Goal: Task Accomplishment & Management: Complete application form

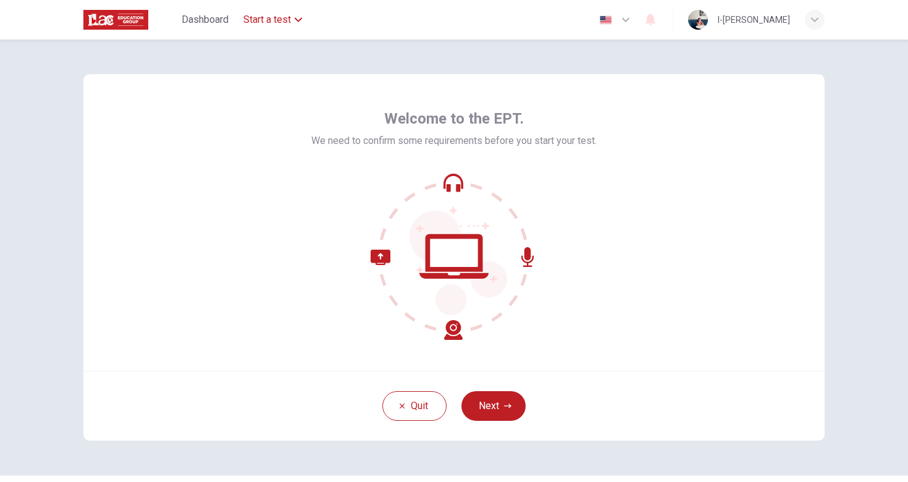
click at [272, 26] on span "Start a test" at bounding box center [267, 19] width 48 height 15
click at [502, 412] on button "Next" at bounding box center [493, 406] width 64 height 30
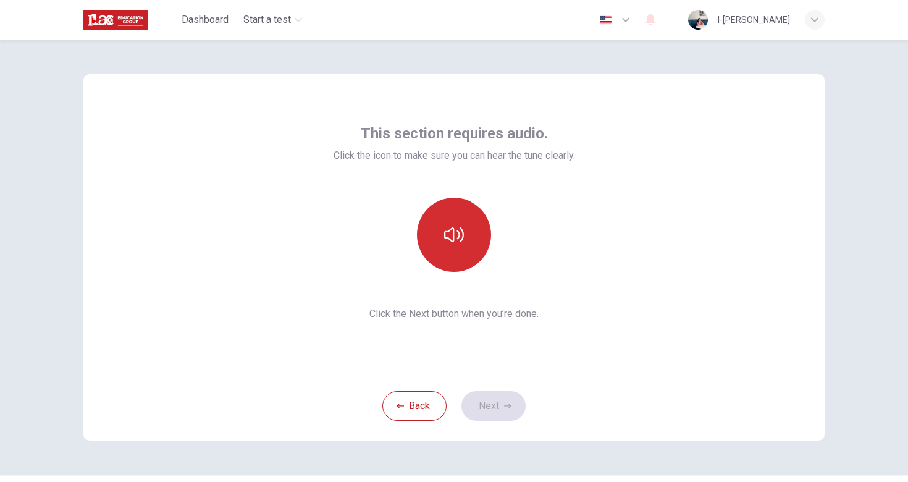
click at [453, 248] on button "button" at bounding box center [454, 235] width 74 height 74
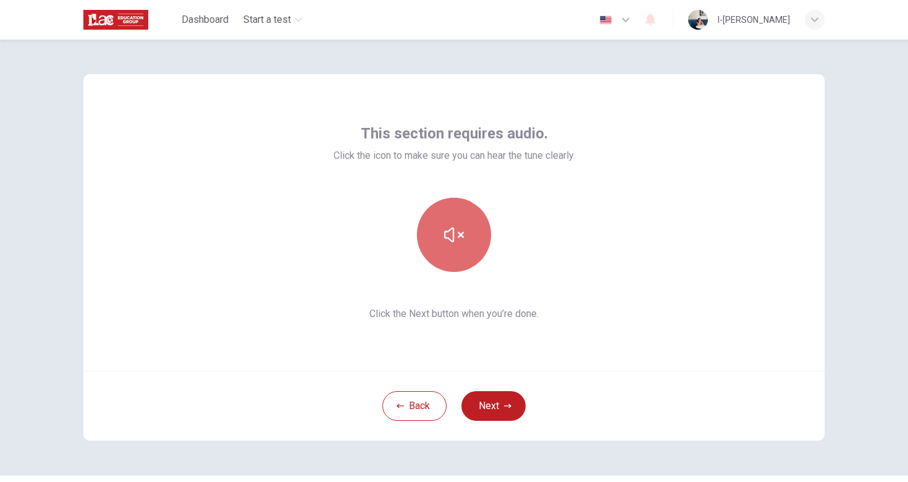
click at [454, 245] on button "button" at bounding box center [454, 235] width 74 height 74
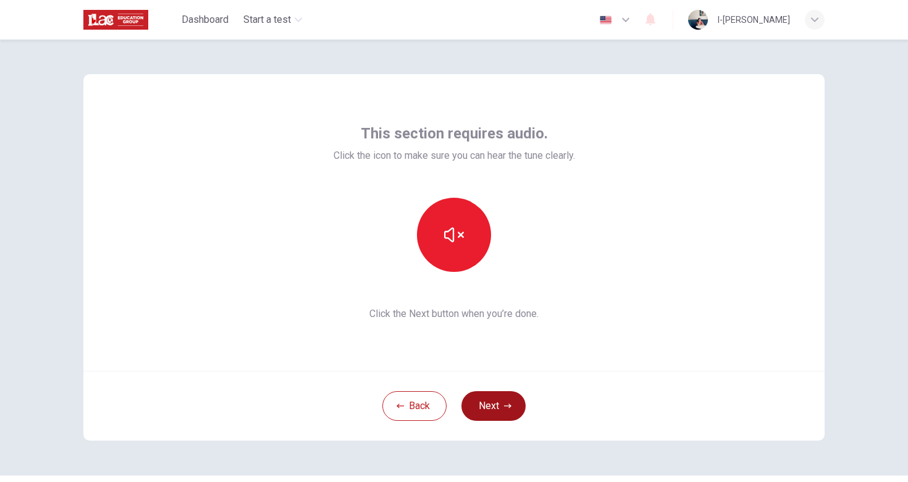
click at [484, 407] on button "Next" at bounding box center [493, 406] width 64 height 30
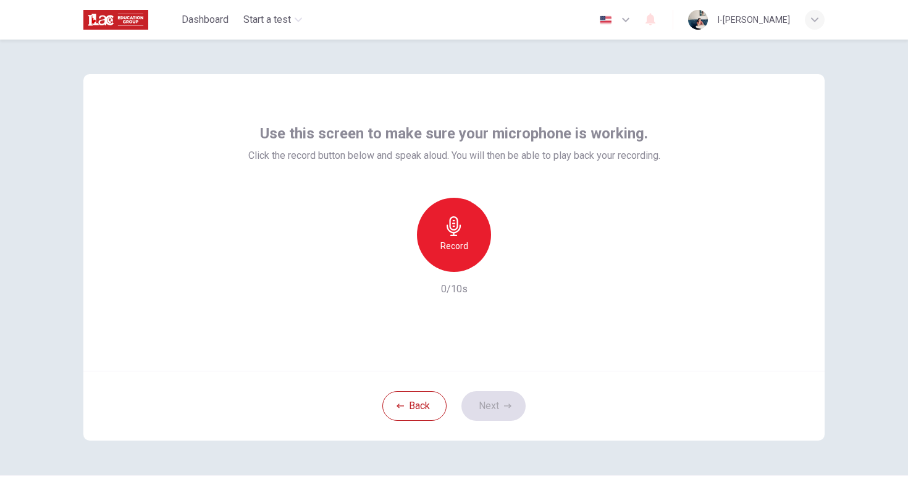
click at [464, 246] on h6 "Record" at bounding box center [454, 245] width 28 height 15
click at [510, 266] on icon "button" at bounding box center [511, 262] width 12 height 12
click at [505, 409] on icon "button" at bounding box center [507, 405] width 7 height 7
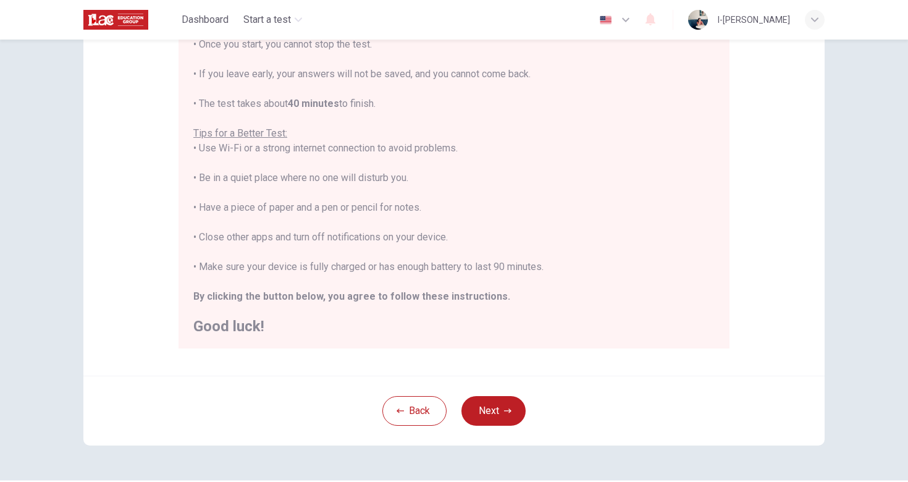
scroll to position [181, 0]
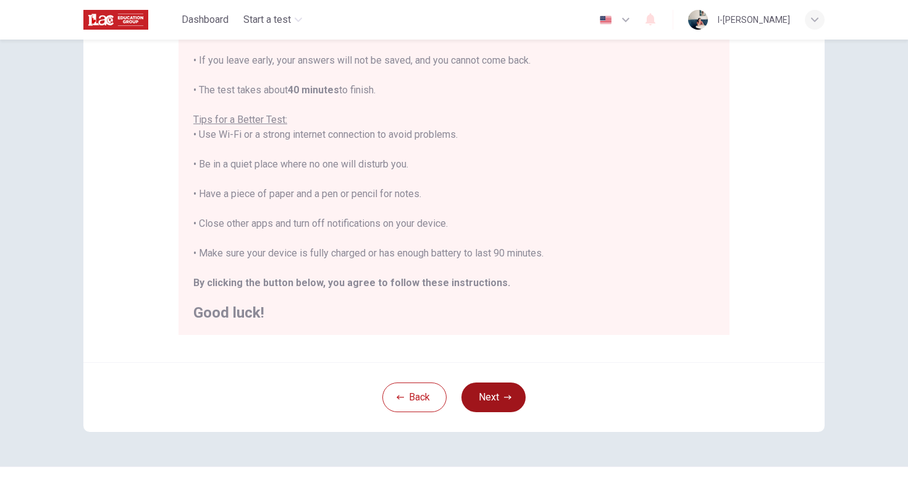
click at [505, 403] on button "Next" at bounding box center [493, 397] width 64 height 30
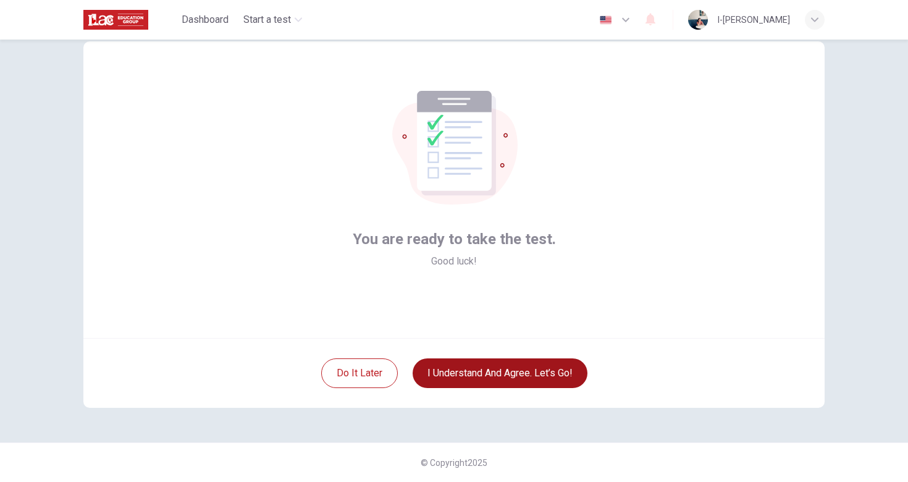
scroll to position [33, 0]
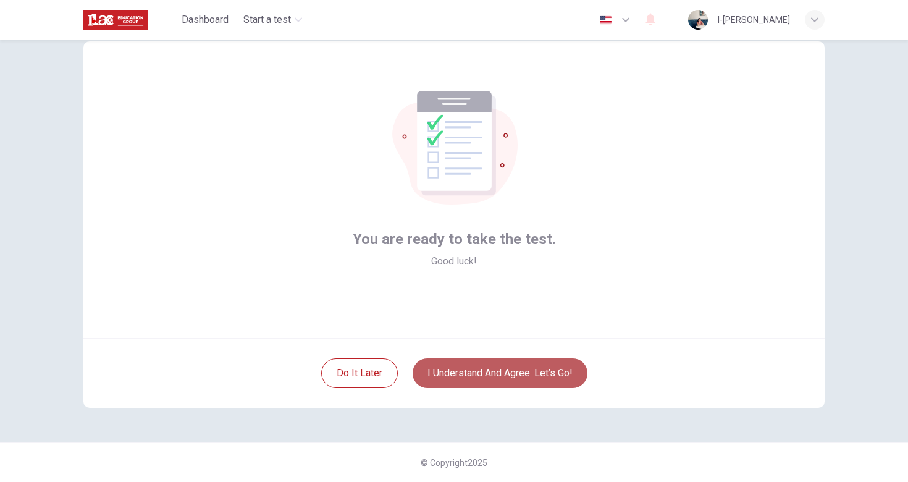
click at [520, 375] on button "I understand and agree. Let’s go!" at bounding box center [500, 373] width 175 height 30
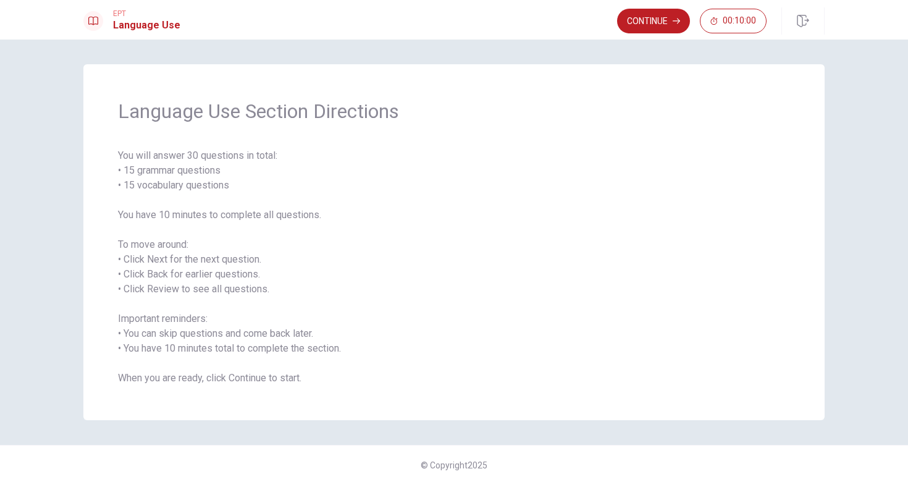
click at [417, 311] on span "You will answer 30 questions in total: • 15 grammar questions • 15 vocabulary q…" at bounding box center [454, 266] width 672 height 237
click at [651, 28] on button "Continue" at bounding box center [653, 21] width 73 height 25
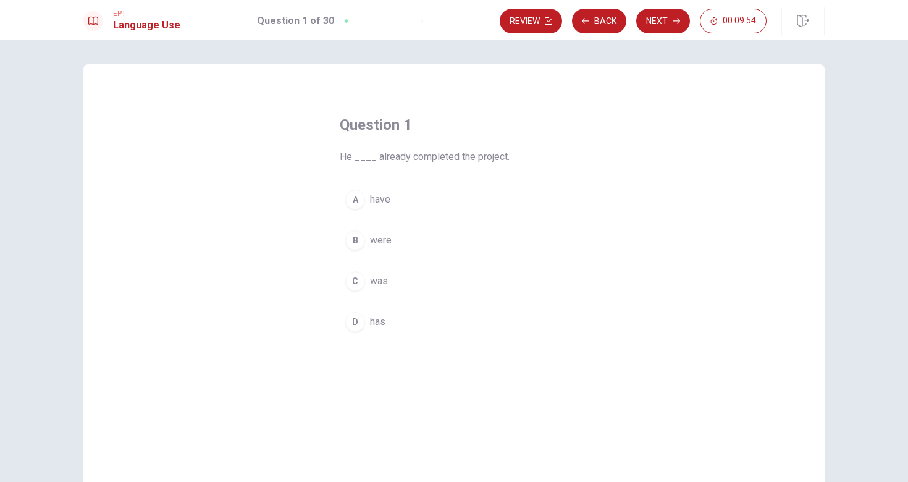
click at [352, 324] on div "D" at bounding box center [355, 322] width 20 height 20
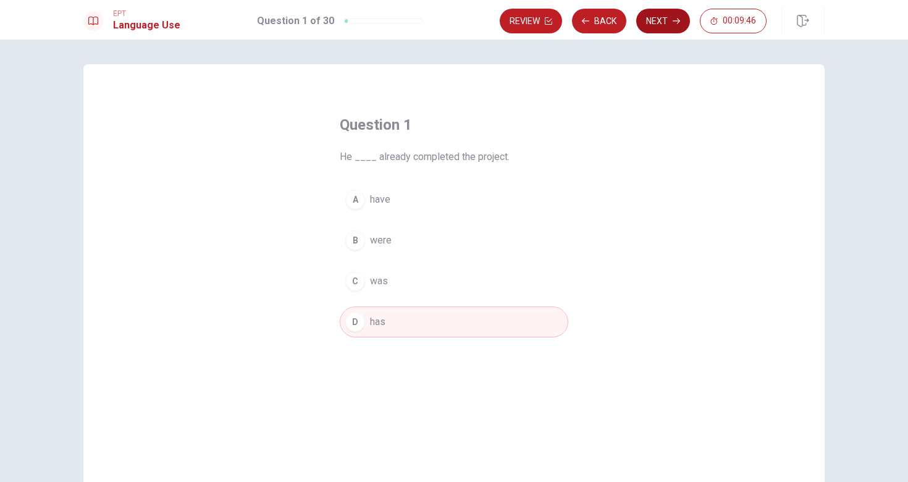
click at [663, 27] on button "Next" at bounding box center [663, 21] width 54 height 25
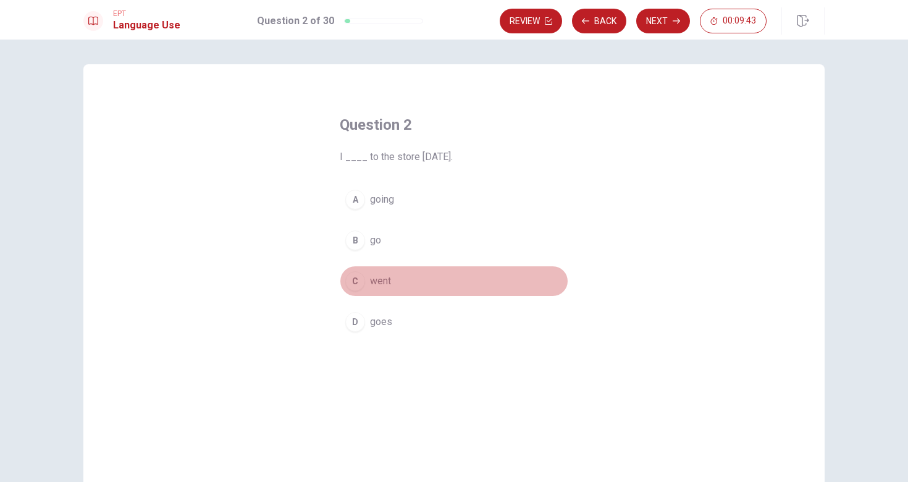
click at [355, 283] on div "C" at bounding box center [355, 281] width 20 height 20
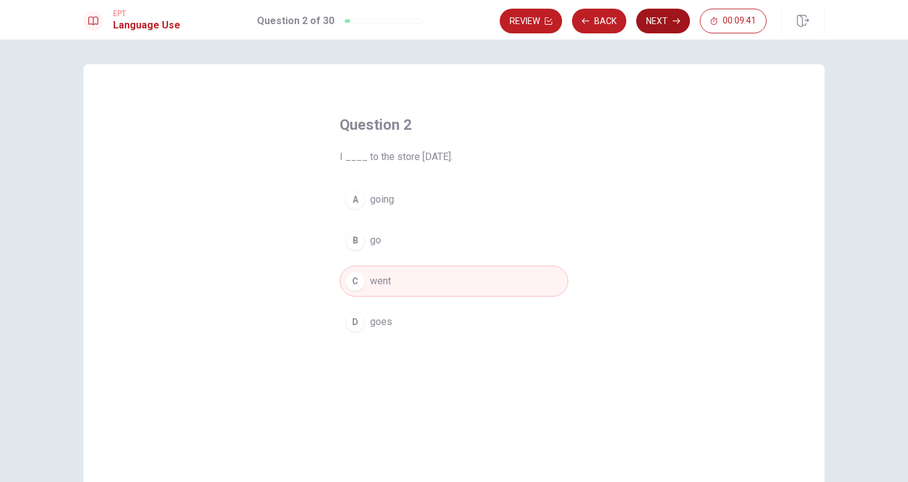
click at [667, 26] on button "Next" at bounding box center [663, 21] width 54 height 25
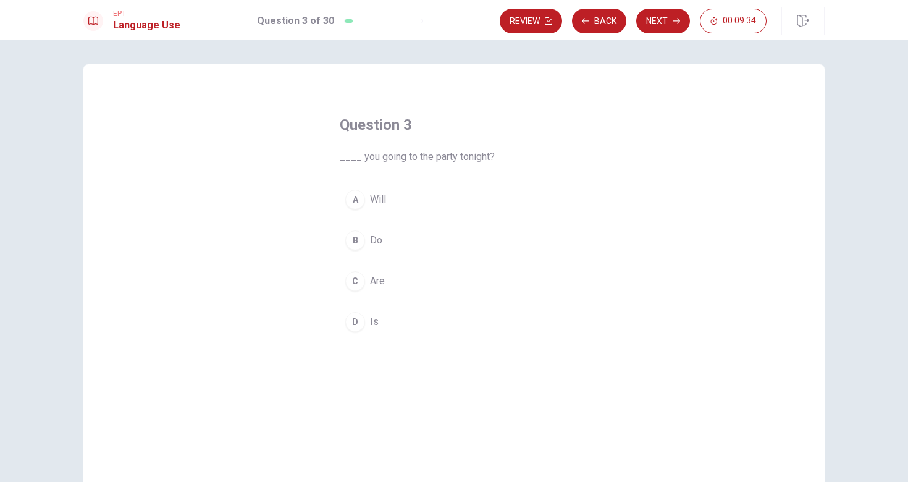
click at [356, 284] on div "C" at bounding box center [355, 281] width 20 height 20
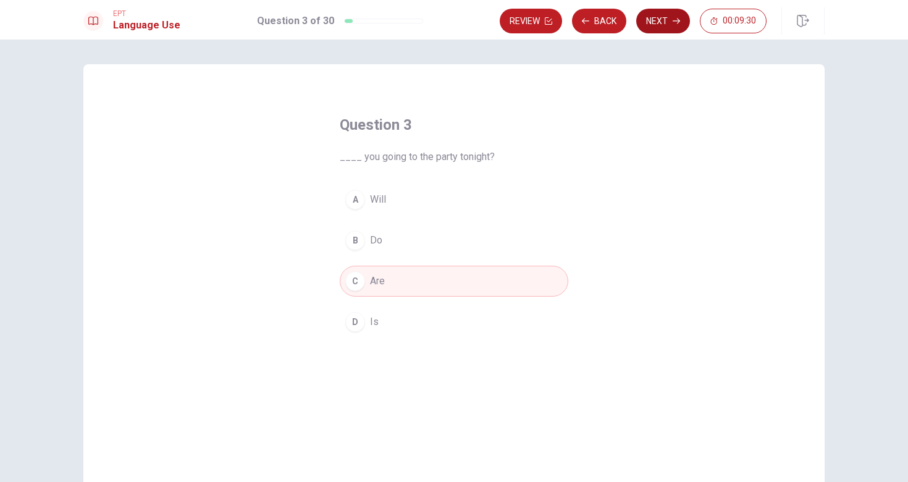
click at [667, 27] on button "Next" at bounding box center [663, 21] width 54 height 25
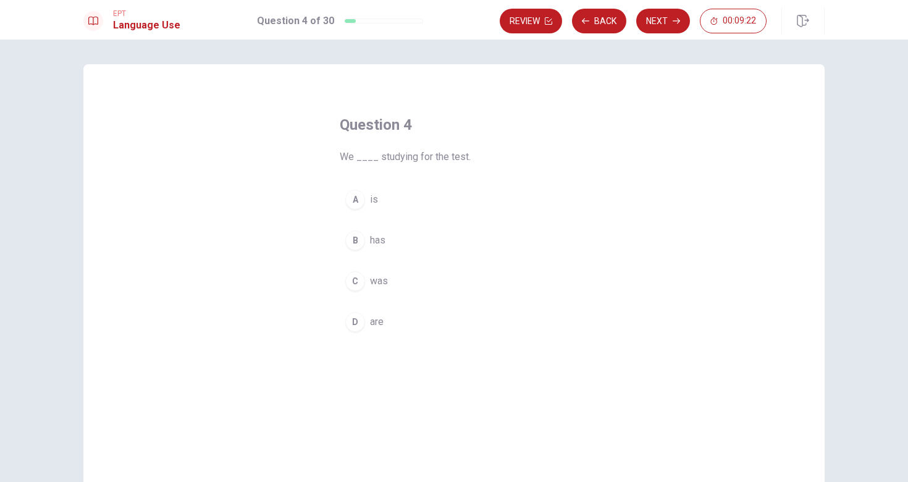
click at [354, 327] on div "D" at bounding box center [355, 322] width 20 height 20
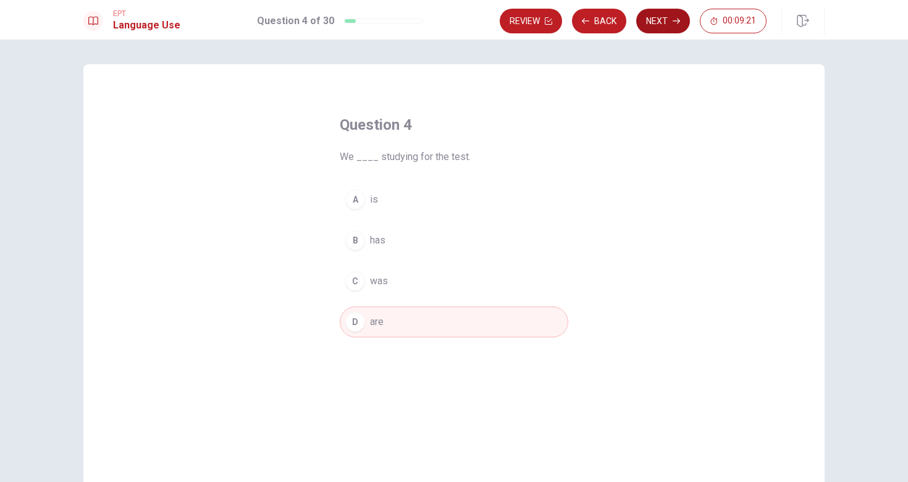
click at [665, 26] on button "Next" at bounding box center [663, 21] width 54 height 25
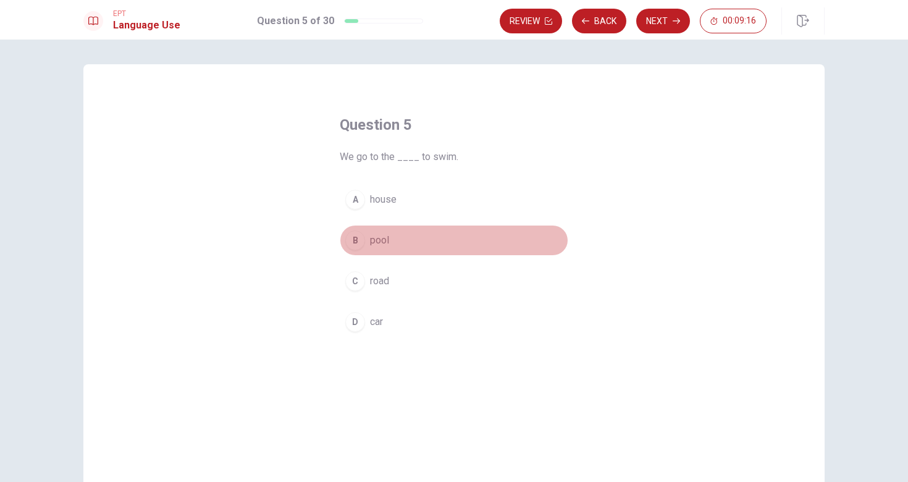
click at [350, 246] on div "B" at bounding box center [355, 240] width 20 height 20
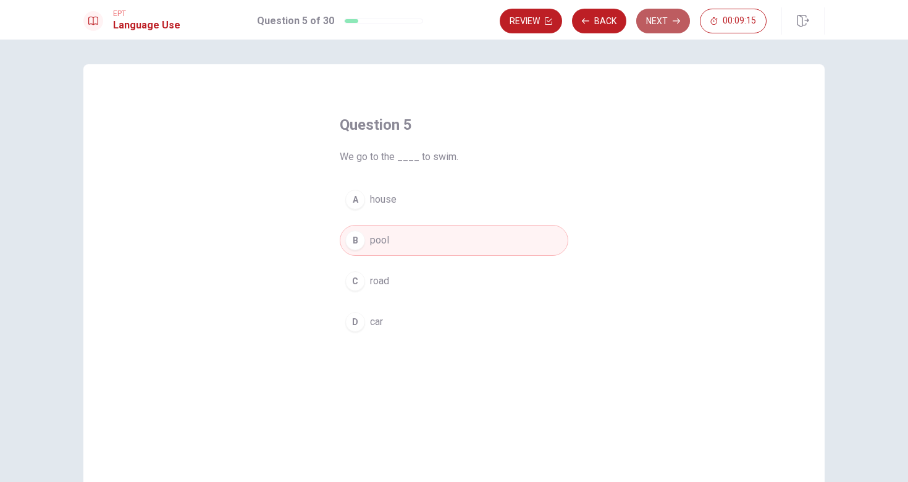
click at [655, 28] on button "Next" at bounding box center [663, 21] width 54 height 25
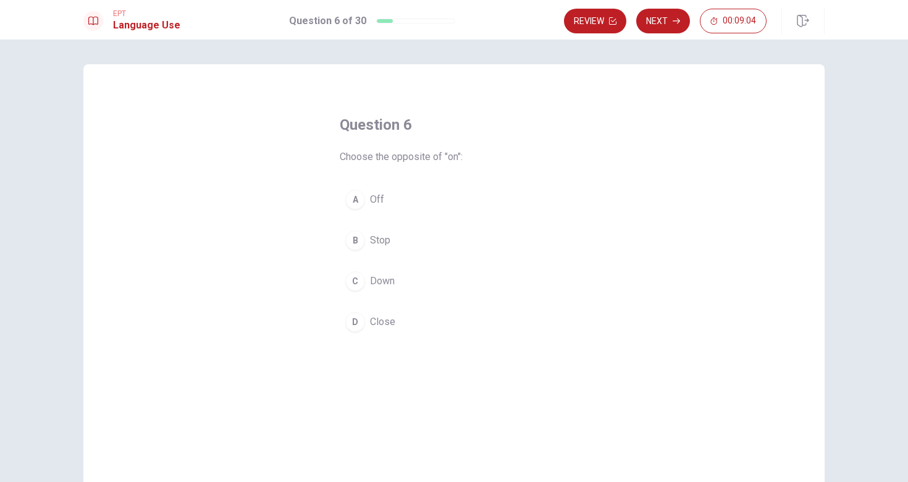
click at [353, 280] on div "C" at bounding box center [355, 281] width 20 height 20
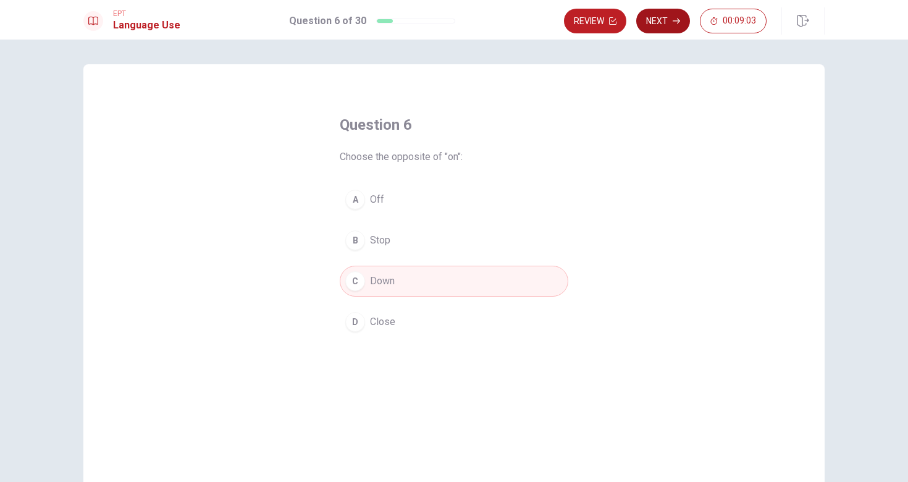
click at [659, 18] on button "Next" at bounding box center [663, 21] width 54 height 25
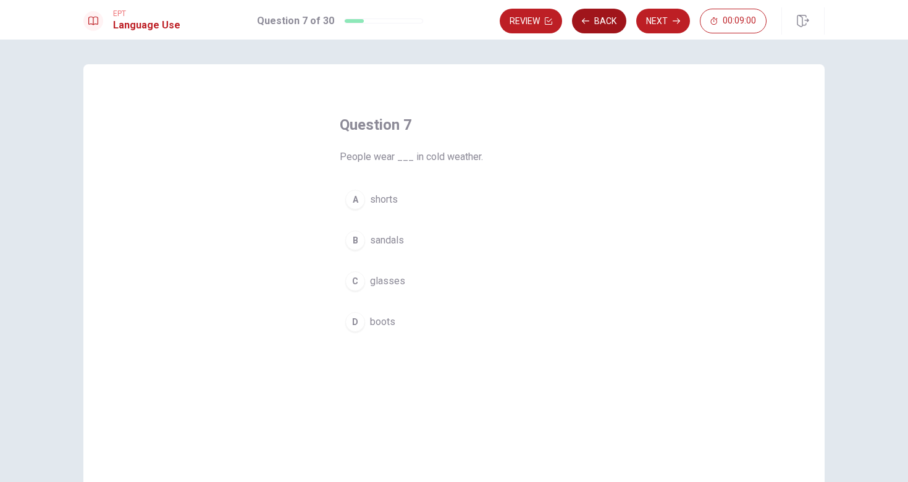
click at [585, 25] on button "Back" at bounding box center [599, 21] width 54 height 25
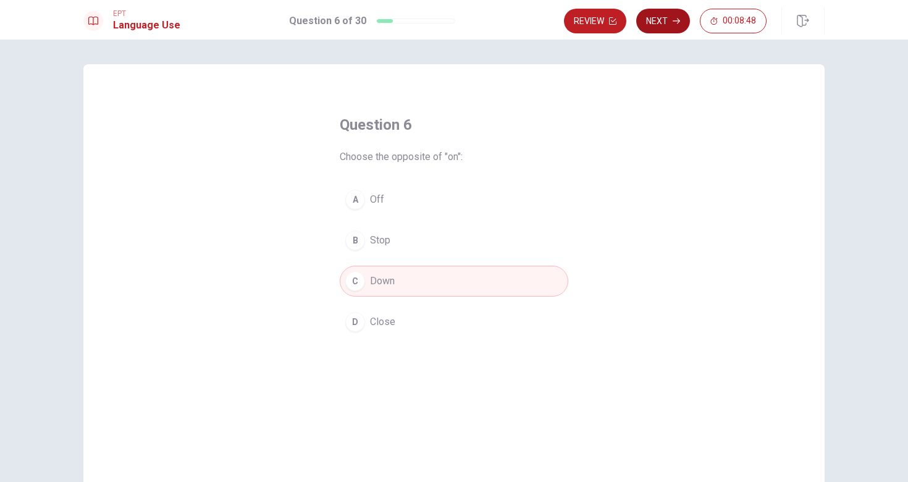
click at [669, 20] on button "Next" at bounding box center [663, 21] width 54 height 25
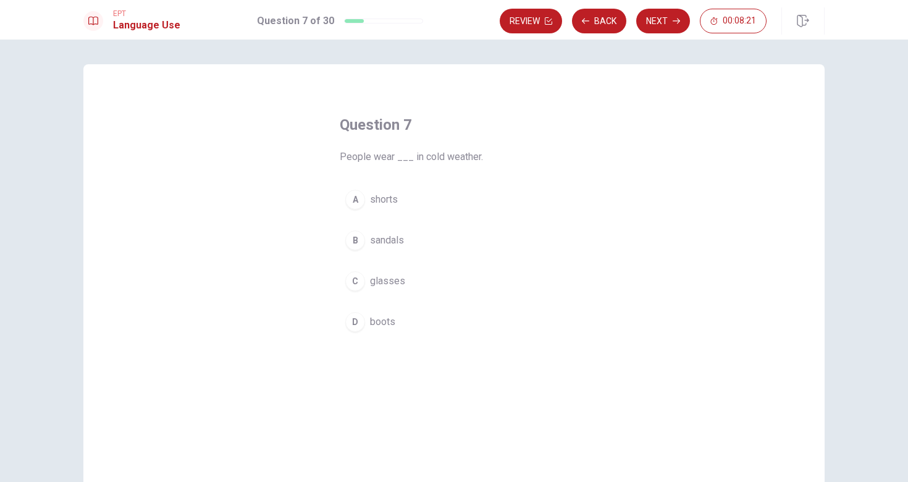
click at [378, 329] on span "boots" at bounding box center [382, 321] width 25 height 15
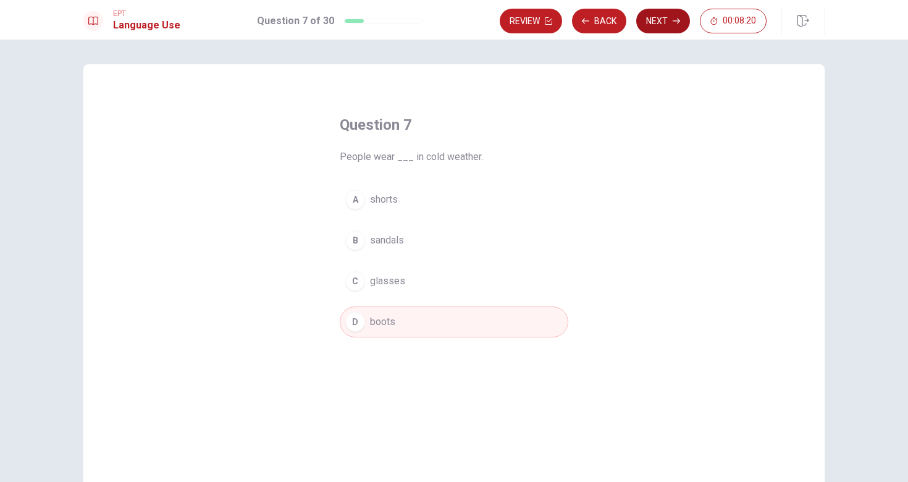
click at [660, 32] on button "Next" at bounding box center [663, 21] width 54 height 25
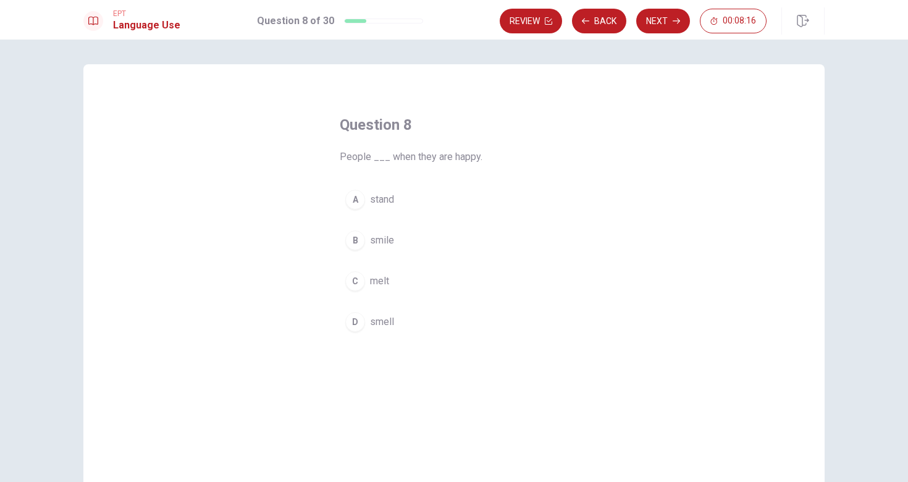
click at [383, 243] on span "smile" at bounding box center [382, 240] width 24 height 15
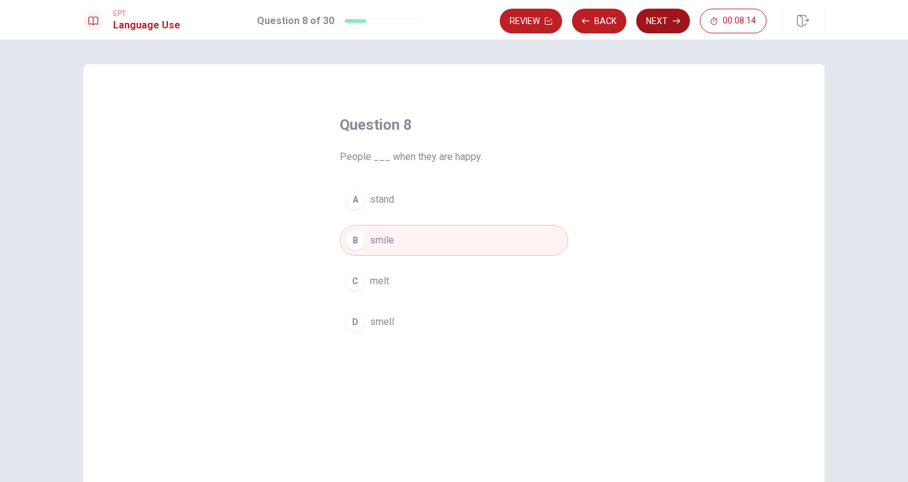
click at [670, 25] on button "Next" at bounding box center [663, 21] width 54 height 25
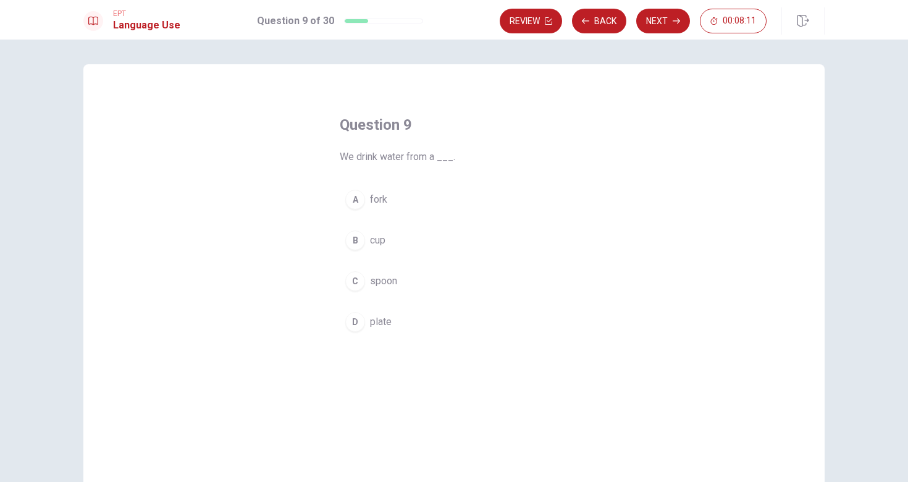
click at [384, 240] on span "cup" at bounding box center [377, 240] width 15 height 15
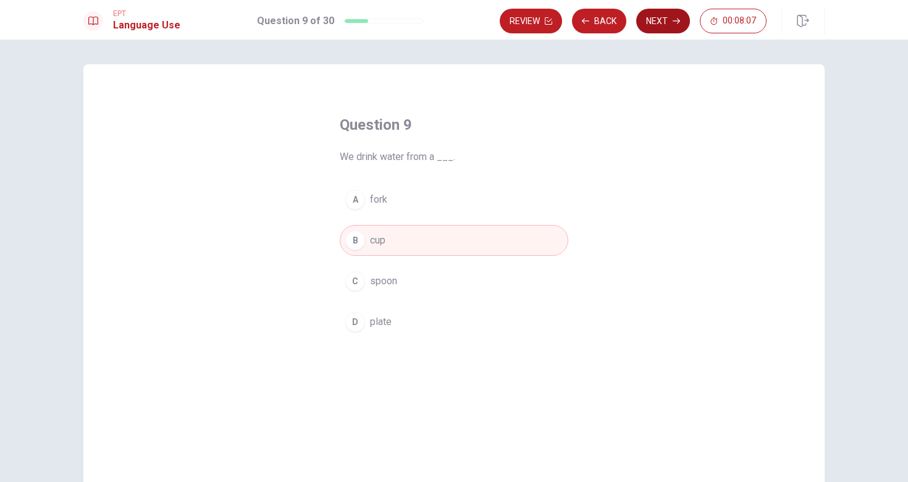
click at [670, 14] on button "Next" at bounding box center [663, 21] width 54 height 25
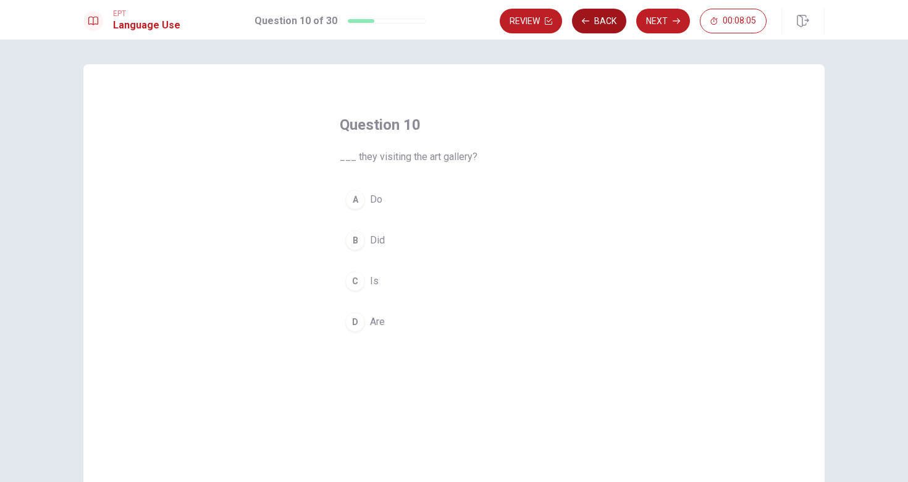
click at [595, 22] on button "Back" at bounding box center [599, 21] width 54 height 25
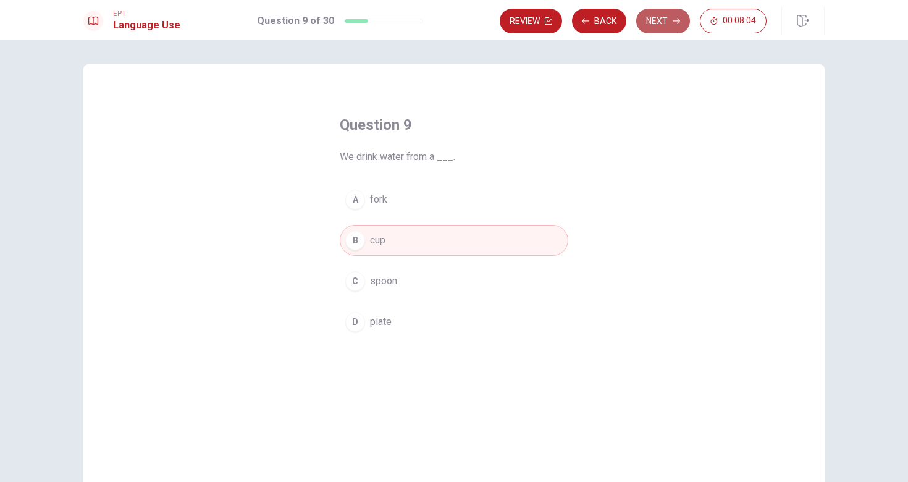
click at [655, 26] on button "Next" at bounding box center [663, 21] width 54 height 25
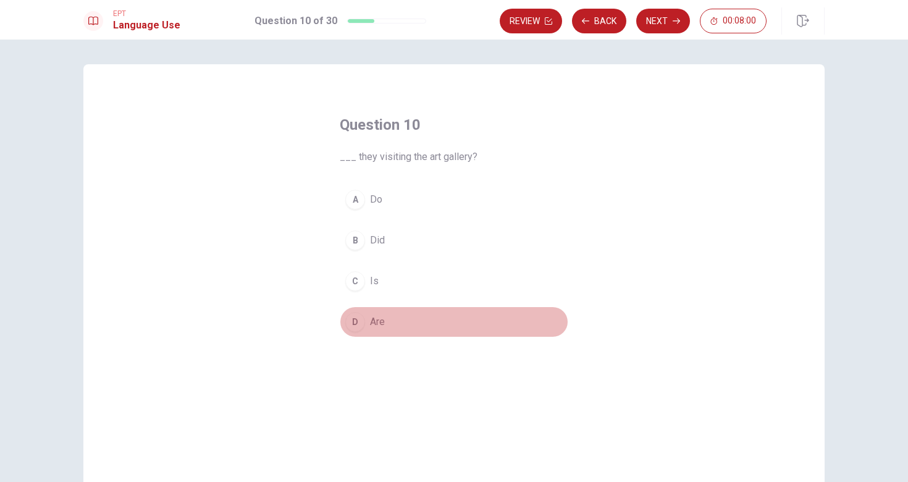
click at [368, 324] on button "D Are" at bounding box center [454, 321] width 229 height 31
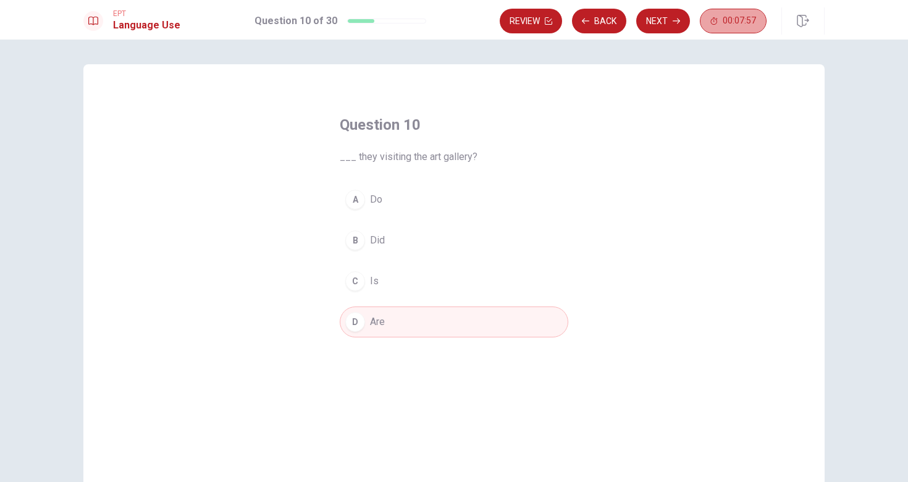
click at [741, 22] on span "00:07:57" at bounding box center [739, 21] width 33 height 10
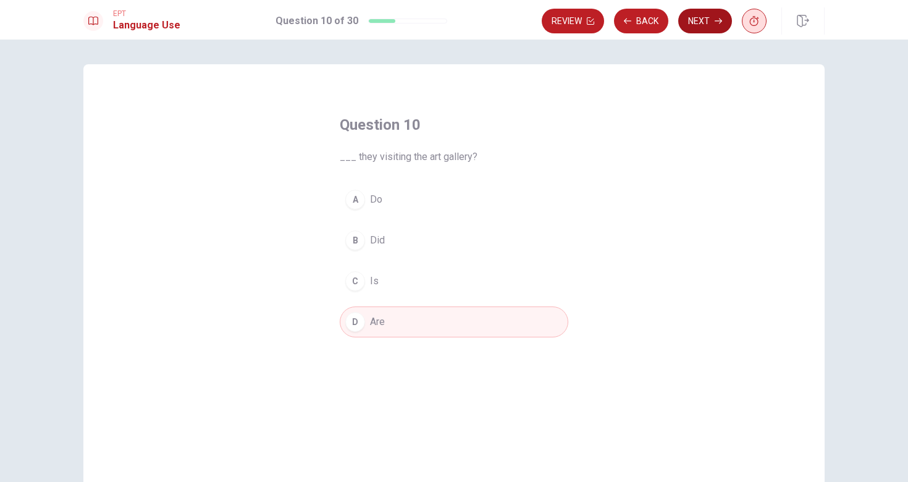
click at [713, 25] on button "Next" at bounding box center [705, 21] width 54 height 25
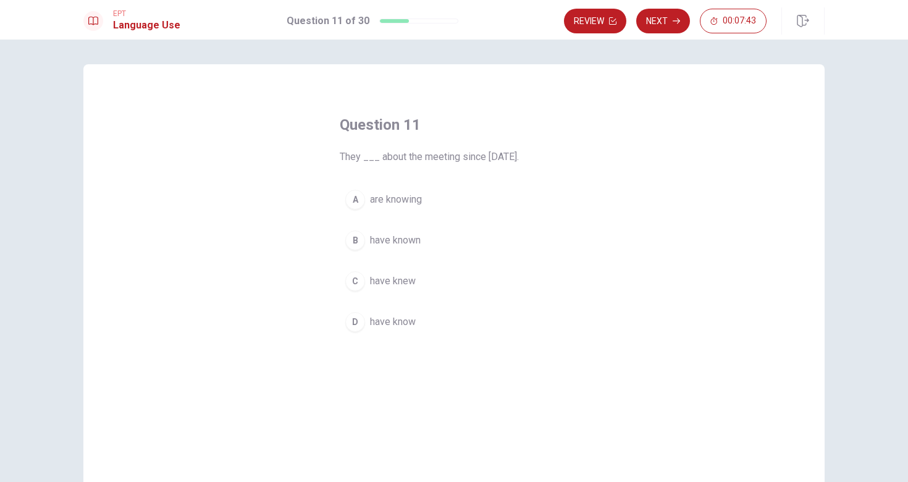
click at [380, 240] on span "have known" at bounding box center [395, 240] width 51 height 15
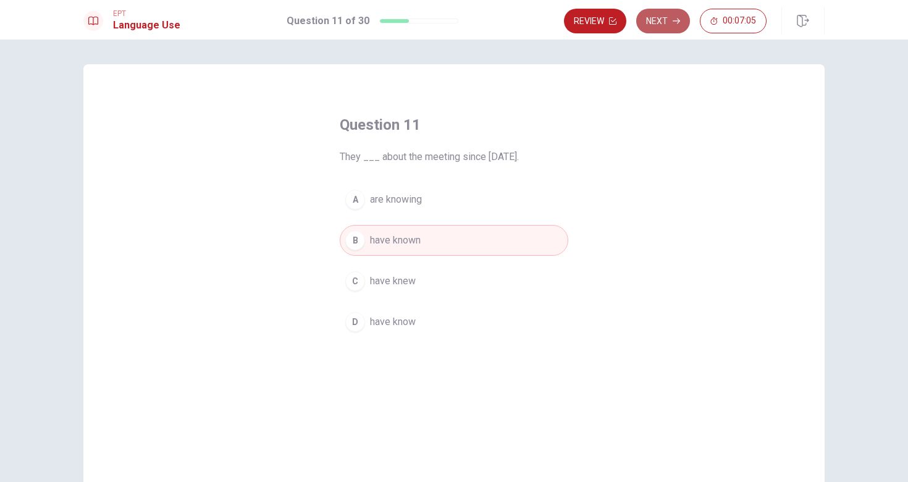
click at [662, 19] on button "Next" at bounding box center [663, 21] width 54 height 25
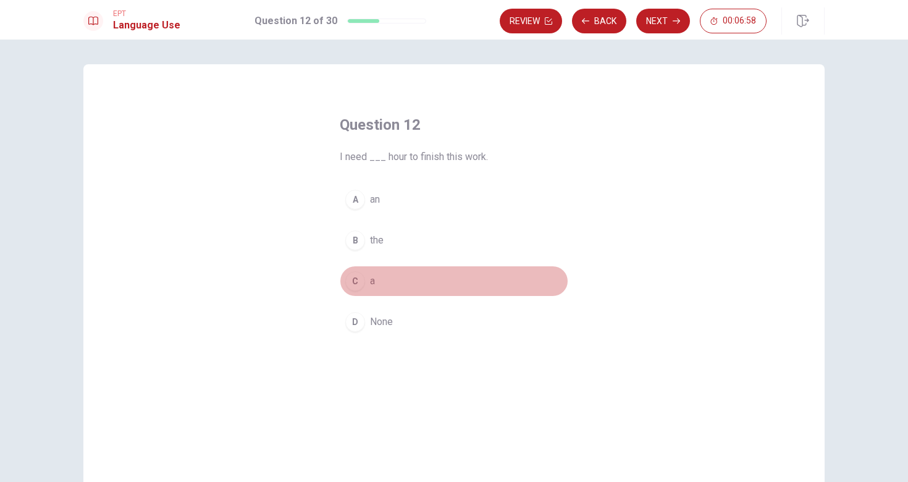
click at [359, 286] on div "C" at bounding box center [355, 281] width 20 height 20
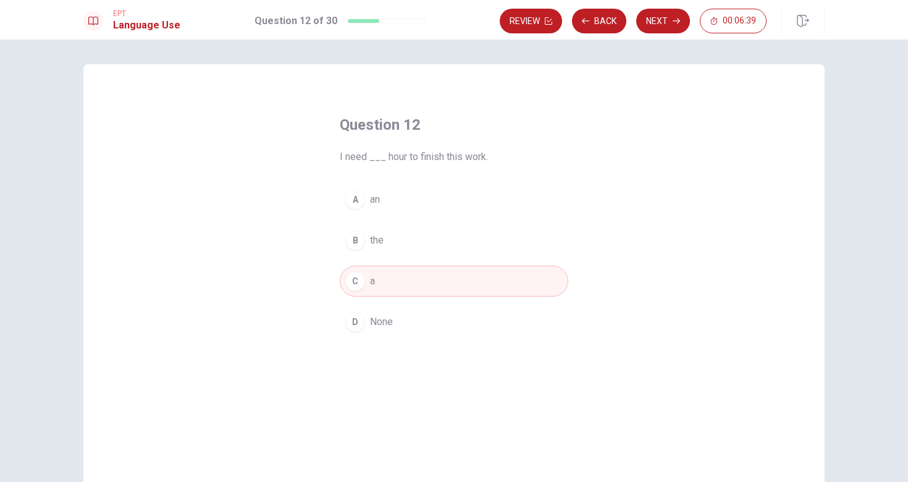
click at [375, 200] on span "an" at bounding box center [375, 199] width 10 height 15
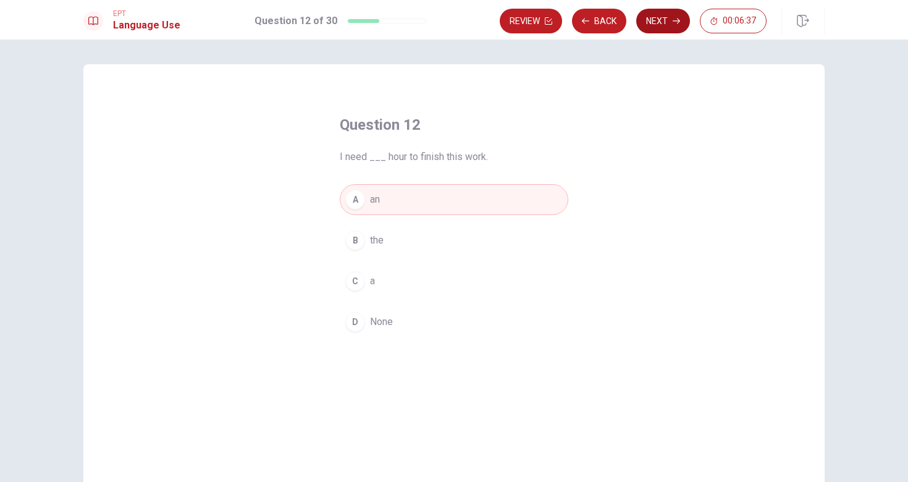
click at [667, 28] on button "Next" at bounding box center [663, 21] width 54 height 25
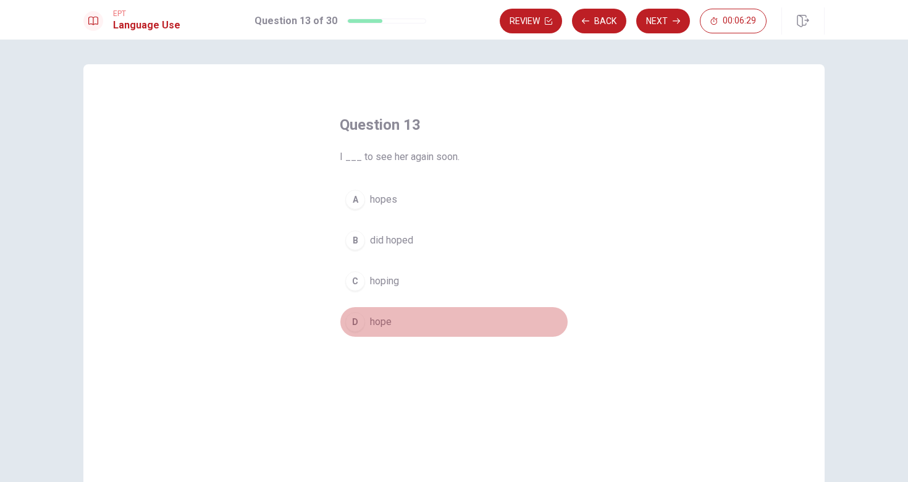
click at [370, 324] on span "hope" at bounding box center [381, 321] width 22 height 15
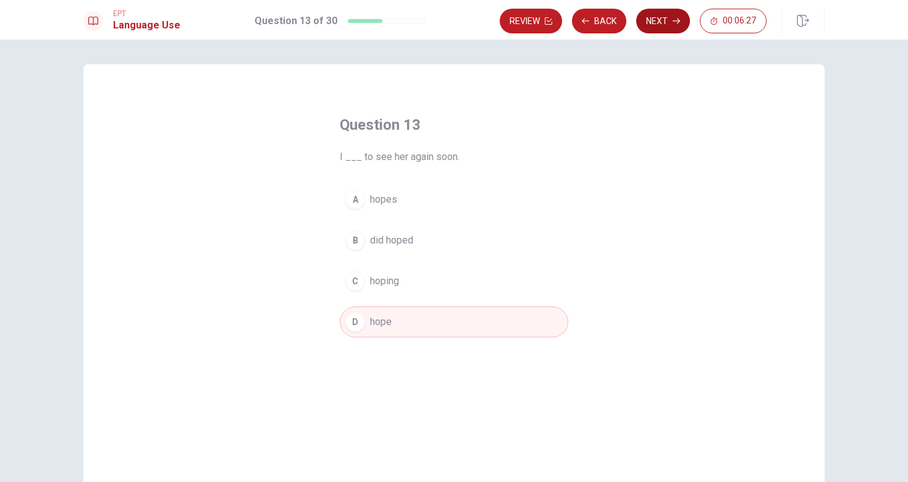
click at [665, 14] on button "Next" at bounding box center [663, 21] width 54 height 25
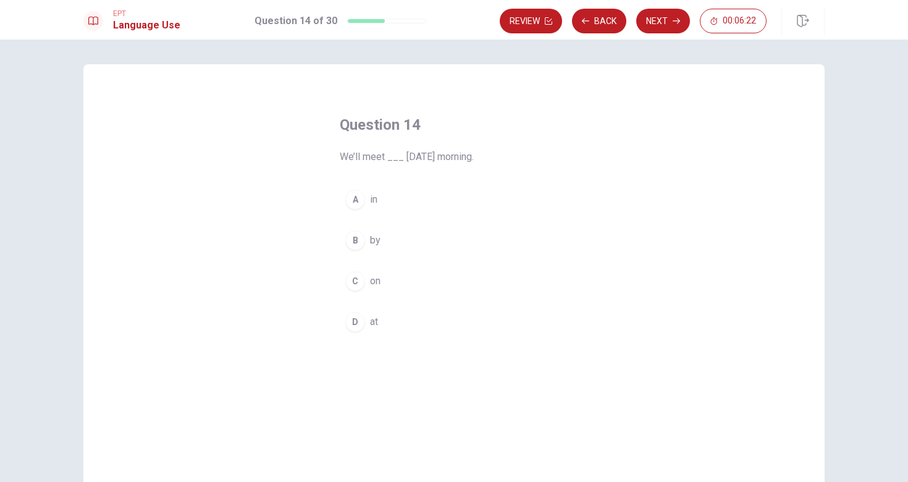
click at [363, 199] on div "A" at bounding box center [355, 200] width 20 height 20
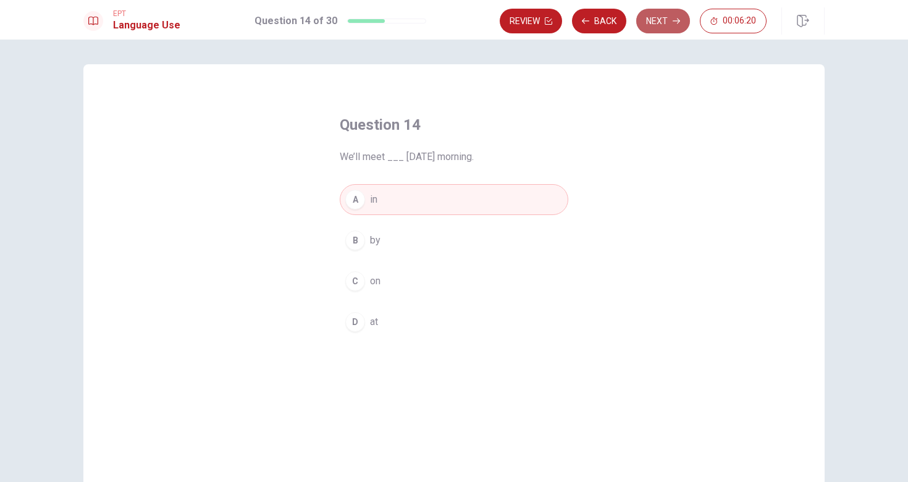
click at [657, 28] on button "Next" at bounding box center [663, 21] width 54 height 25
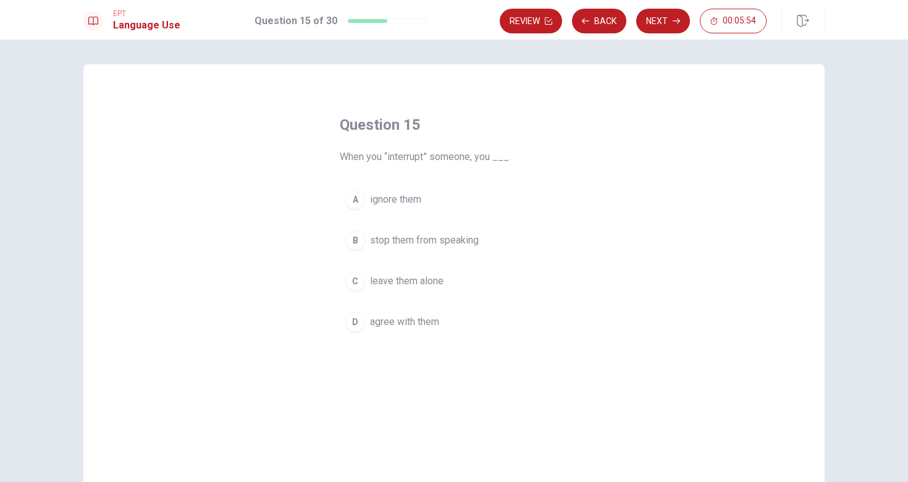
click at [414, 245] on span "stop them from speaking" at bounding box center [424, 240] width 109 height 15
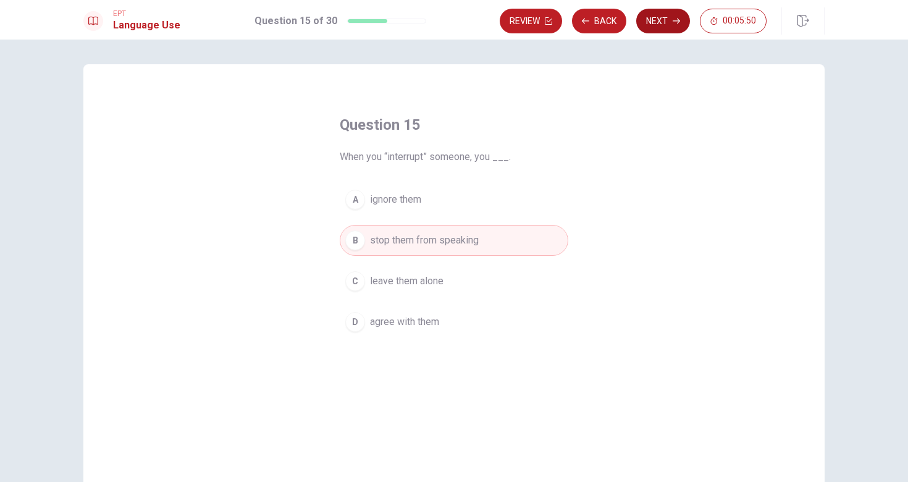
click at [673, 22] on icon "button" at bounding box center [676, 20] width 7 height 7
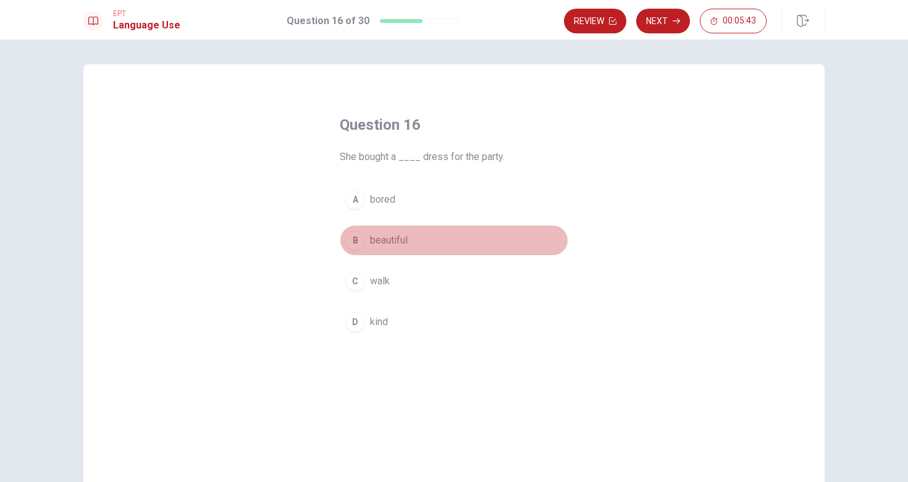
click at [363, 245] on button "B beautiful" at bounding box center [454, 240] width 229 height 31
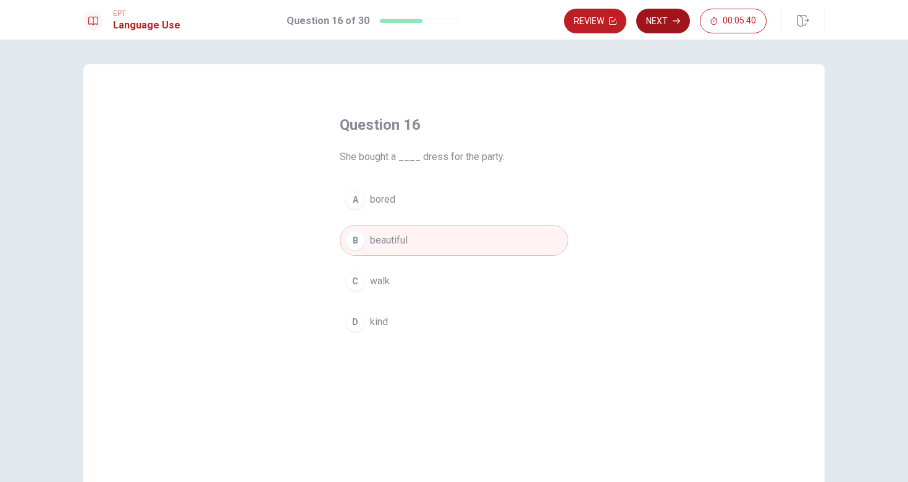
click at [663, 28] on button "Next" at bounding box center [663, 21] width 54 height 25
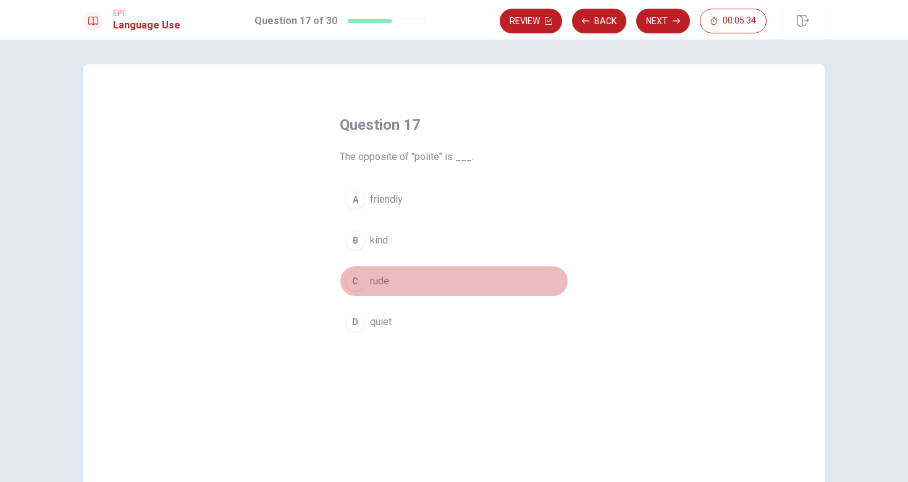
click at [372, 282] on span "rude" at bounding box center [379, 281] width 19 height 15
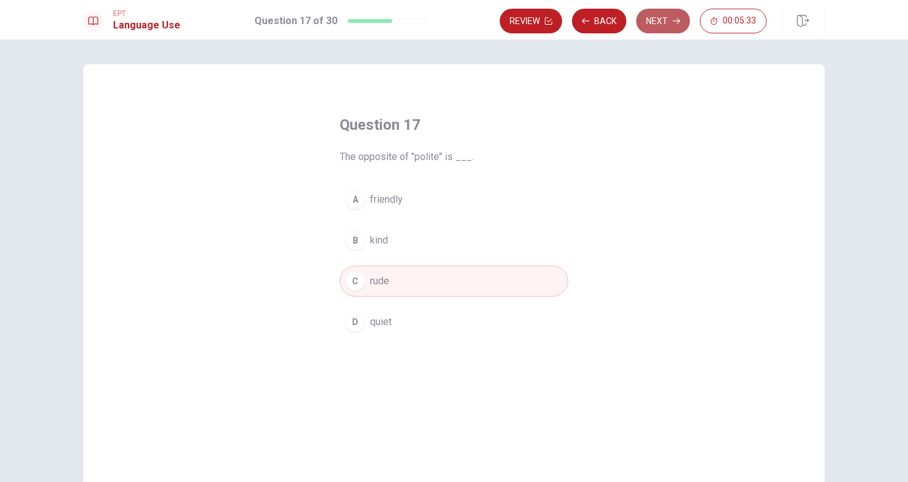
click at [667, 23] on button "Next" at bounding box center [663, 21] width 54 height 25
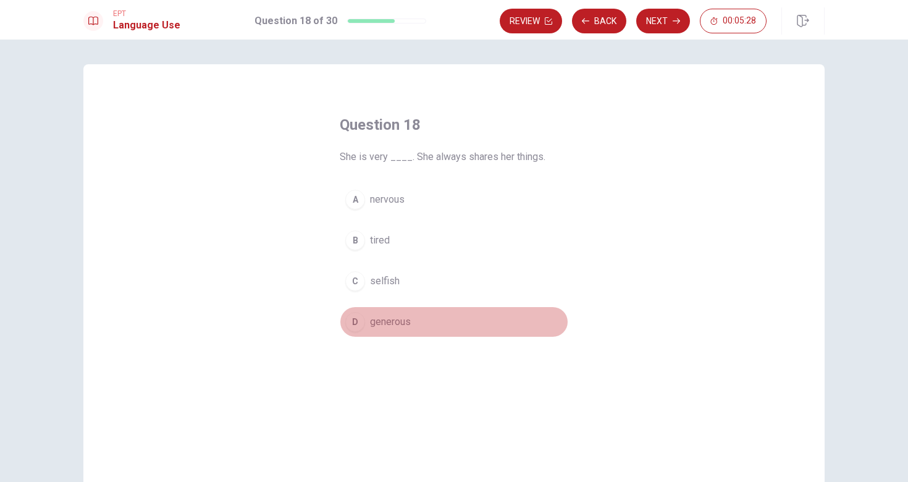
click at [375, 320] on span "generous" at bounding box center [390, 321] width 41 height 15
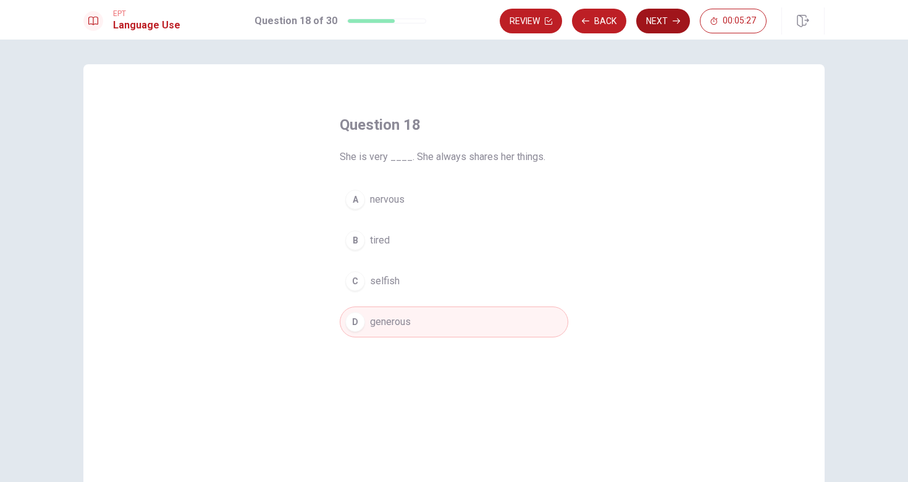
click at [660, 25] on button "Next" at bounding box center [663, 21] width 54 height 25
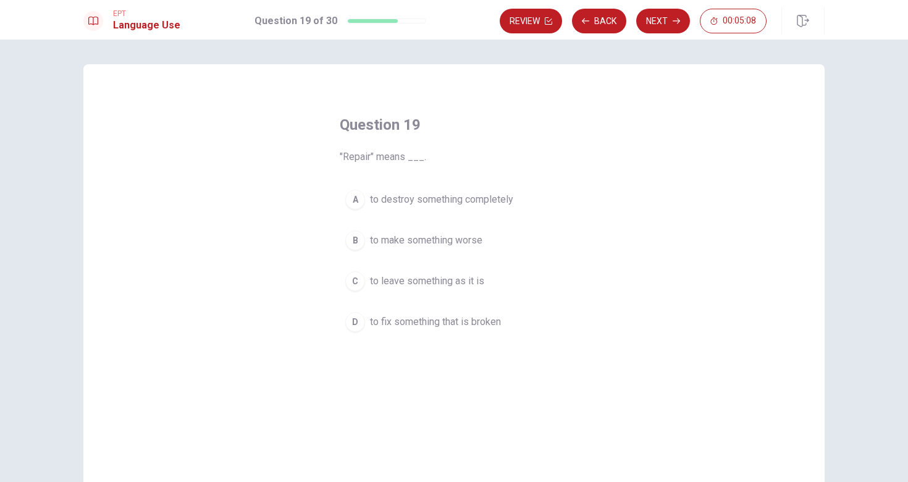
click at [401, 324] on span "to fix something that is broken" at bounding box center [435, 321] width 131 height 15
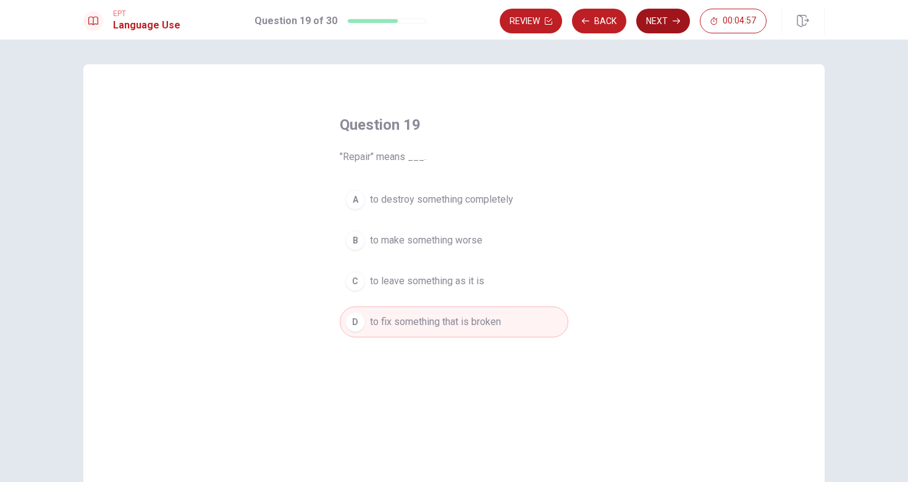
click at [672, 23] on button "Next" at bounding box center [663, 21] width 54 height 25
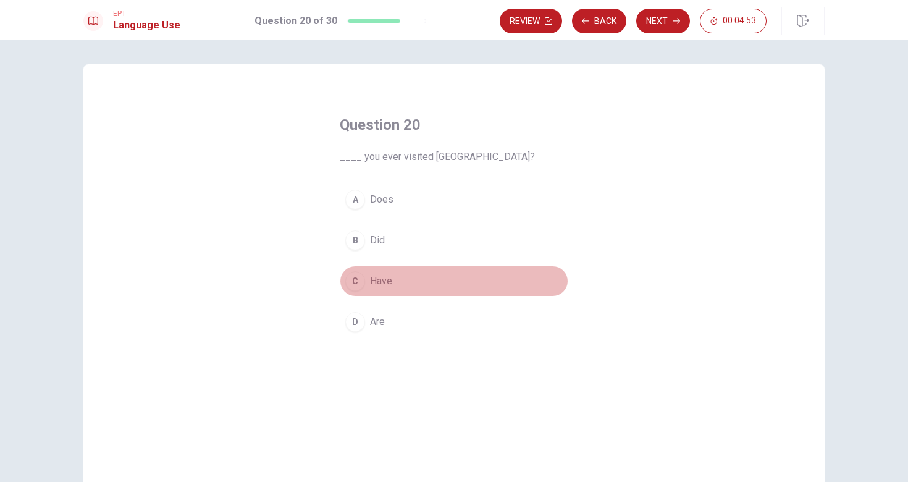
click at [373, 280] on span "Have" at bounding box center [381, 281] width 22 height 15
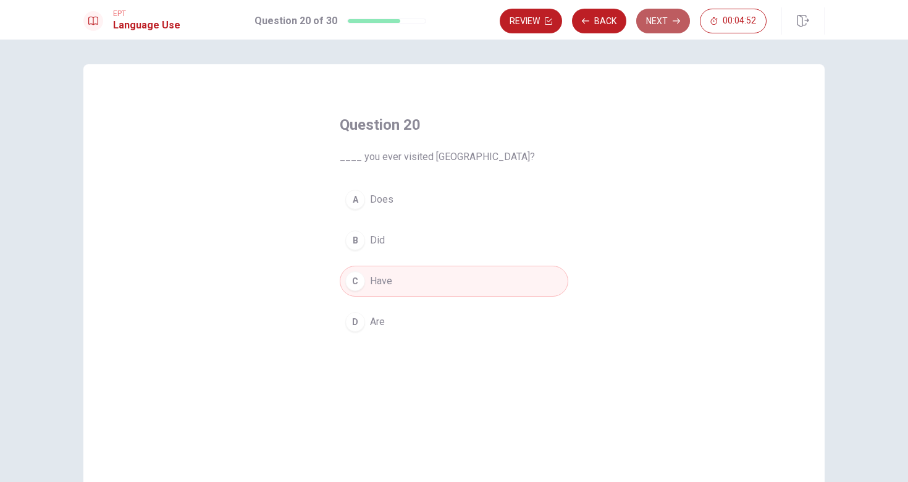
click at [671, 22] on button "Next" at bounding box center [663, 21] width 54 height 25
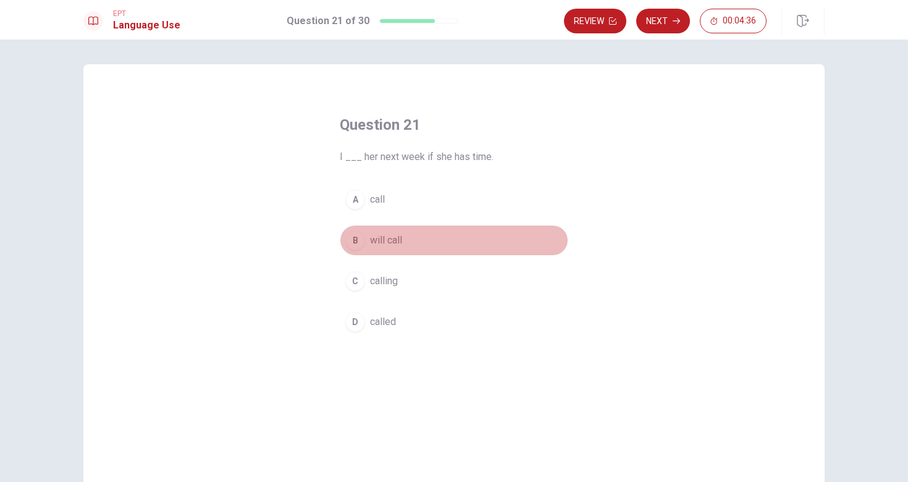
click at [382, 230] on button "B will call" at bounding box center [454, 240] width 229 height 31
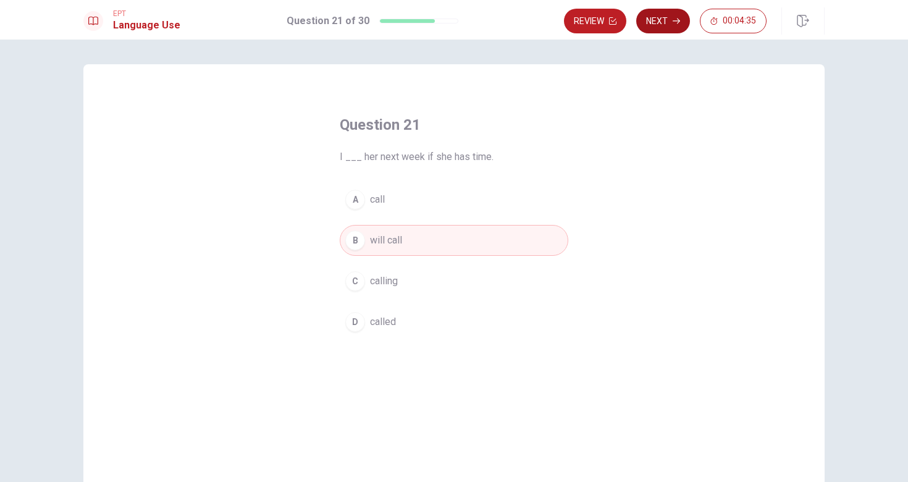
click at [677, 21] on icon "button" at bounding box center [676, 22] width 7 height 6
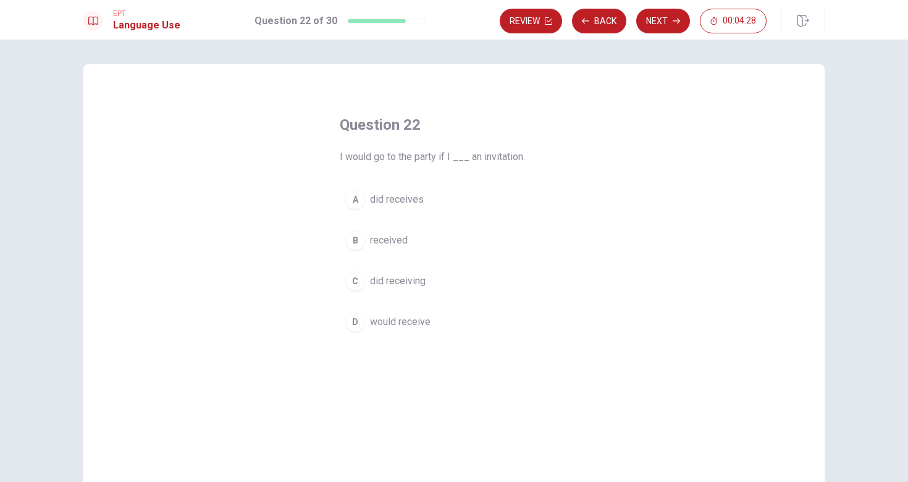
click at [423, 330] on button "D would receive" at bounding box center [454, 321] width 229 height 31
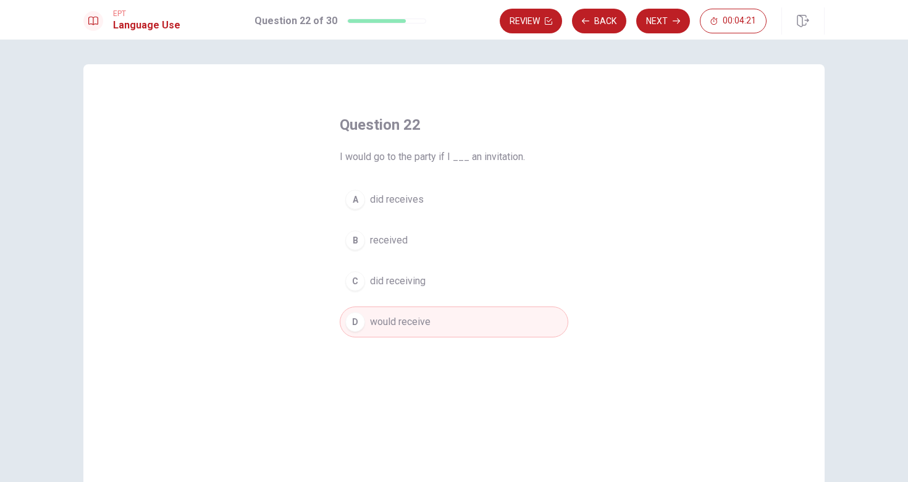
click at [421, 246] on button "B received" at bounding box center [454, 240] width 229 height 31
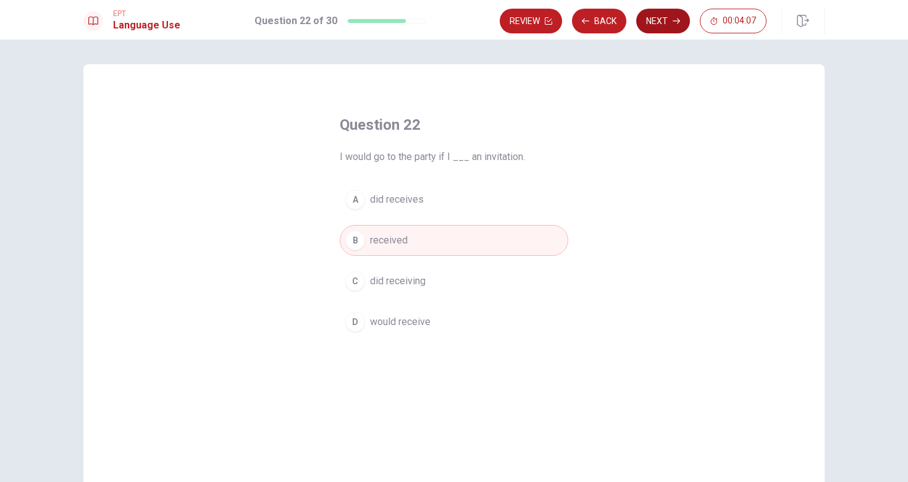
click at [665, 18] on button "Next" at bounding box center [663, 21] width 54 height 25
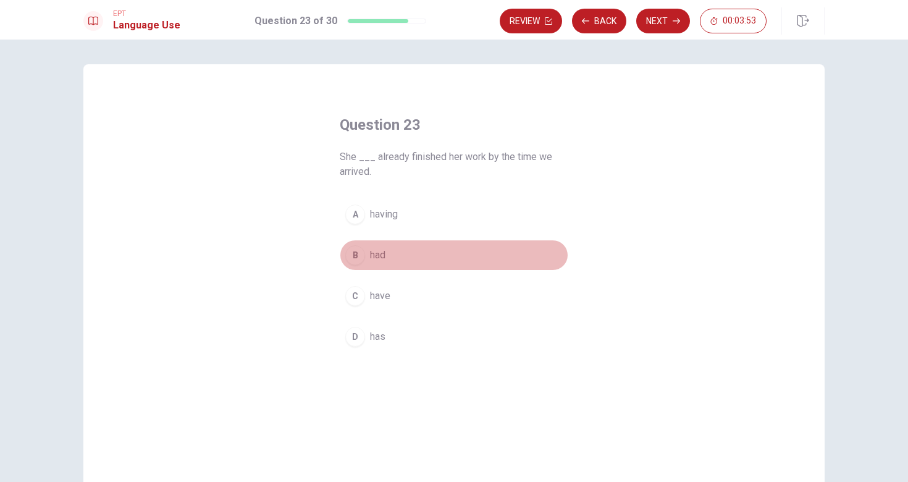
click at [372, 266] on button "B had" at bounding box center [454, 255] width 229 height 31
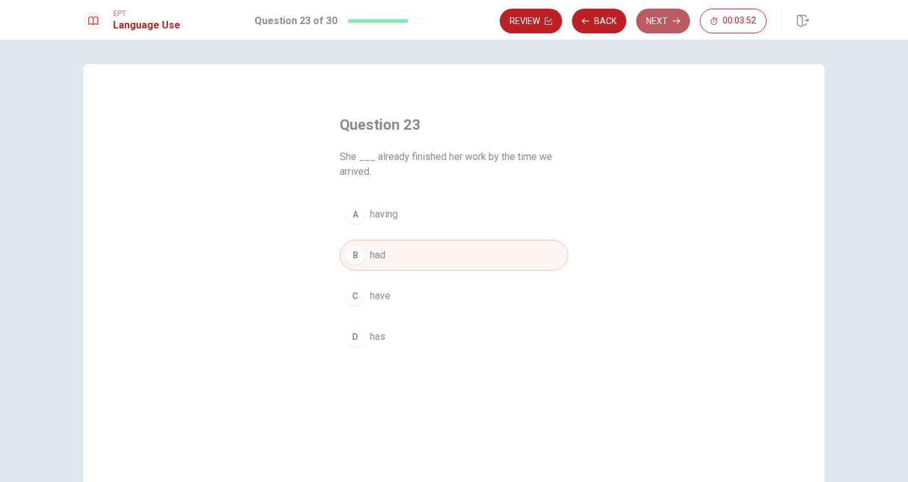
click at [677, 19] on icon "button" at bounding box center [676, 20] width 7 height 7
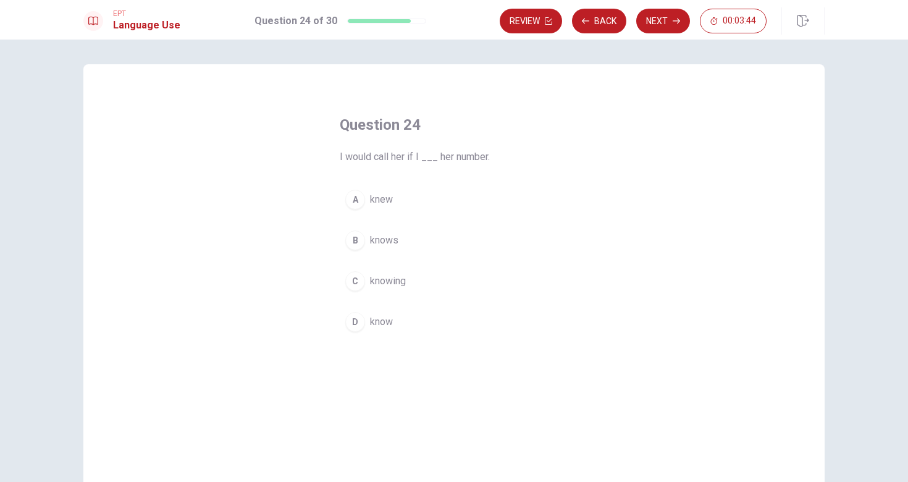
click at [387, 204] on span "knew" at bounding box center [381, 199] width 23 height 15
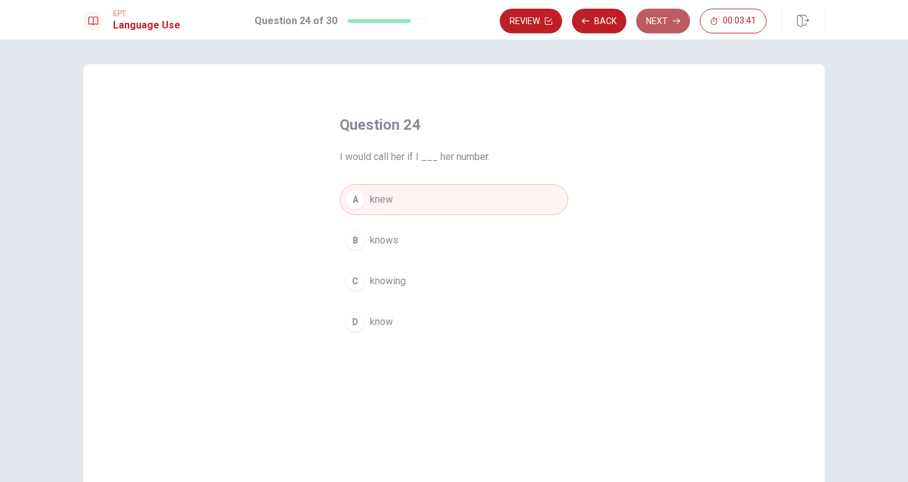
click at [659, 22] on button "Next" at bounding box center [663, 21] width 54 height 25
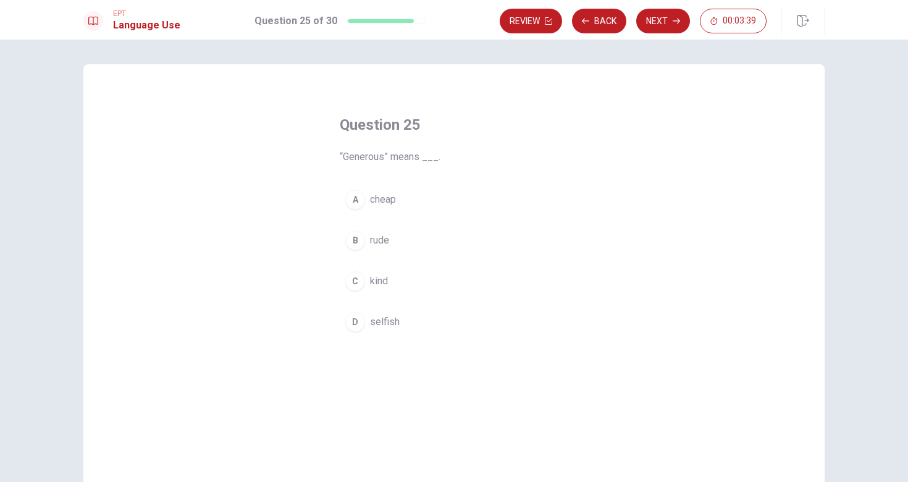
click at [377, 285] on span "kind" at bounding box center [379, 281] width 18 height 15
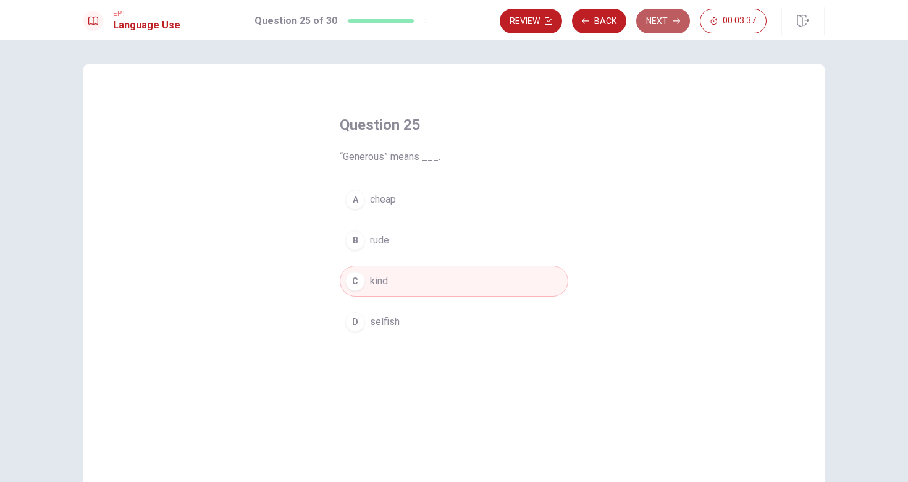
click at [659, 28] on button "Next" at bounding box center [663, 21] width 54 height 25
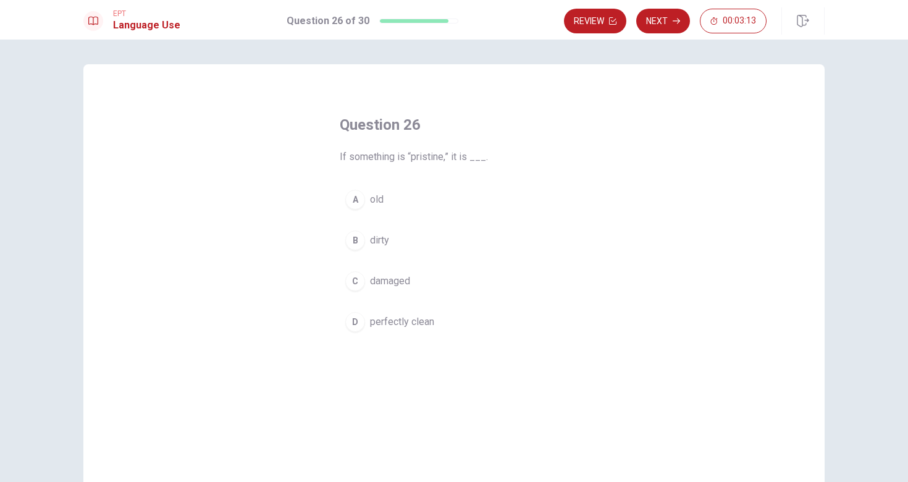
click at [391, 198] on button "A old" at bounding box center [454, 199] width 229 height 31
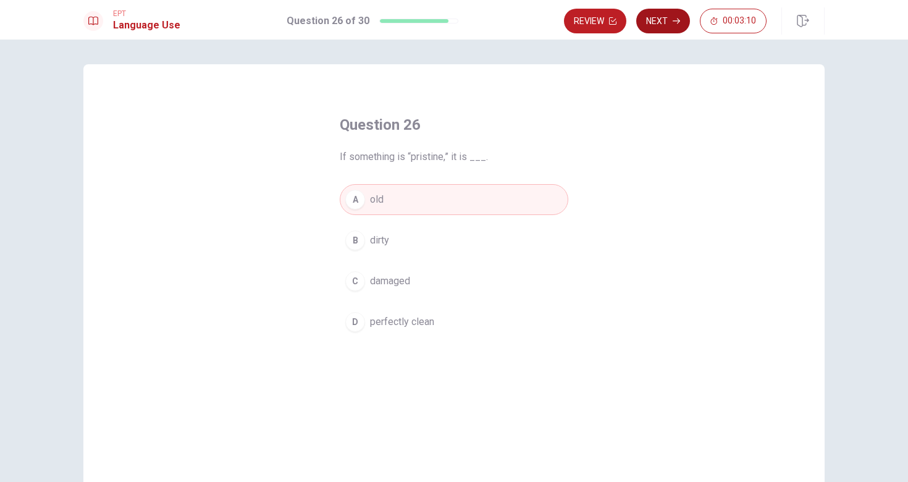
click at [649, 16] on button "Next" at bounding box center [663, 21] width 54 height 25
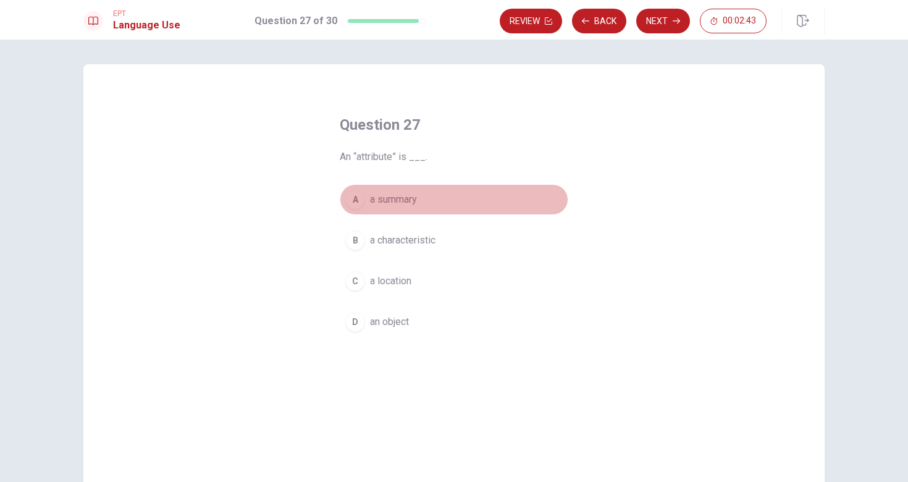
click at [423, 203] on button "A a summary" at bounding box center [454, 199] width 229 height 31
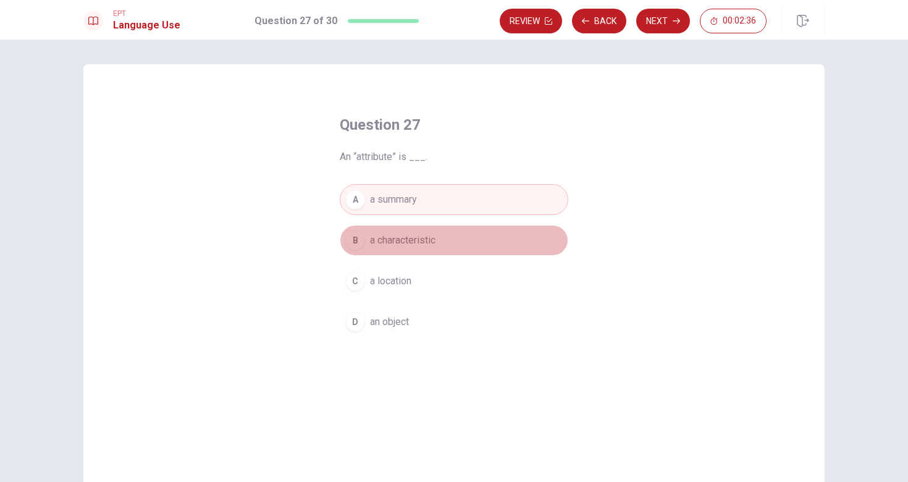
click at [439, 238] on button "B a characteristic" at bounding box center [454, 240] width 229 height 31
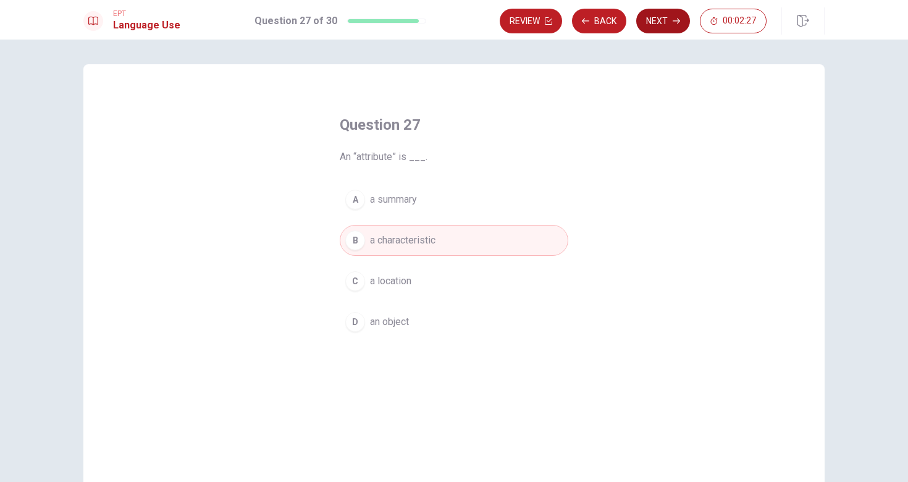
click at [663, 14] on button "Next" at bounding box center [663, 21] width 54 height 25
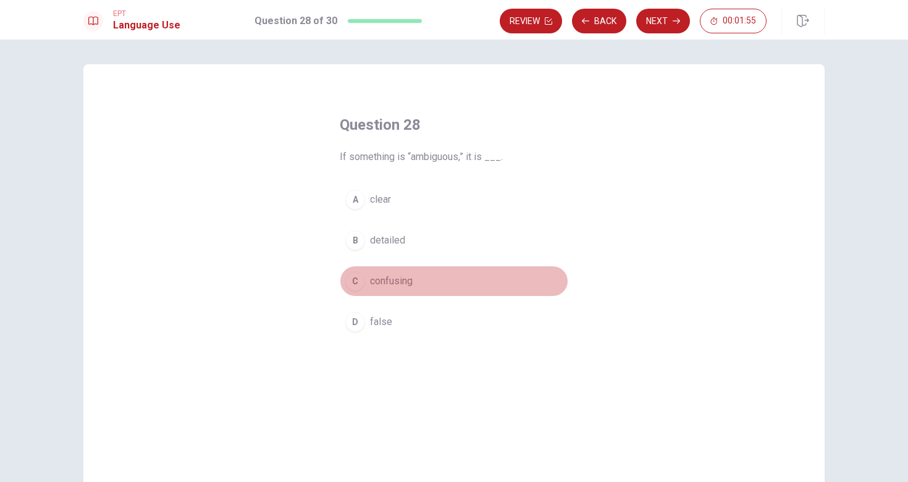
click at [379, 278] on span "confusing" at bounding box center [391, 281] width 43 height 15
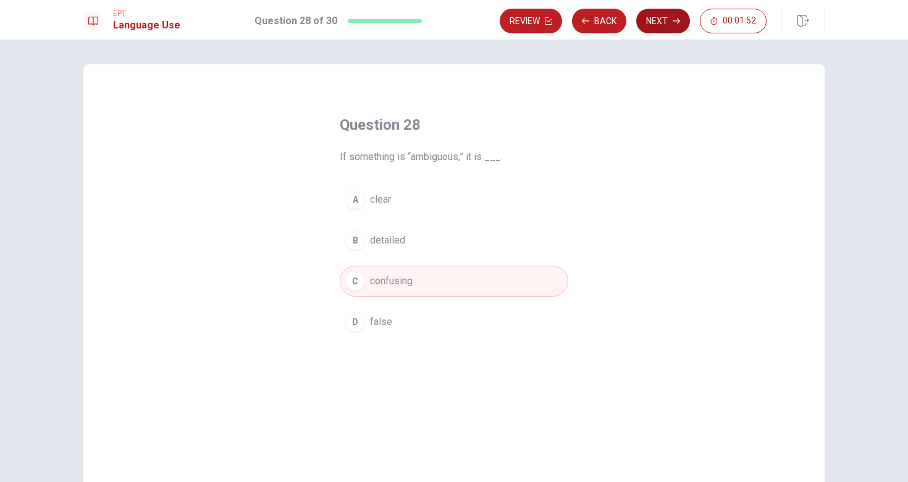
click at [668, 21] on button "Next" at bounding box center [663, 21] width 54 height 25
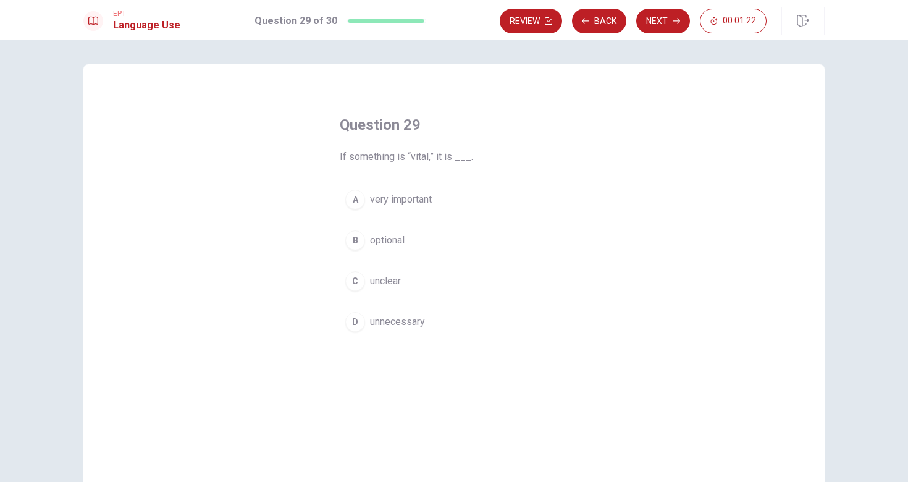
click at [395, 215] on div "A very important B optional C unclear D unnecessary" at bounding box center [454, 260] width 229 height 153
click at [395, 204] on span "very important" at bounding box center [401, 199] width 62 height 15
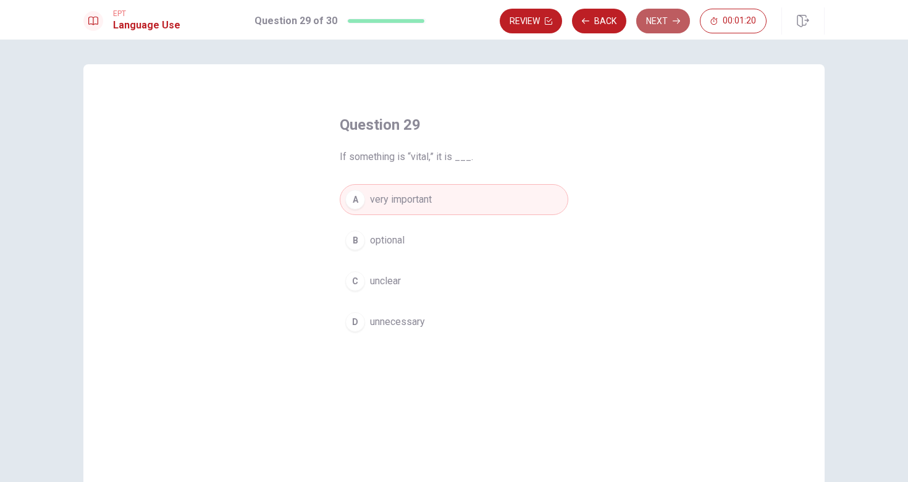
click at [676, 24] on icon "button" at bounding box center [676, 20] width 7 height 7
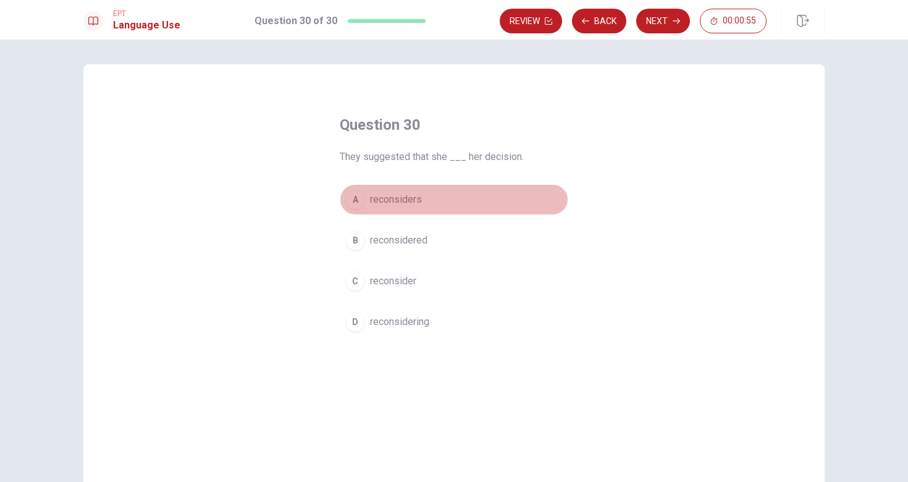
click at [397, 199] on span "reconsiders" at bounding box center [396, 199] width 52 height 15
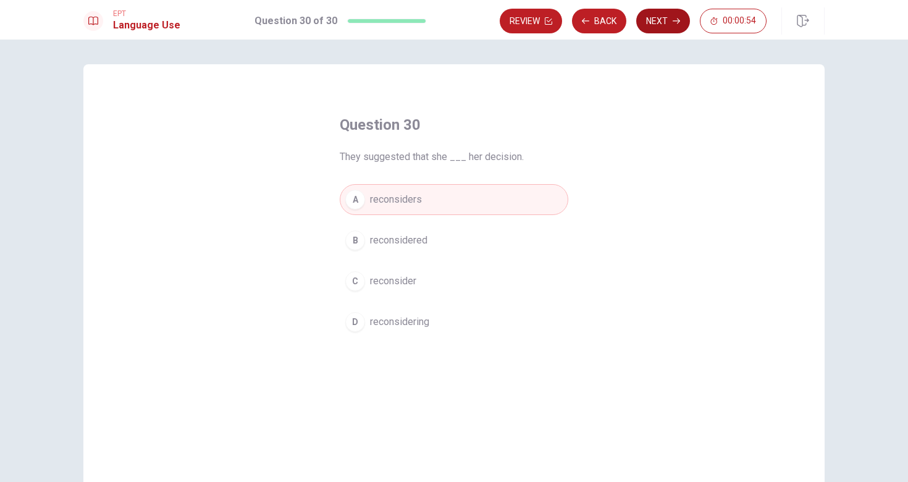
click at [657, 21] on button "Next" at bounding box center [663, 21] width 54 height 25
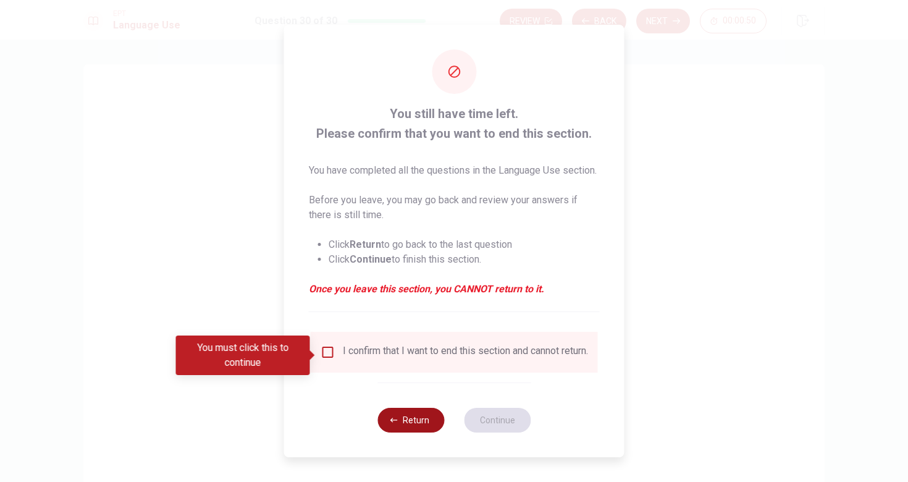
click at [410, 432] on button "Return" at bounding box center [410, 420] width 67 height 25
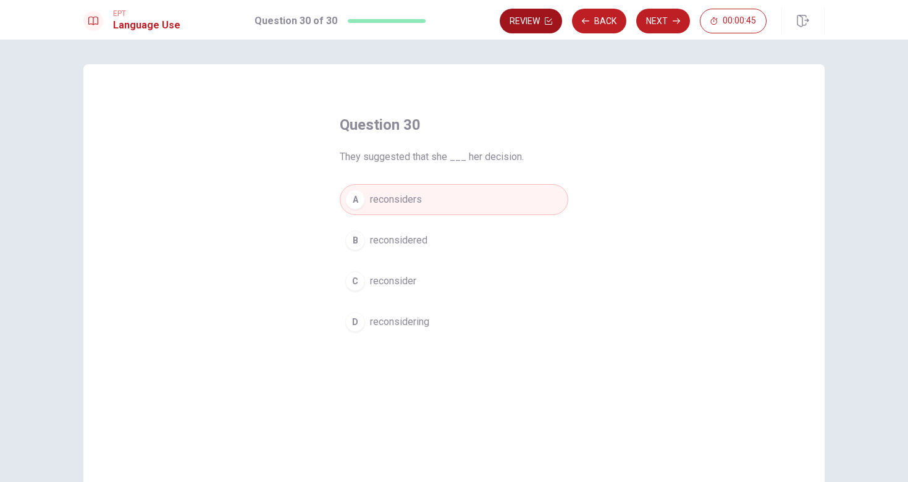
click at [529, 22] on button "Review" at bounding box center [531, 21] width 62 height 25
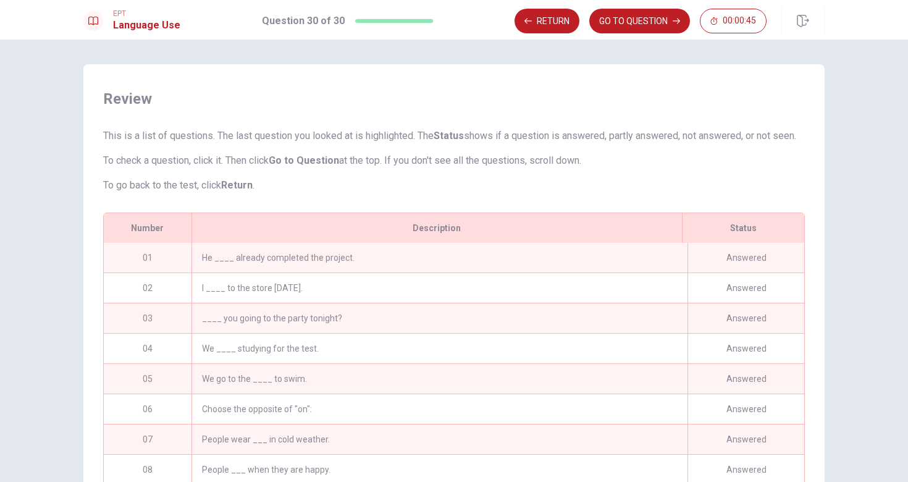
scroll to position [142, 0]
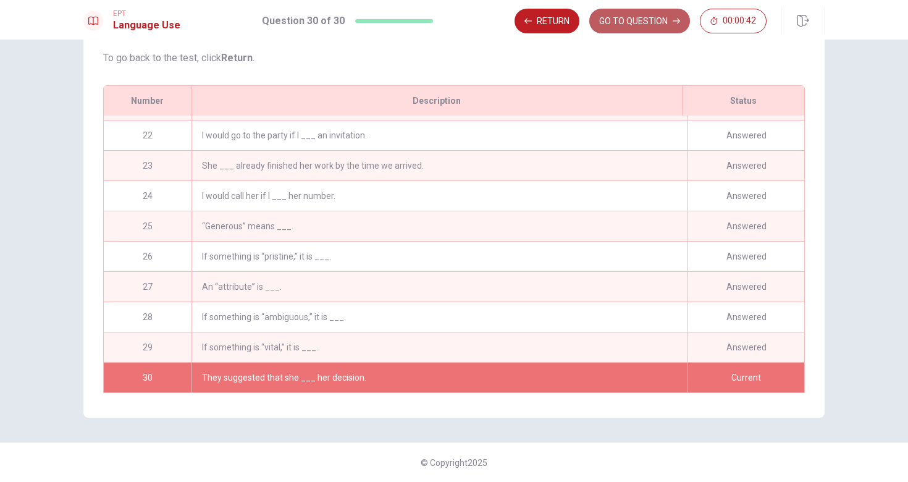
click at [615, 25] on button "GO TO QUESTION" at bounding box center [639, 21] width 101 height 25
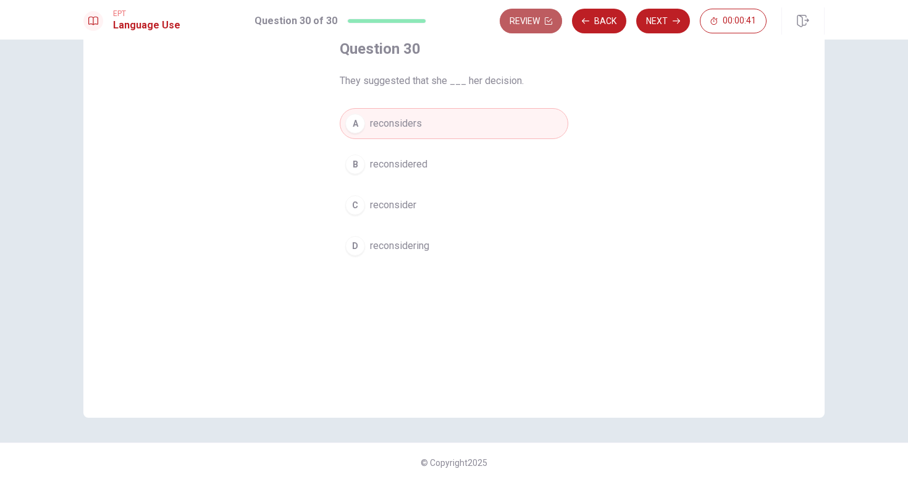
click at [531, 24] on button "Review" at bounding box center [531, 21] width 62 height 25
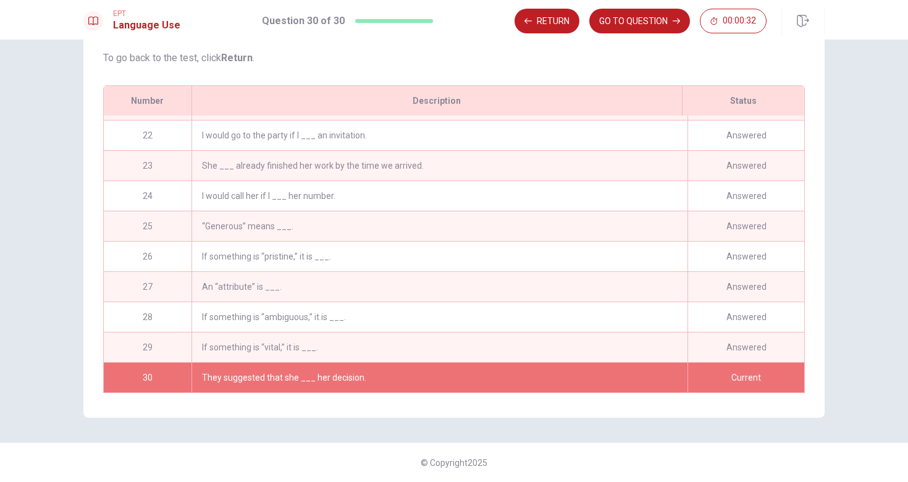
scroll to position [634, 0]
click at [641, 16] on button "GO TO QUESTION" at bounding box center [639, 21] width 101 height 25
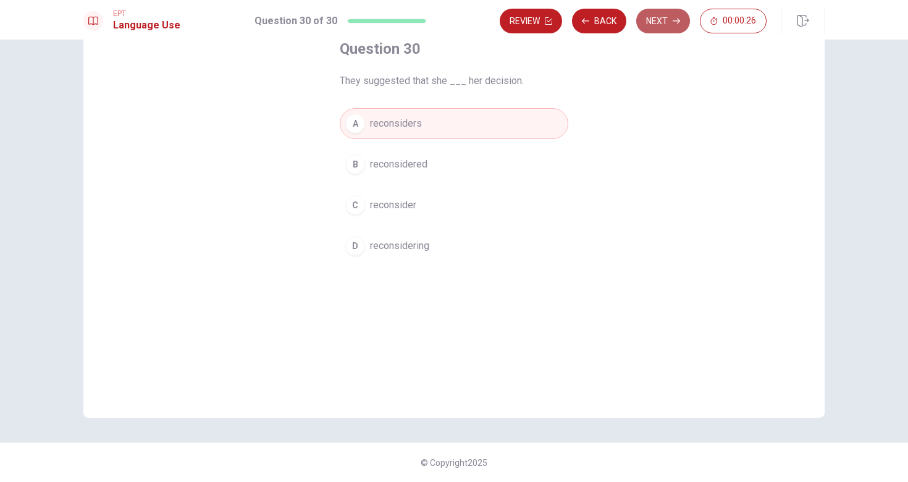
click at [661, 23] on button "Next" at bounding box center [663, 21] width 54 height 25
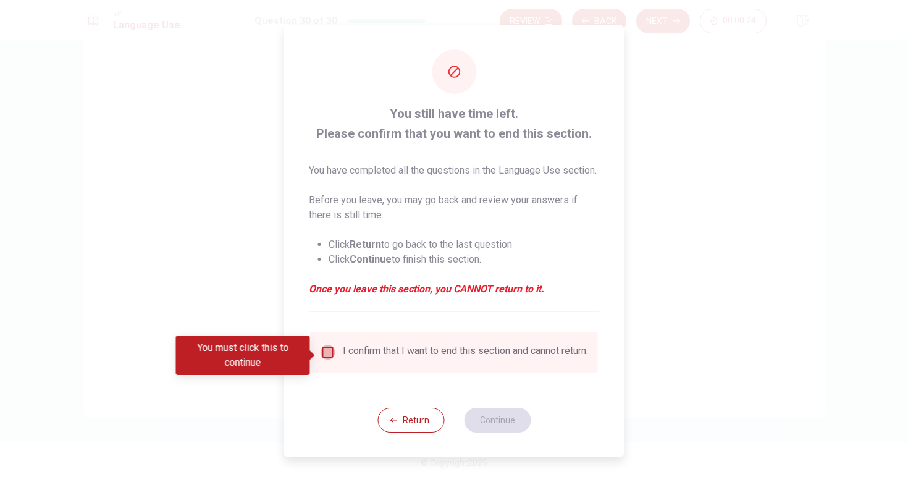
click at [322, 357] on input "You must click this to continue" at bounding box center [328, 352] width 15 height 15
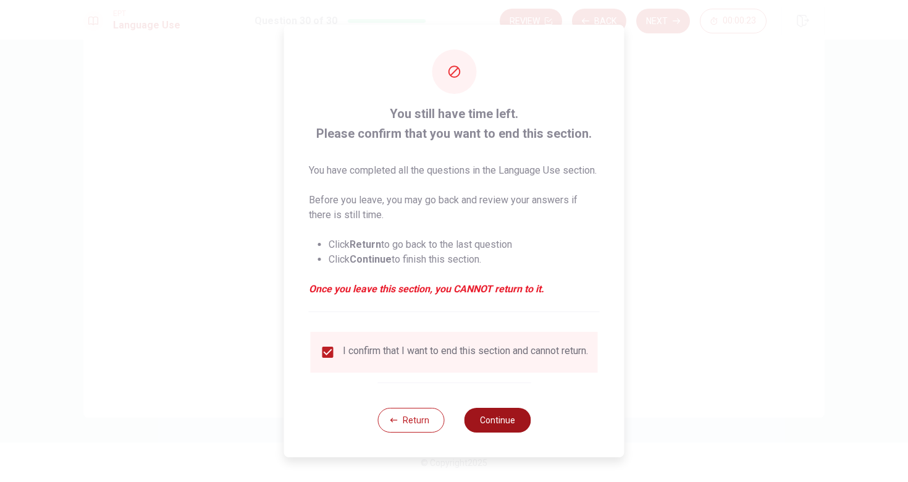
click at [509, 431] on button "Continue" at bounding box center [497, 420] width 67 height 25
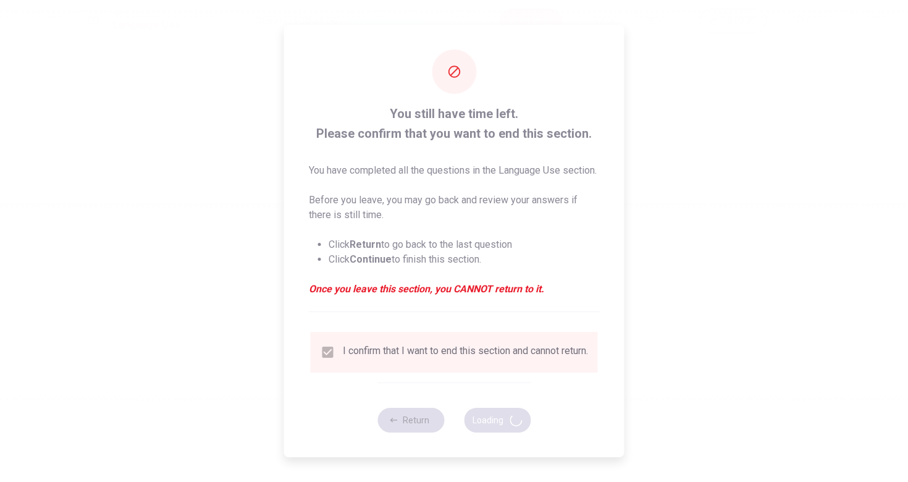
scroll to position [0, 0]
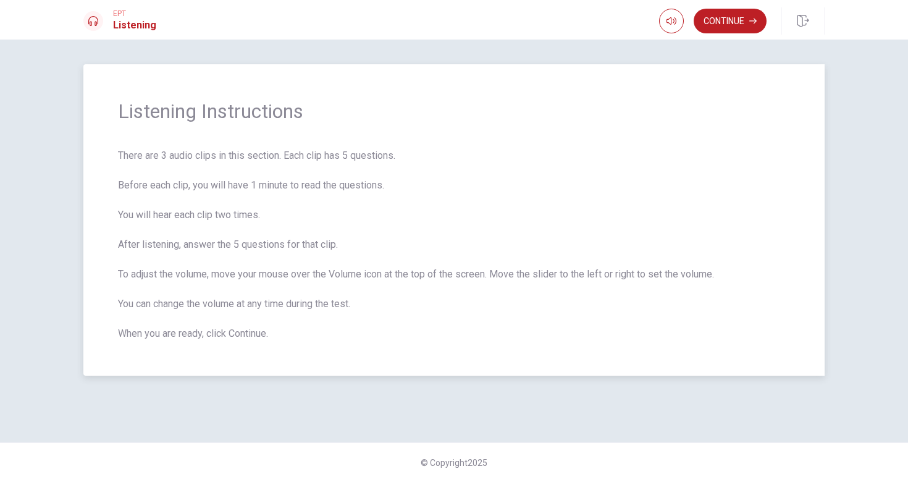
drag, startPoint x: 163, startPoint y: 155, endPoint x: 209, endPoint y: 155, distance: 46.3
click at [209, 155] on span "There are 3 audio clips in this section. Each clip has 5 questions. Before each…" at bounding box center [454, 244] width 672 height 193
click at [726, 27] on button "Continue" at bounding box center [730, 21] width 73 height 25
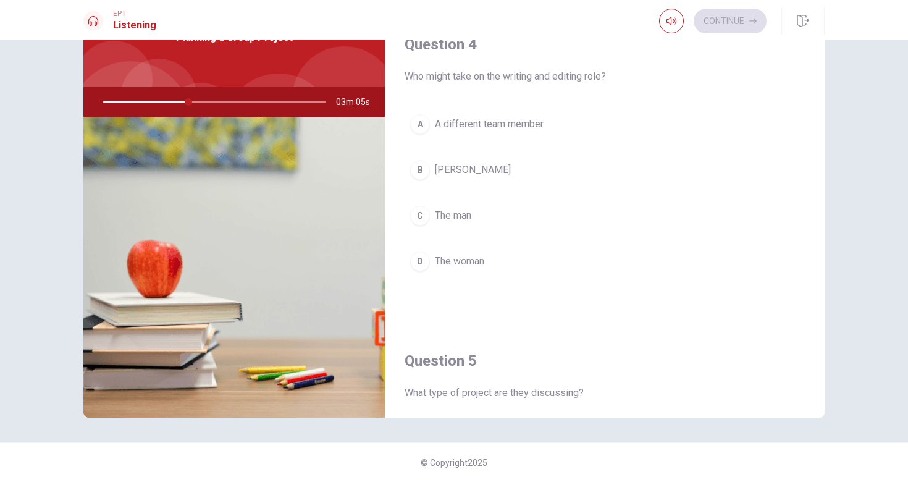
scroll to position [935, 0]
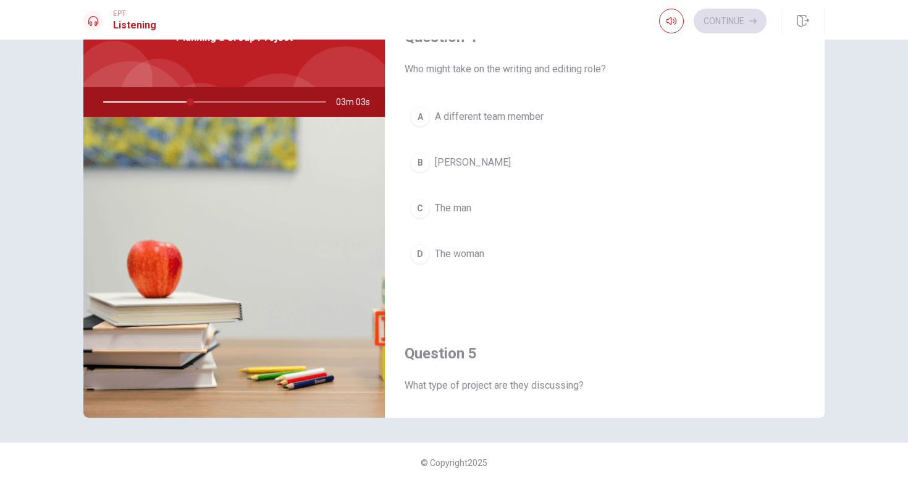
click at [419, 164] on div "B" at bounding box center [420, 163] width 20 height 20
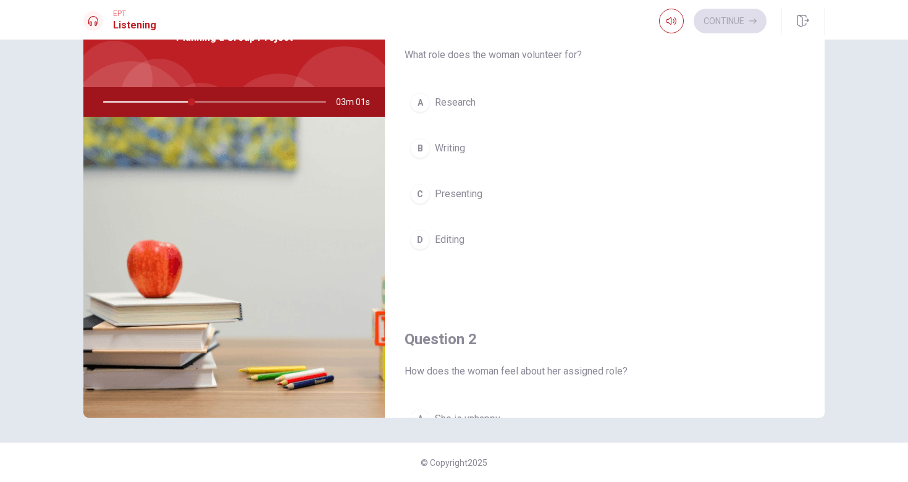
scroll to position [0, 0]
click at [419, 110] on div "A" at bounding box center [420, 103] width 20 height 20
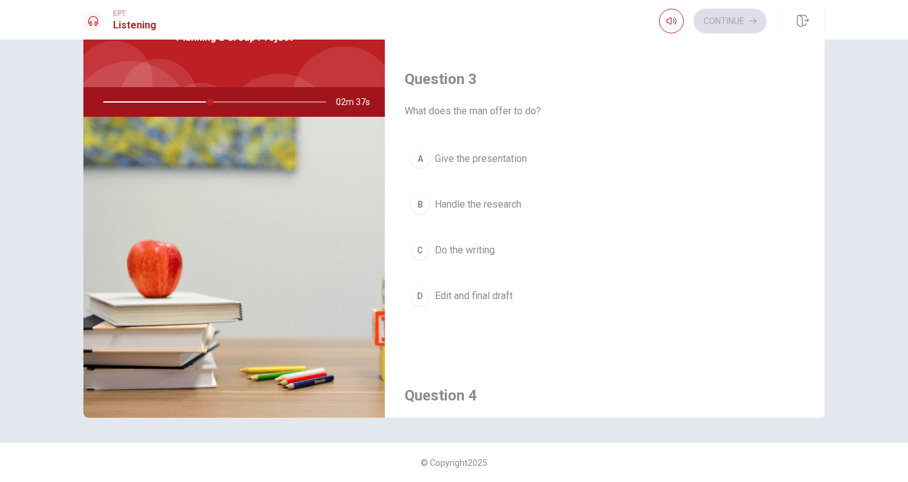
scroll to position [580, 0]
click at [419, 158] on div "A" at bounding box center [420, 155] width 20 height 20
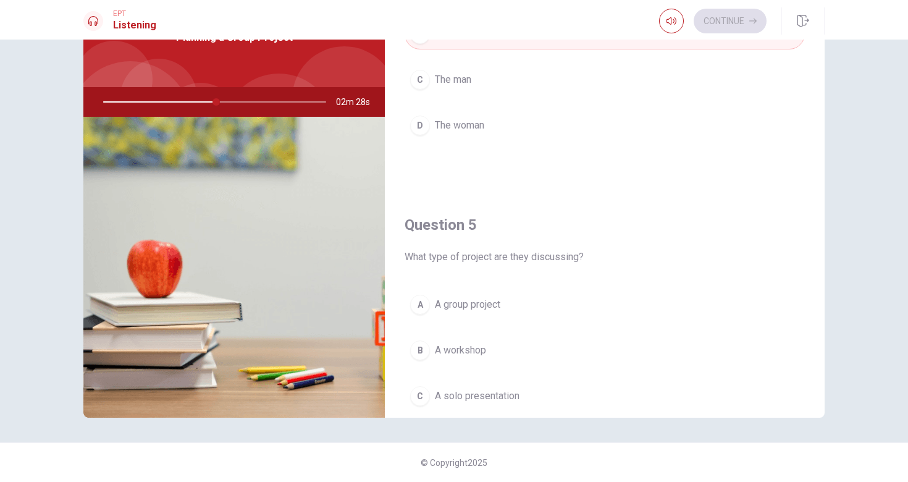
scroll to position [1067, 0]
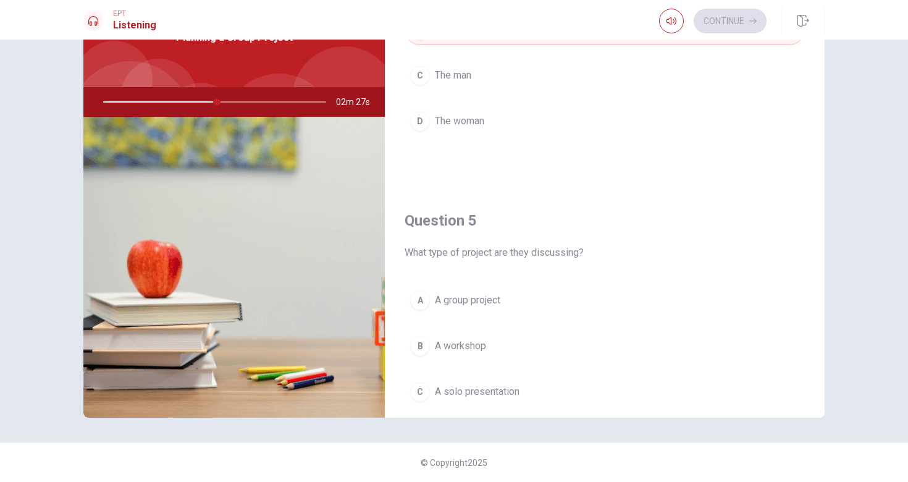
click at [414, 310] on button "A A group project" at bounding box center [605, 300] width 400 height 31
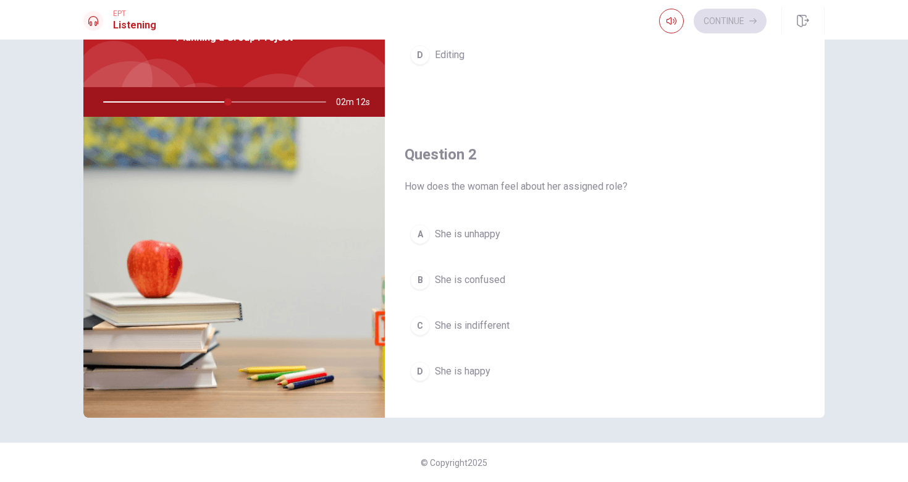
scroll to position [187, 0]
click at [429, 377] on button "D She is happy" at bounding box center [605, 369] width 400 height 31
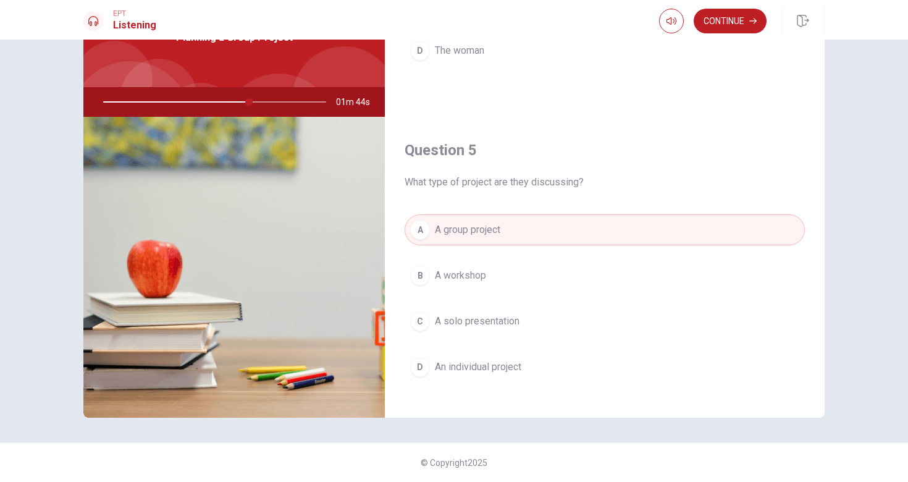
scroll to position [1138, 0]
click at [730, 20] on button "Continue" at bounding box center [730, 21] width 73 height 25
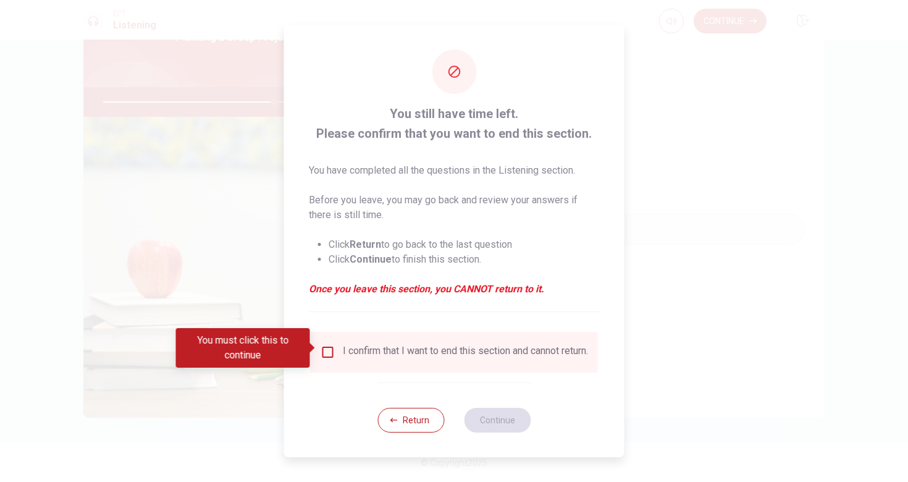
click at [329, 347] on input "You must click this to continue" at bounding box center [328, 352] width 15 height 15
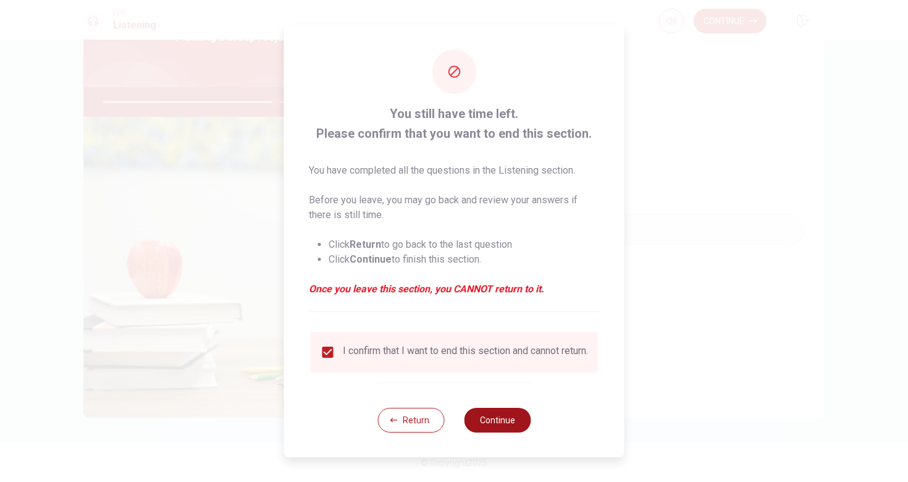
click at [505, 421] on button "Continue" at bounding box center [497, 420] width 67 height 25
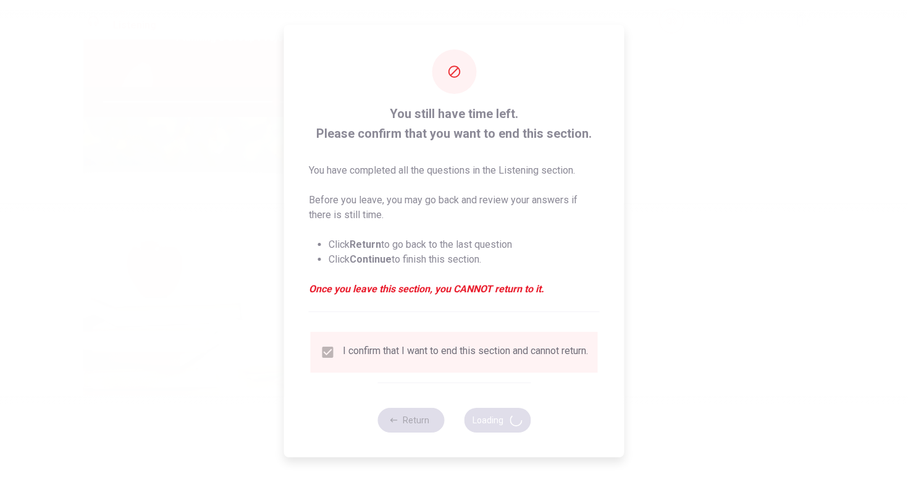
type input "78"
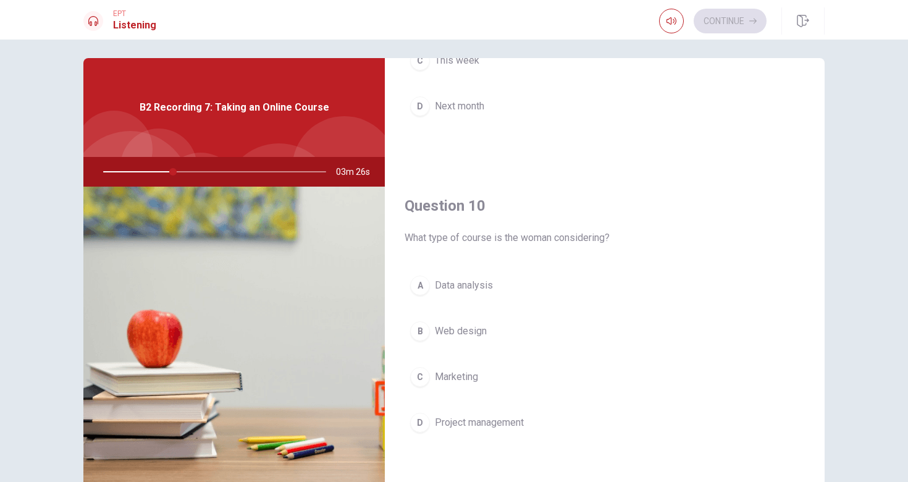
scroll to position [11, 0]
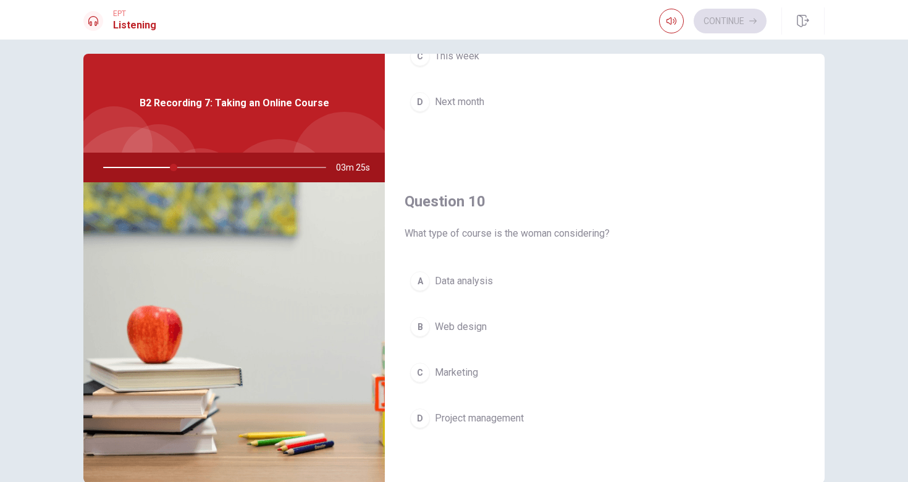
click at [473, 284] on span "Data analysis" at bounding box center [464, 281] width 58 height 15
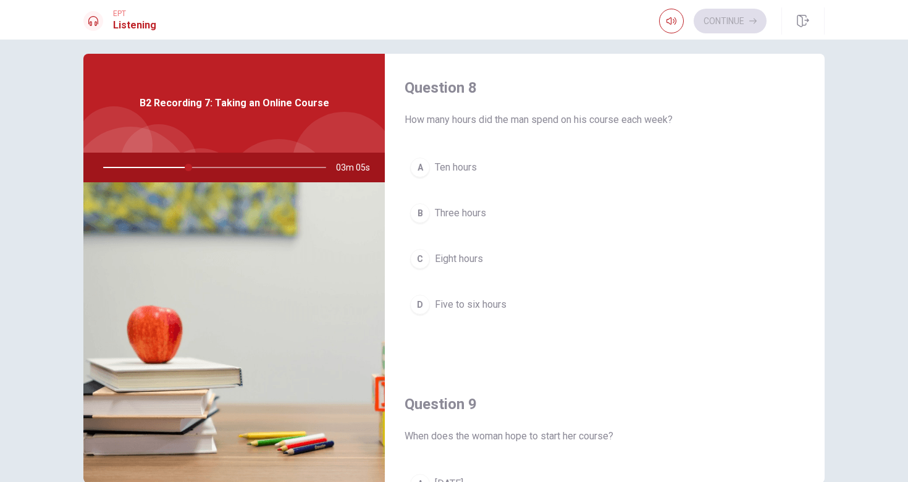
scroll to position [559, 0]
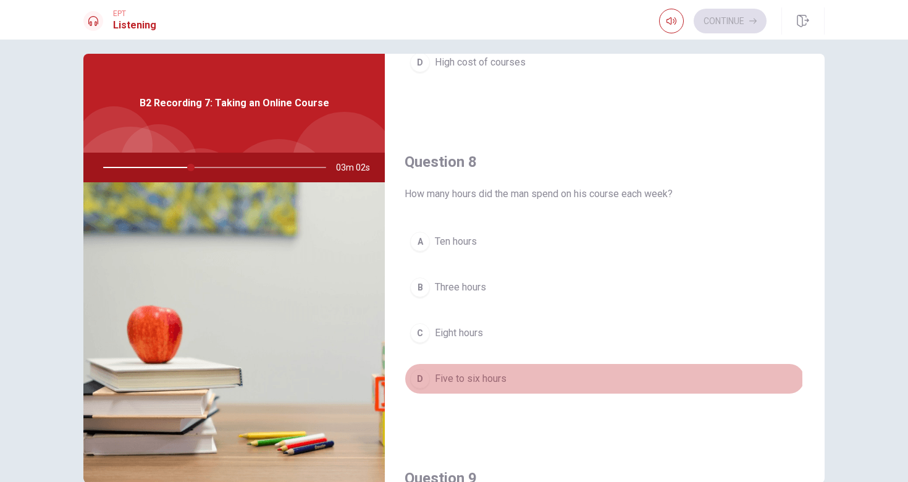
click at [416, 380] on div "D" at bounding box center [420, 379] width 20 height 20
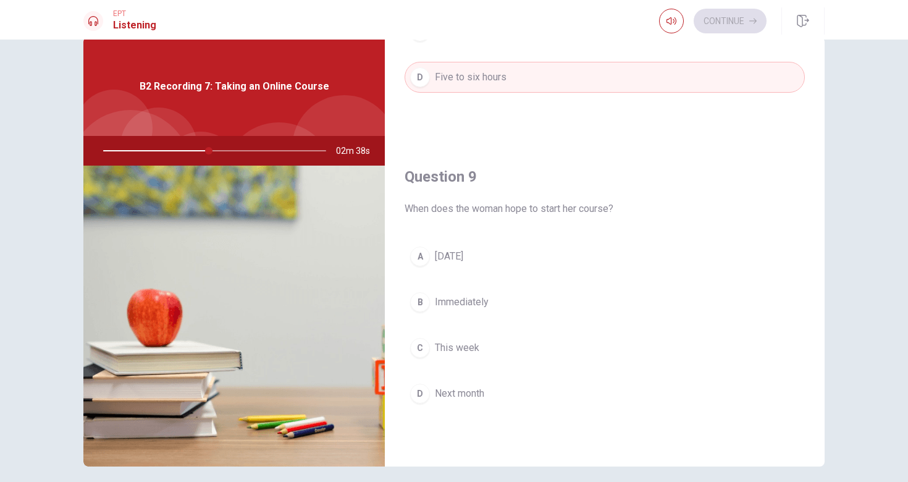
scroll to position [854, 0]
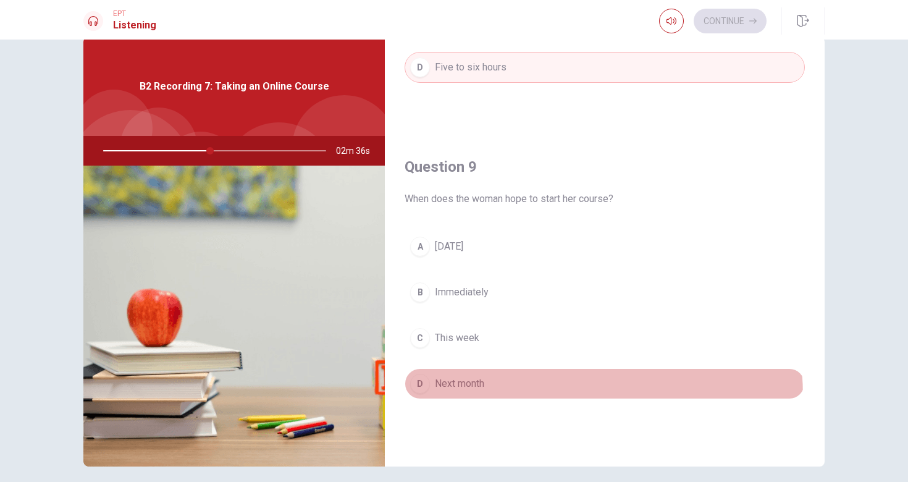
click at [433, 398] on button "D Next month" at bounding box center [605, 383] width 400 height 31
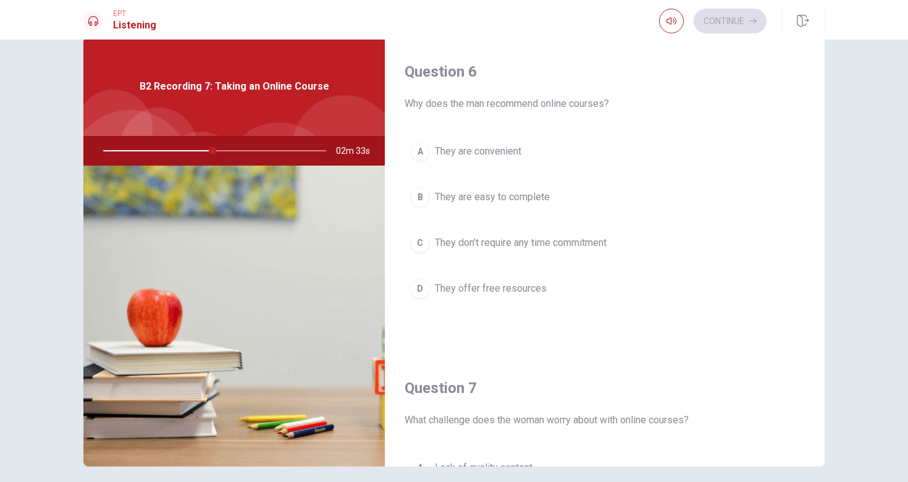
scroll to position [0, 0]
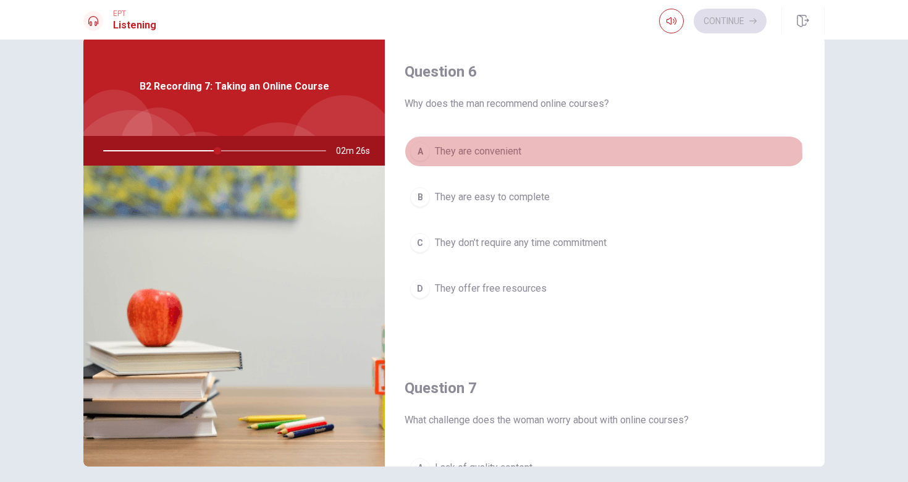
click at [531, 158] on button "A They are convenient" at bounding box center [605, 151] width 400 height 31
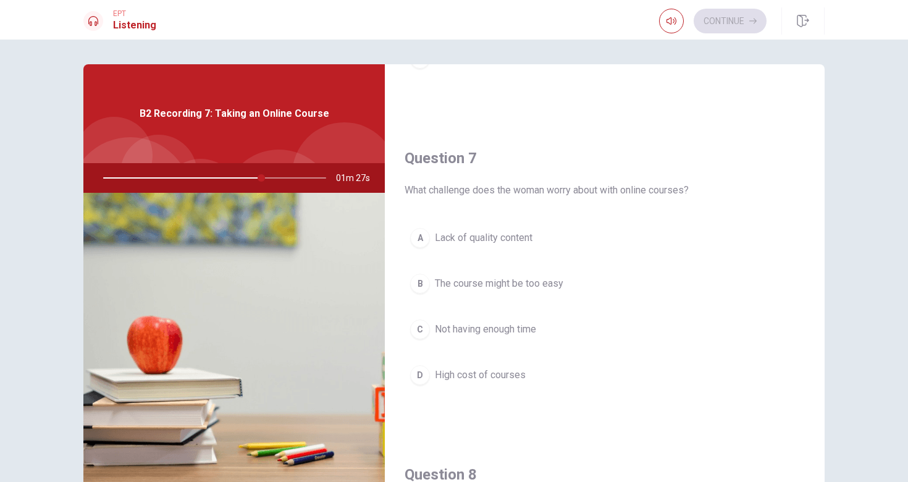
scroll to position [277, 0]
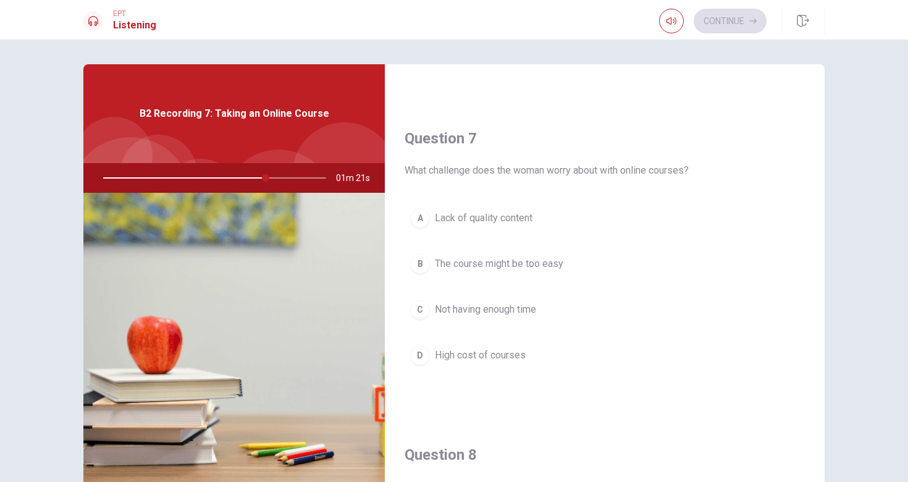
click at [426, 310] on div "C" at bounding box center [420, 310] width 20 height 20
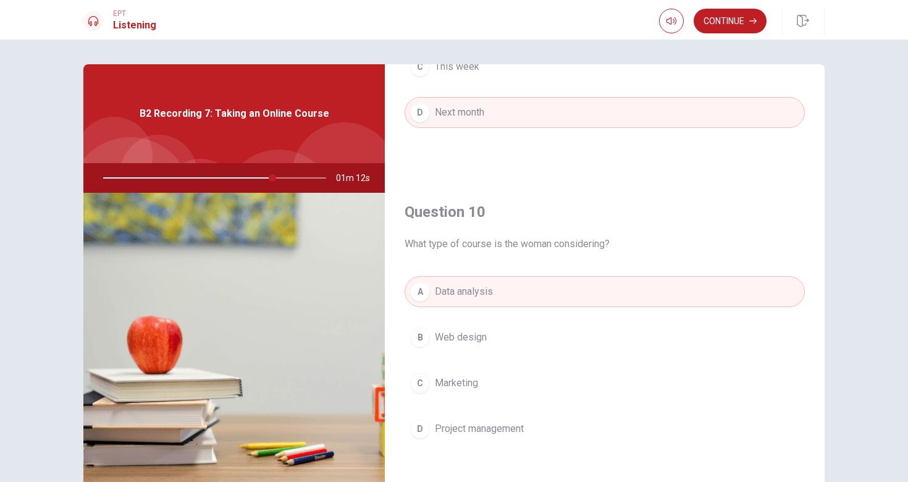
scroll to position [1152, 0]
click at [731, 26] on button "Continue" at bounding box center [730, 21] width 73 height 25
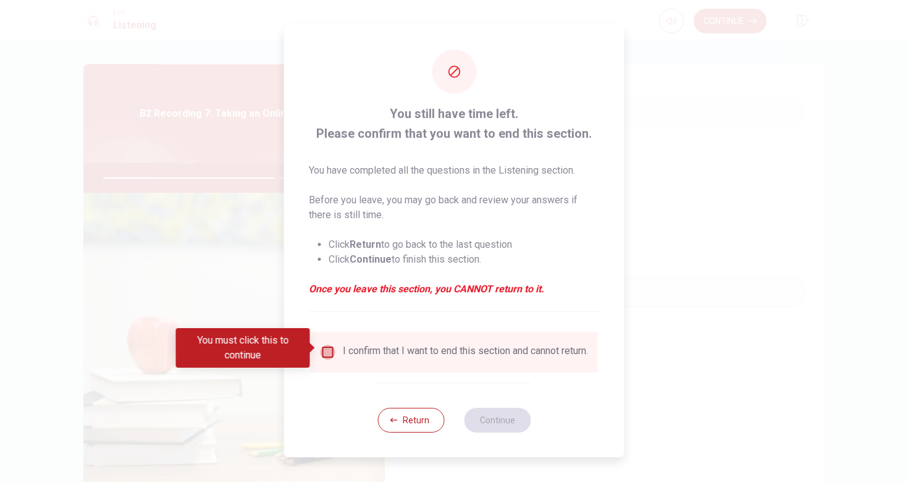
click at [321, 345] on input "You must click this to continue" at bounding box center [328, 352] width 15 height 15
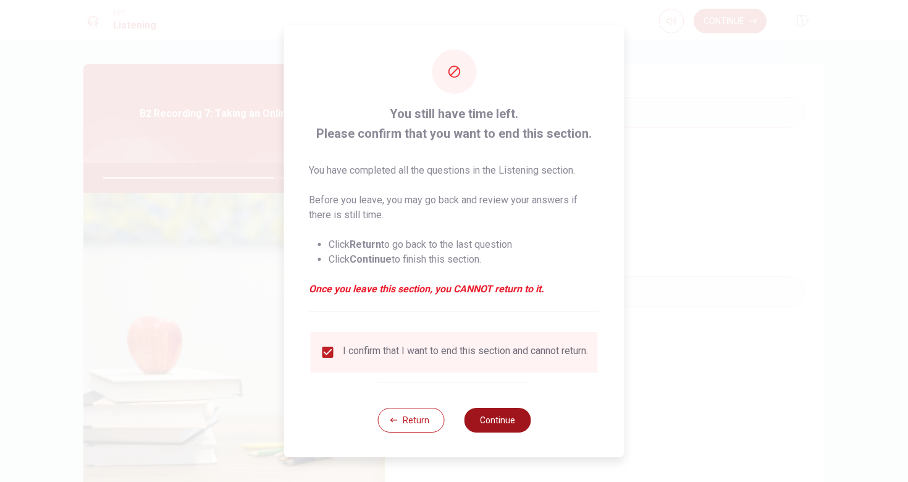
click at [505, 432] on button "Continue" at bounding box center [497, 420] width 67 height 25
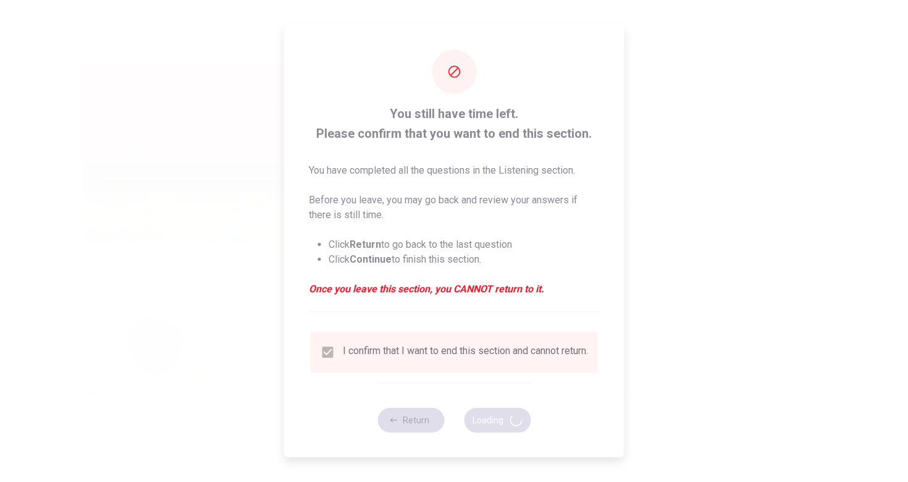
type input "79"
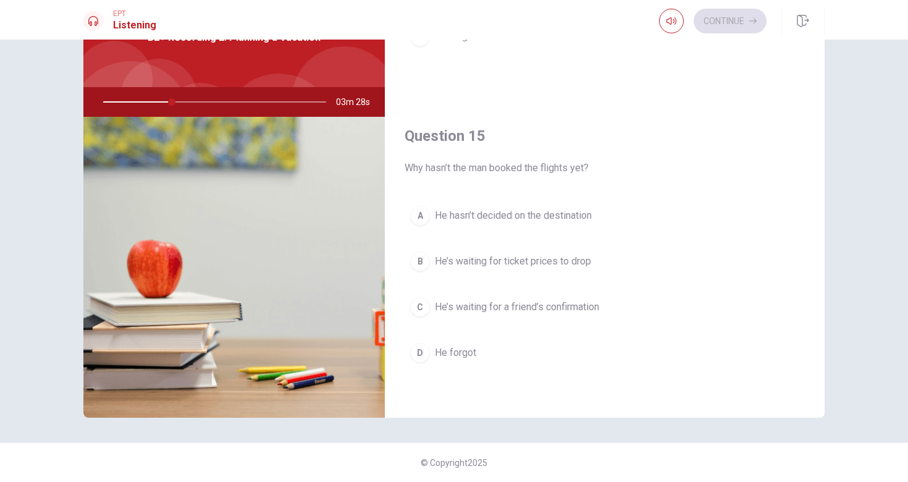
scroll to position [76, 0]
click at [532, 263] on span "He’s waiting for ticket prices to drop" at bounding box center [513, 261] width 156 height 15
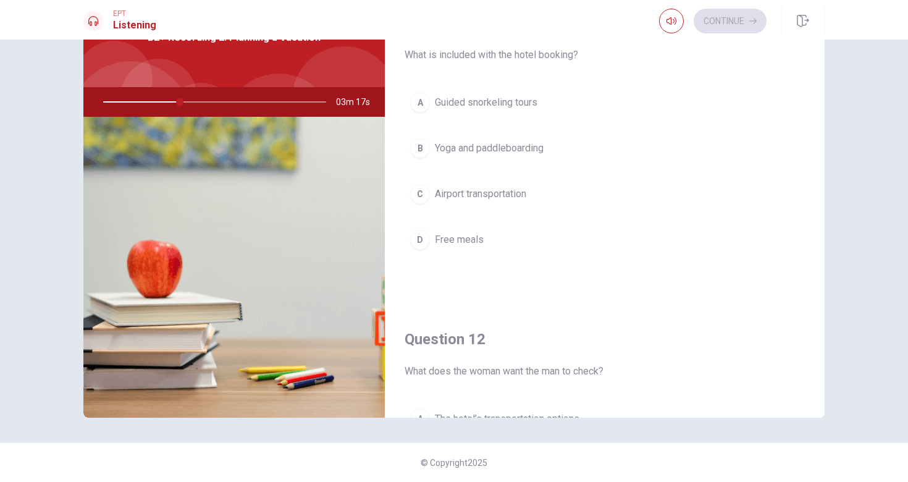
scroll to position [0, 0]
click at [429, 149] on button "B Yoga and paddleboarding" at bounding box center [605, 148] width 400 height 31
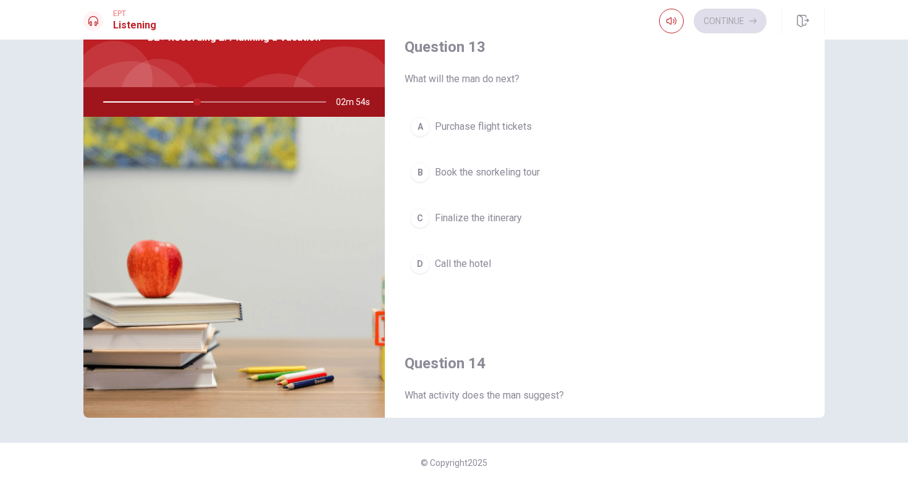
scroll to position [604, 0]
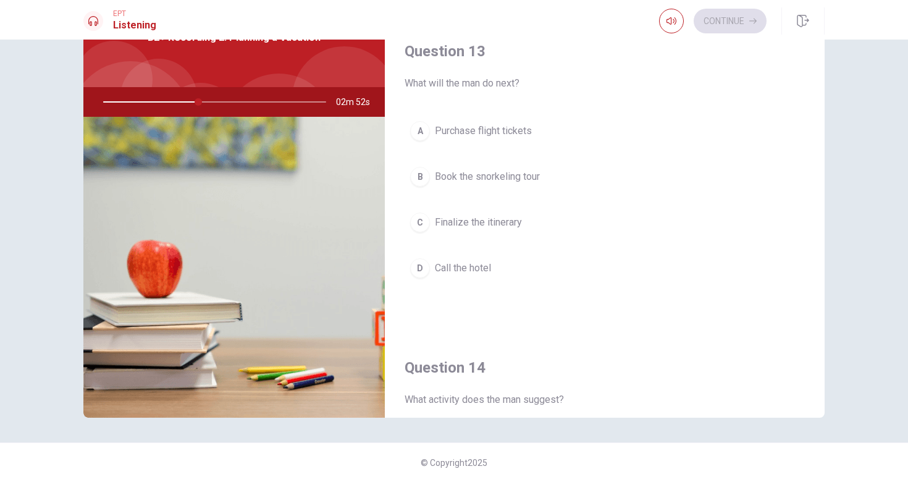
click at [465, 265] on span "Call the hotel" at bounding box center [463, 268] width 56 height 15
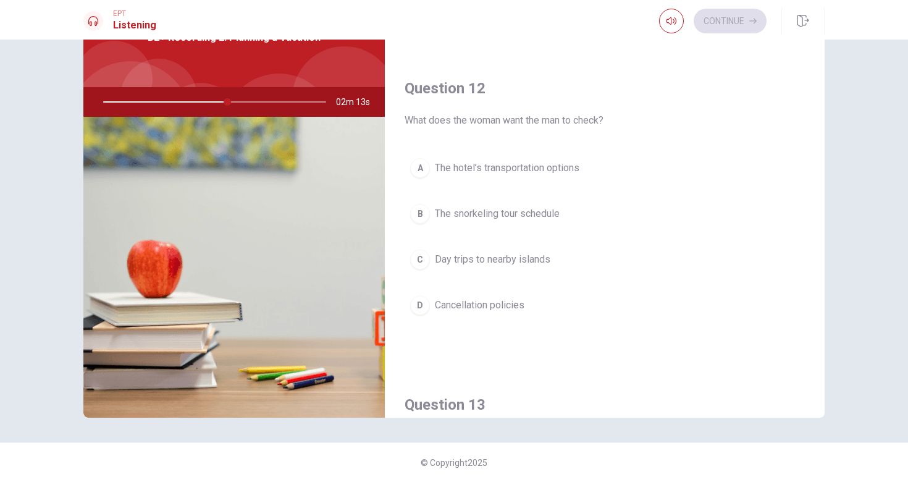
scroll to position [251, 0]
click at [419, 216] on div "B" at bounding box center [420, 213] width 20 height 20
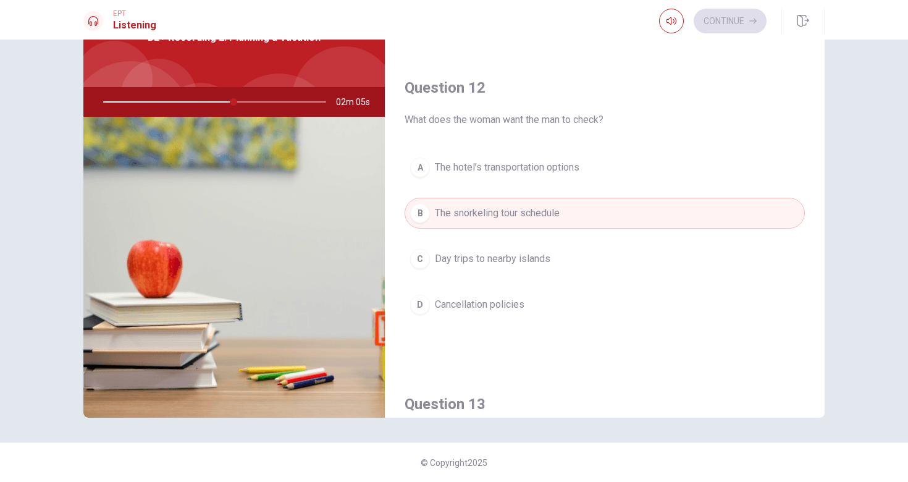
scroll to position [262, 0]
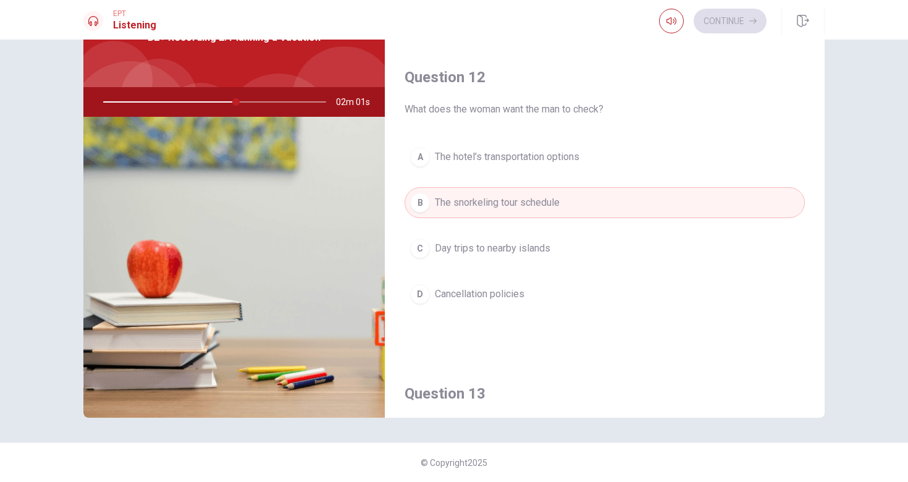
click at [418, 156] on div "A" at bounding box center [420, 157] width 20 height 20
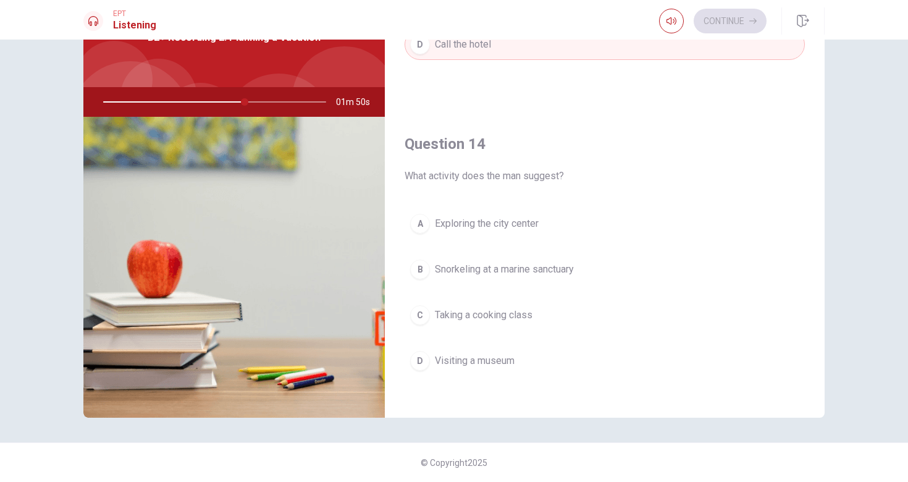
scroll to position [830, 0]
click at [535, 269] on span "Snorkeling at a marine sanctuary" at bounding box center [504, 266] width 139 height 15
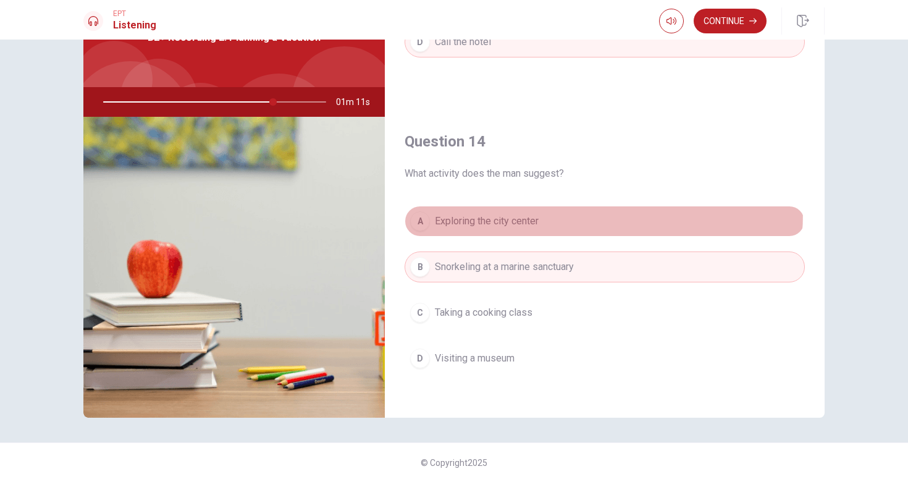
click at [496, 211] on button "A Exploring the city center" at bounding box center [605, 221] width 400 height 31
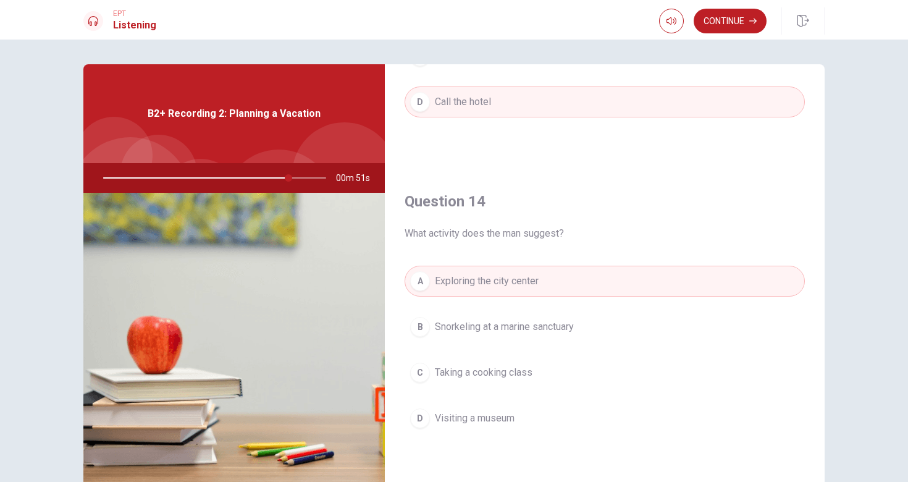
scroll to position [865, 0]
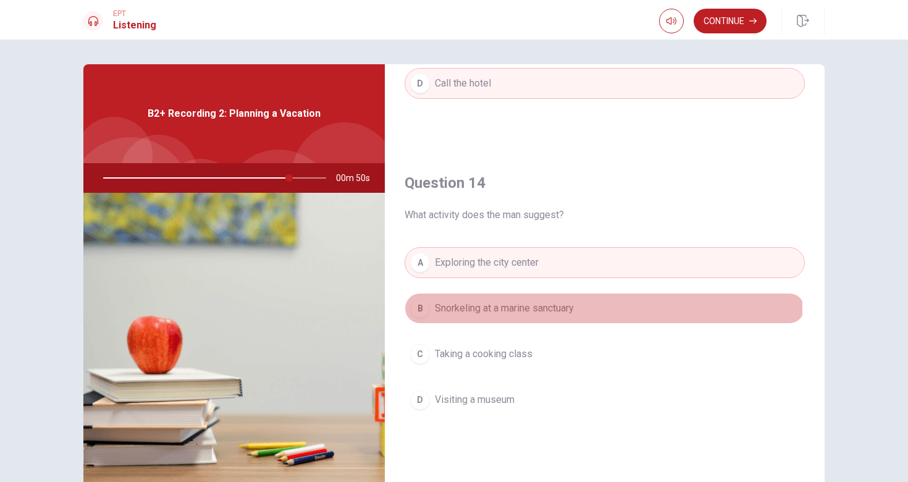
click at [432, 310] on button "B Snorkeling at a marine sanctuary" at bounding box center [605, 308] width 400 height 31
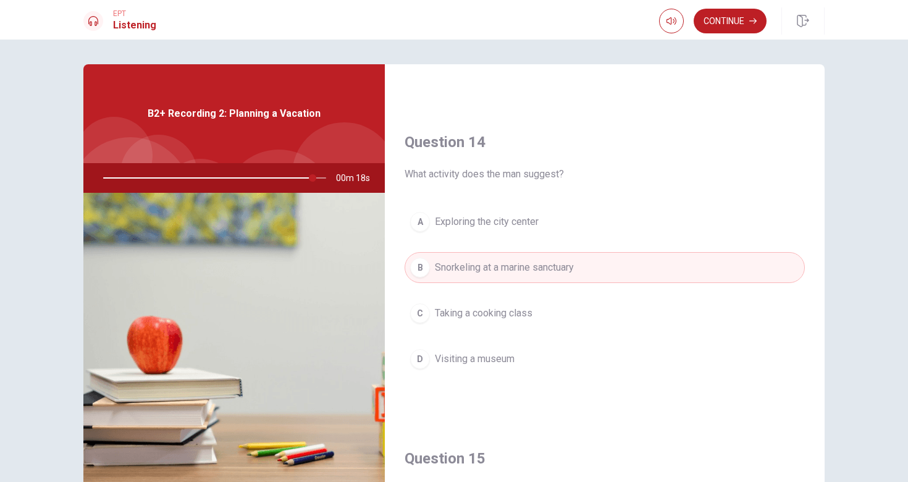
scroll to position [901, 0]
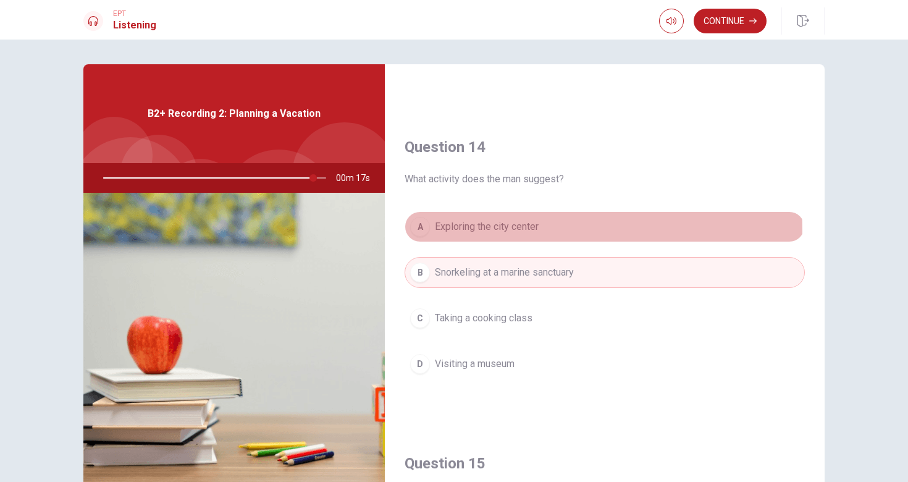
click at [494, 230] on span "Exploring the city center" at bounding box center [487, 226] width 104 height 15
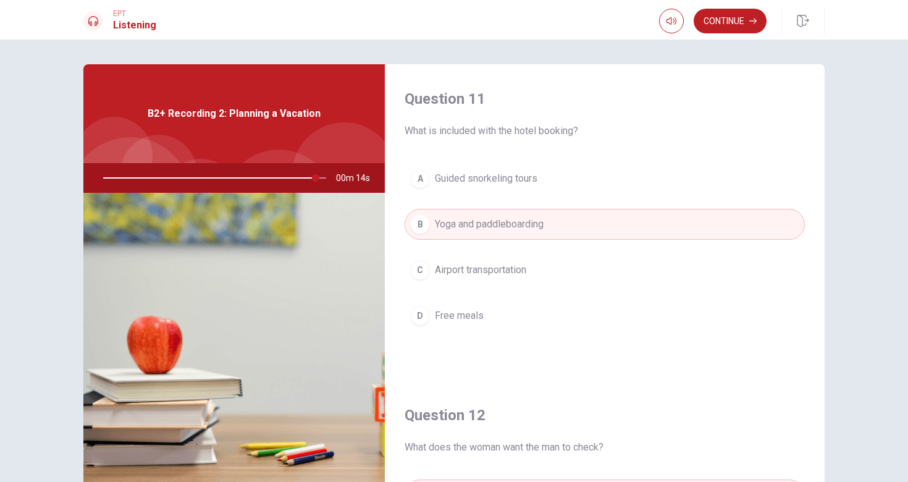
scroll to position [0, 0]
click at [739, 20] on button "Continue" at bounding box center [730, 21] width 73 height 25
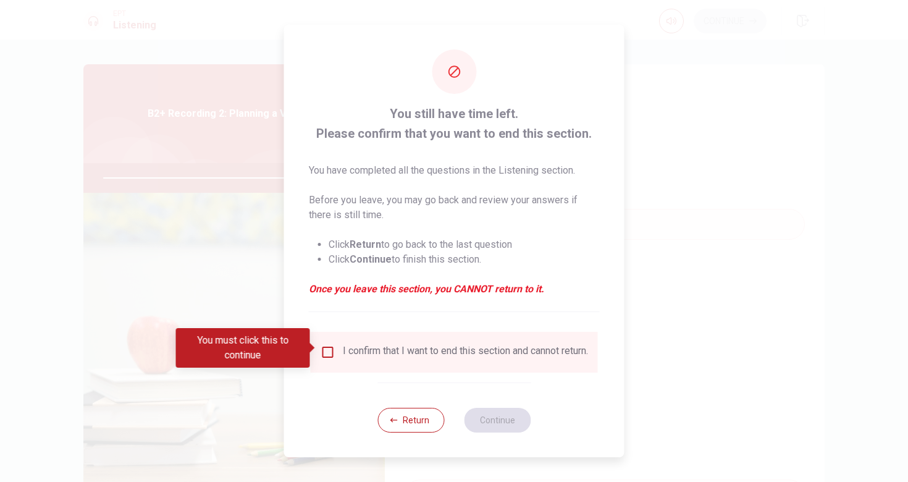
click at [453, 367] on div "I confirm that I want to end this section and cannot return." at bounding box center [454, 352] width 287 height 41
click at [324, 347] on input "You must click this to continue" at bounding box center [328, 352] width 15 height 15
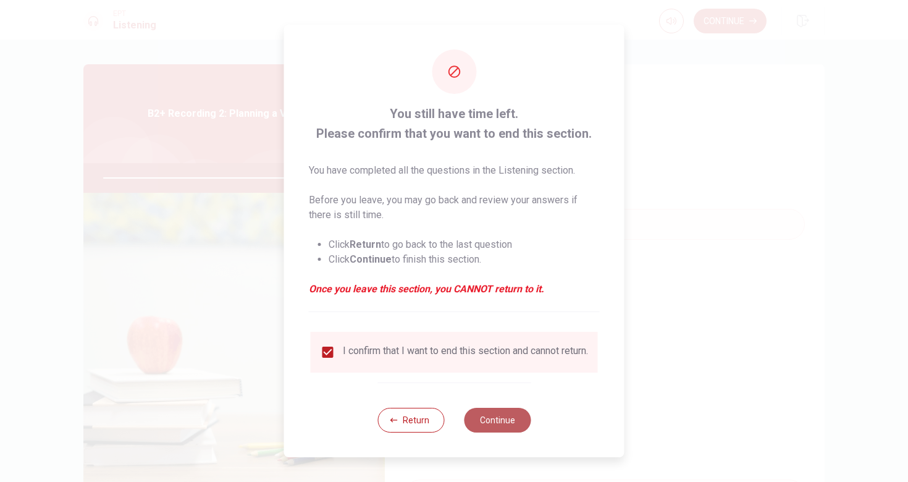
click at [481, 423] on button "Continue" at bounding box center [497, 420] width 67 height 25
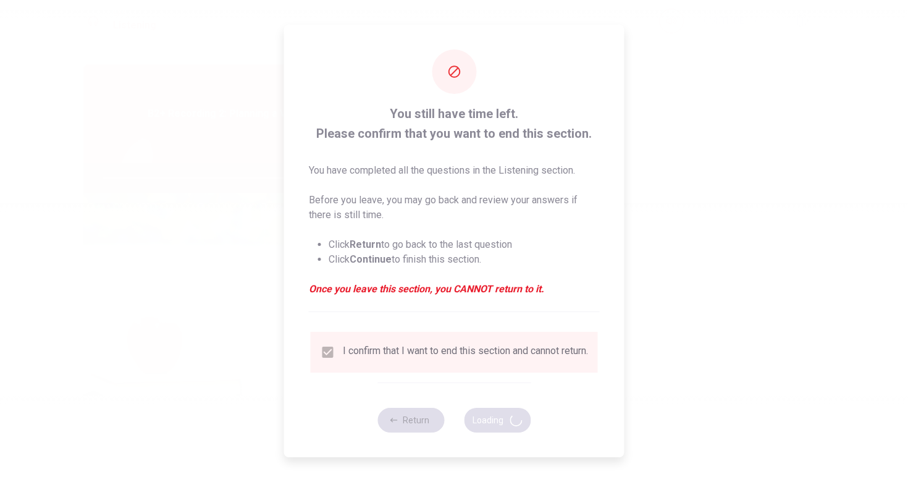
type input "97"
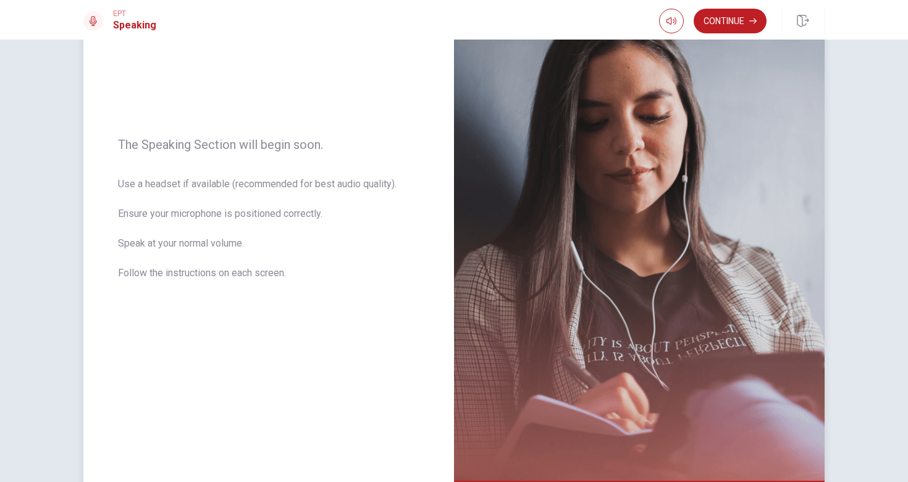
scroll to position [72, 0]
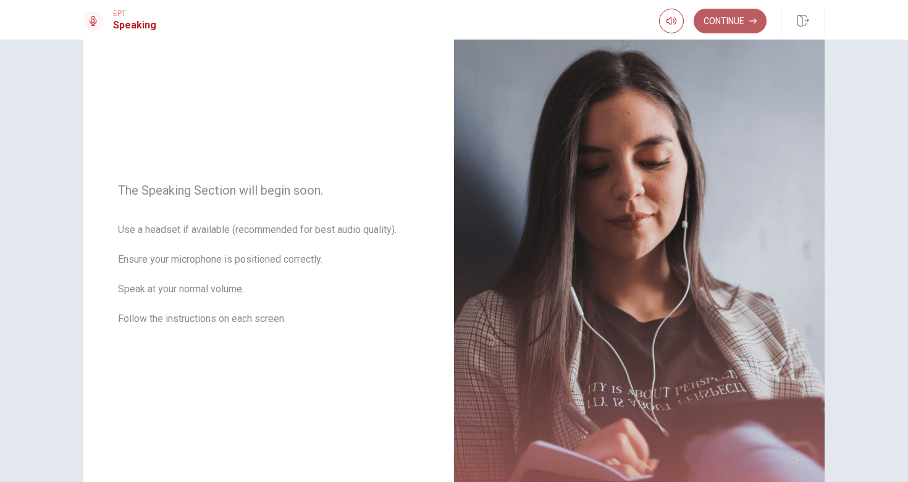
click at [724, 25] on button "Continue" at bounding box center [730, 21] width 73 height 25
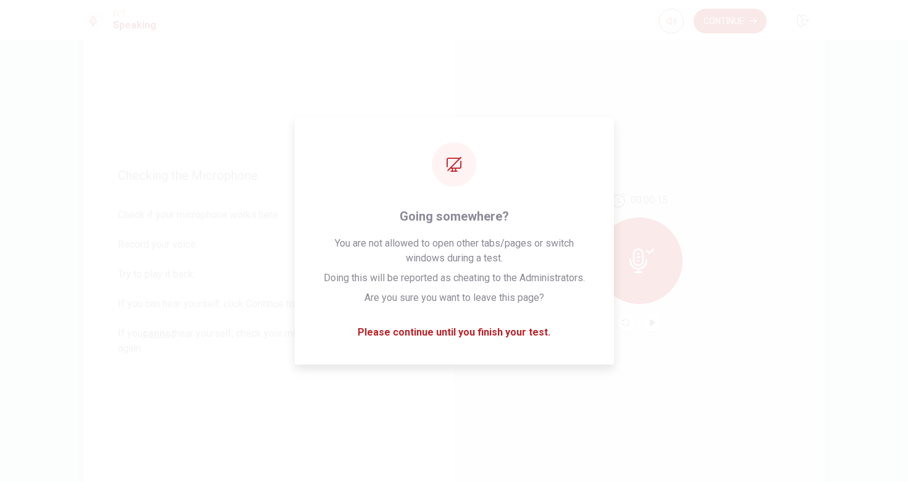
click at [726, 370] on div "00:00:15" at bounding box center [639, 262] width 371 height 539
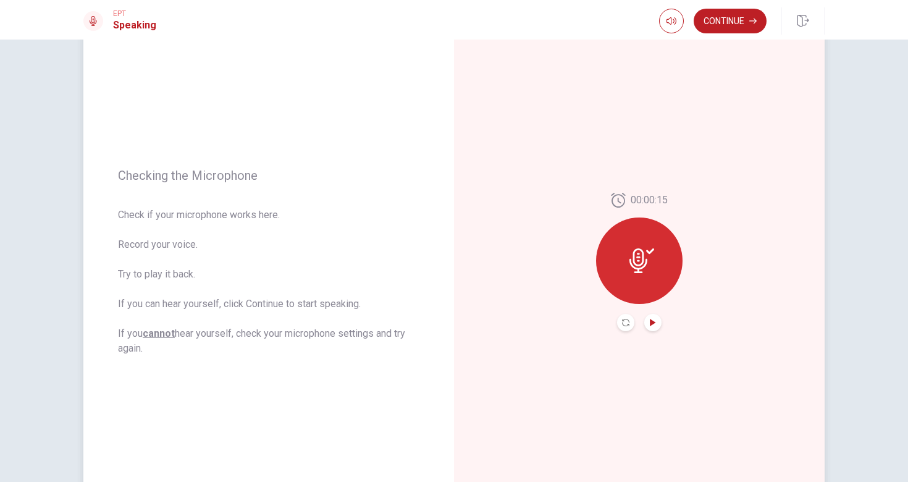
click at [651, 326] on icon "Play Audio" at bounding box center [652, 322] width 7 height 7
click at [646, 276] on div at bounding box center [639, 260] width 86 height 86
click at [636, 276] on div at bounding box center [639, 260] width 86 height 86
click at [624, 321] on icon "Record Again" at bounding box center [625, 322] width 7 height 7
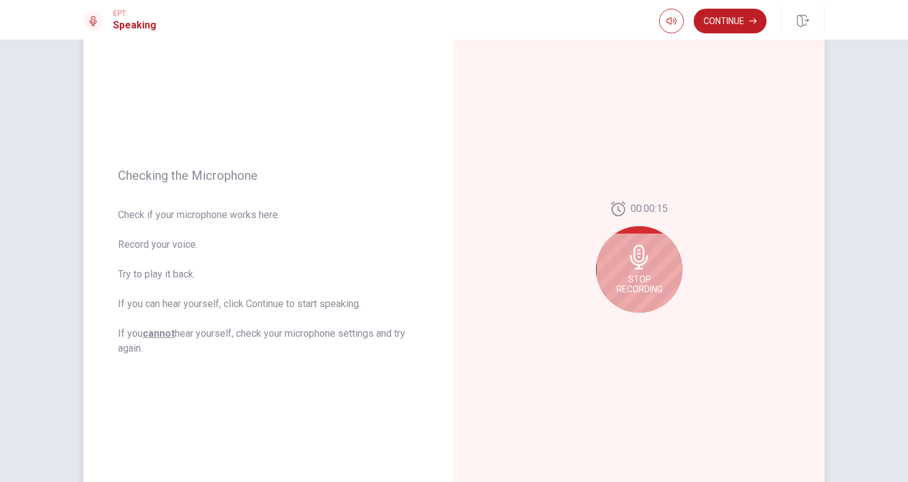
click at [641, 277] on span "Stop Recording" at bounding box center [639, 284] width 46 height 20
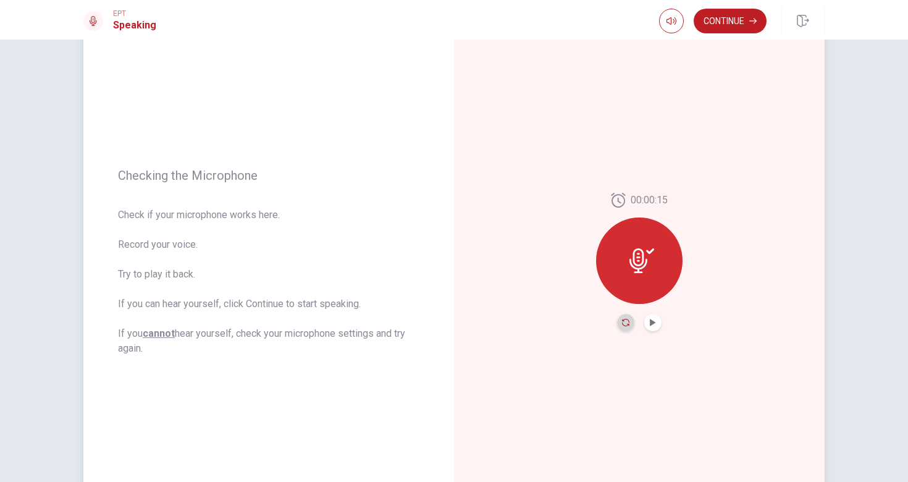
click at [624, 324] on icon "Record Again" at bounding box center [625, 322] width 7 height 7
click at [657, 242] on div at bounding box center [639, 260] width 86 height 86
click at [655, 324] on button "Play Audio" at bounding box center [652, 322] width 17 height 17
click at [640, 266] on icon at bounding box center [641, 260] width 25 height 25
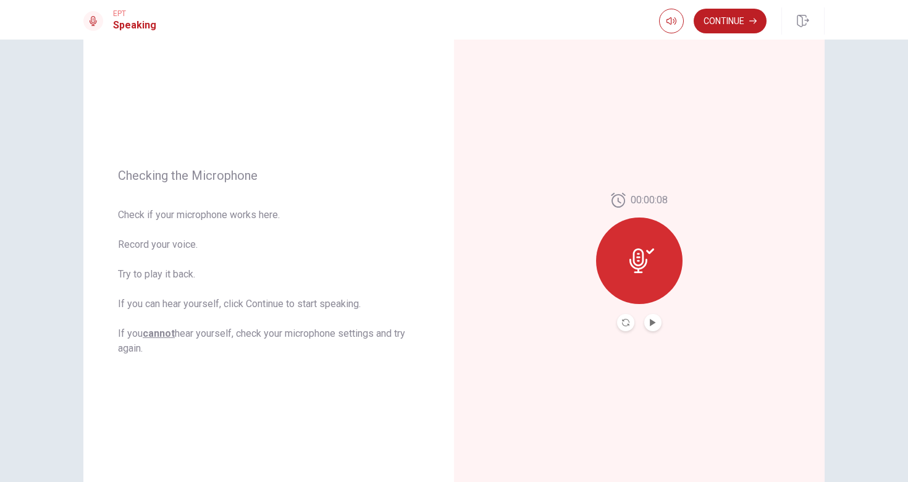
drag, startPoint x: 627, startPoint y: 322, endPoint x: 753, endPoint y: 114, distance: 242.8
click at [627, 322] on icon "Record Again" at bounding box center [625, 322] width 7 height 7
click at [753, 114] on div "00:00:08" at bounding box center [639, 262] width 371 height 539
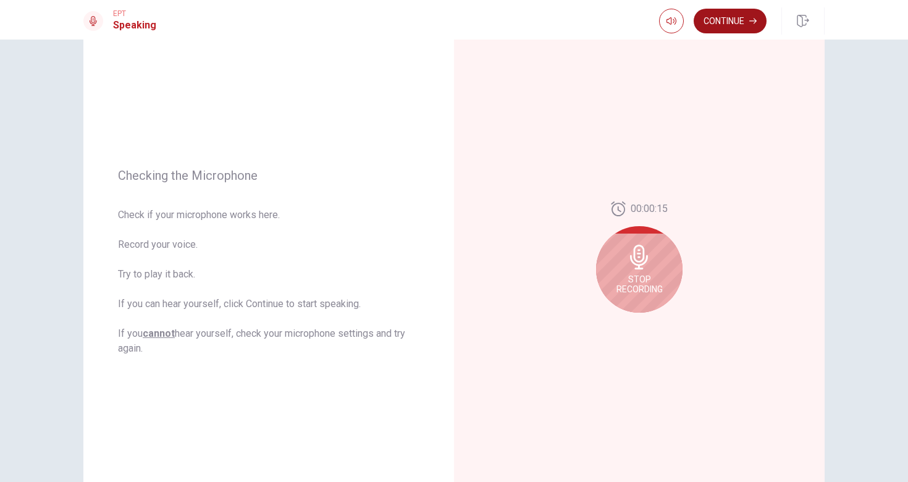
click at [744, 25] on button "Continue" at bounding box center [730, 21] width 73 height 25
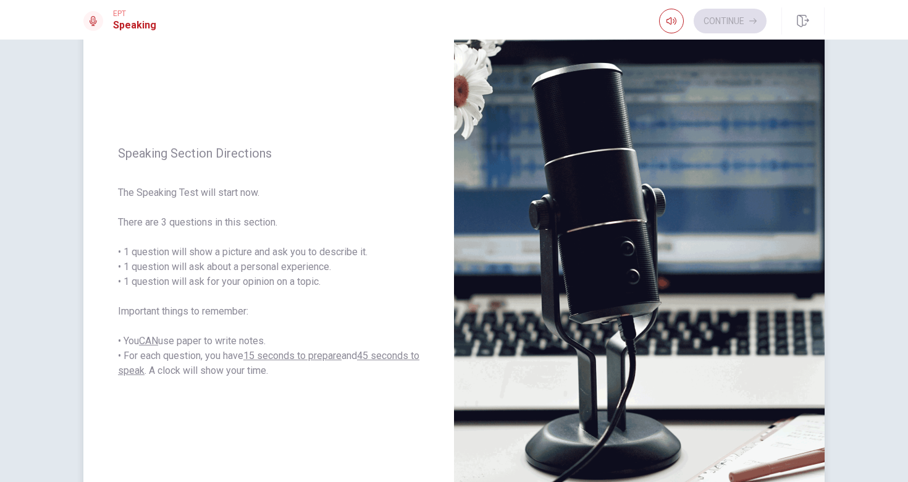
click at [626, 323] on img at bounding box center [639, 262] width 371 height 539
click at [646, 255] on img at bounding box center [639, 262] width 371 height 539
click at [627, 262] on img at bounding box center [639, 262] width 371 height 539
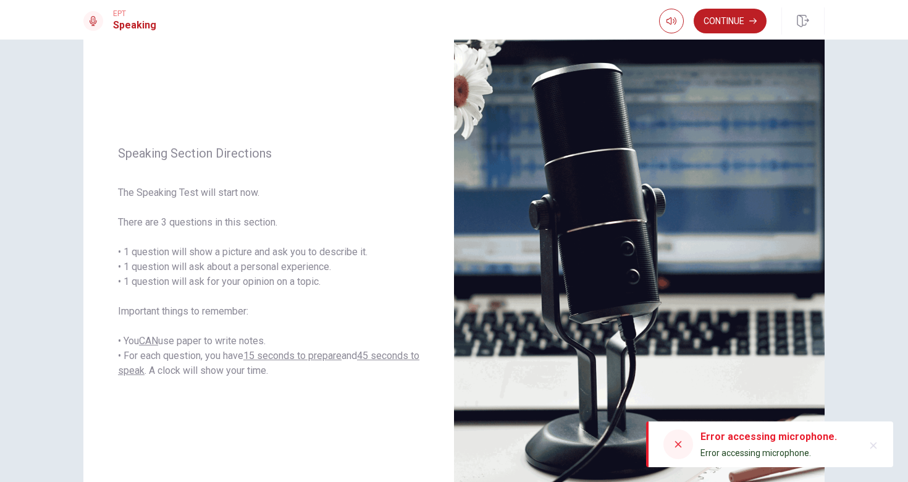
click at [675, 448] on icon at bounding box center [678, 444] width 10 height 10
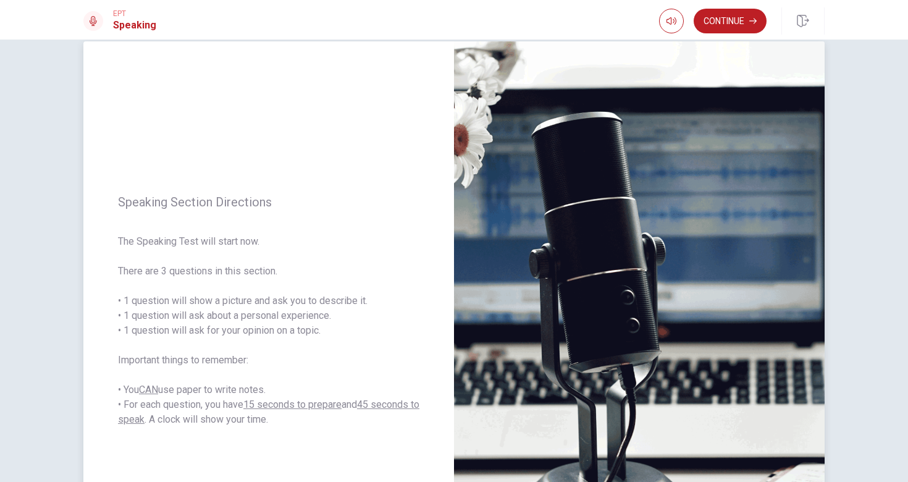
scroll to position [26, 0]
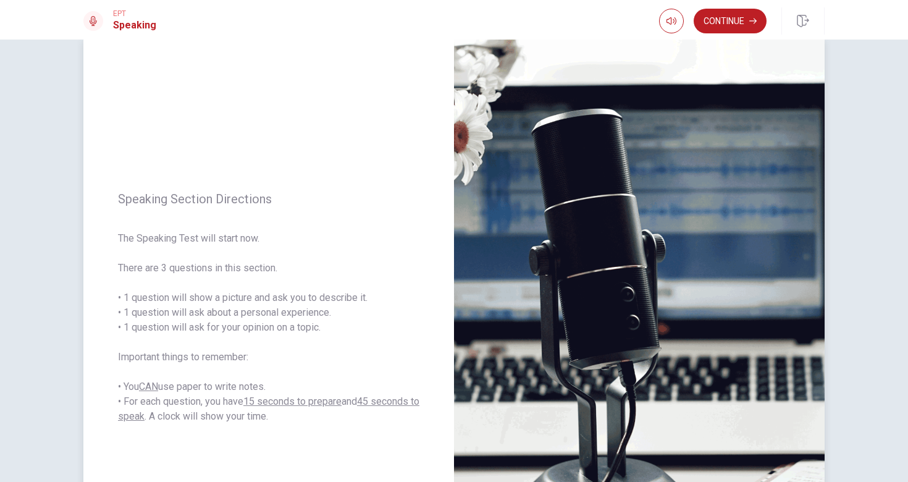
click at [626, 264] on img at bounding box center [639, 307] width 371 height 539
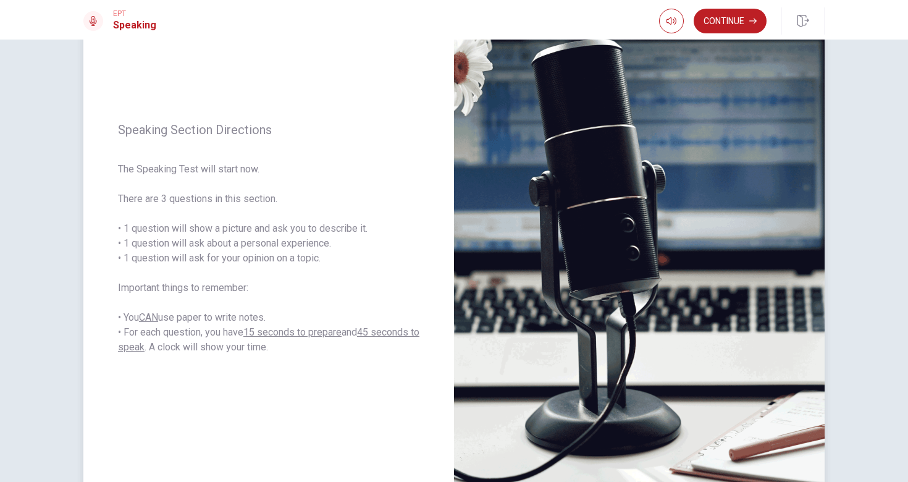
scroll to position [97, 0]
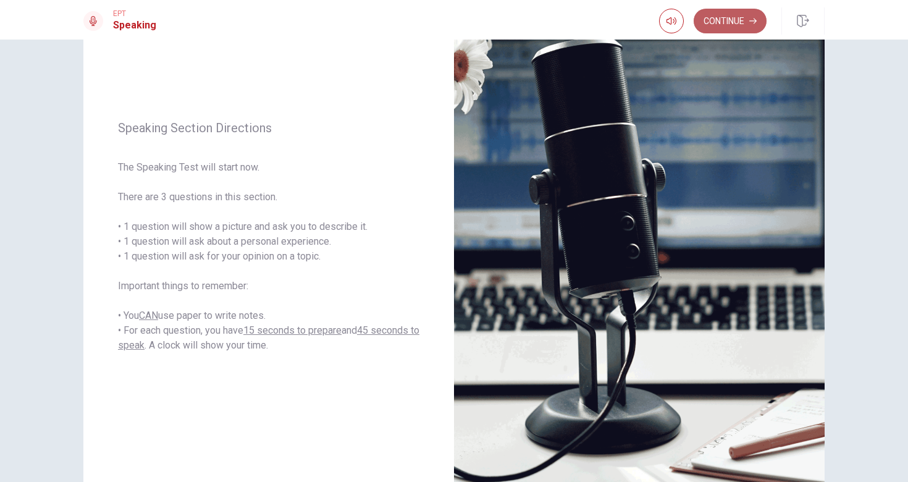
click at [752, 26] on button "Continue" at bounding box center [730, 21] width 73 height 25
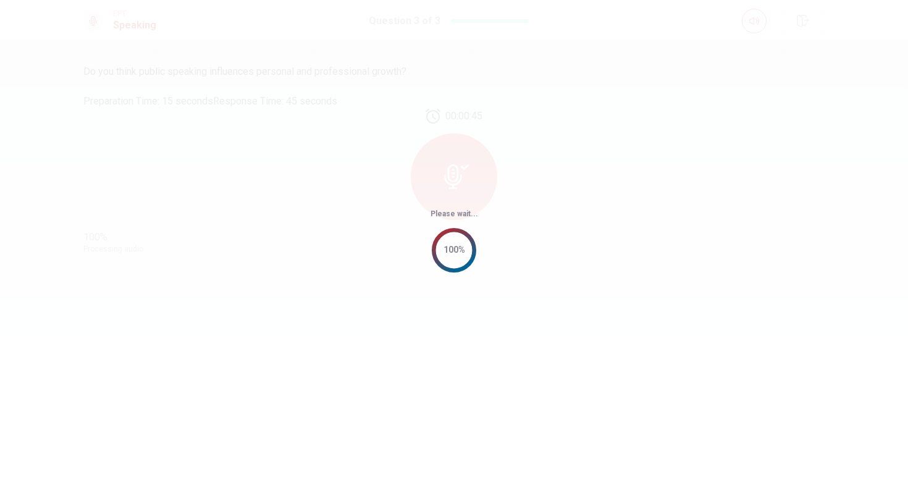
scroll to position [0, 0]
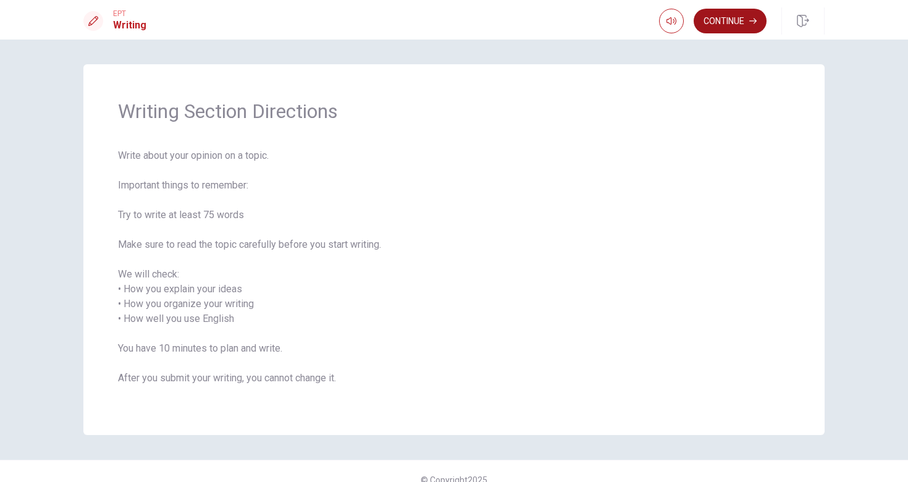
click at [737, 25] on button "Continue" at bounding box center [730, 21] width 73 height 25
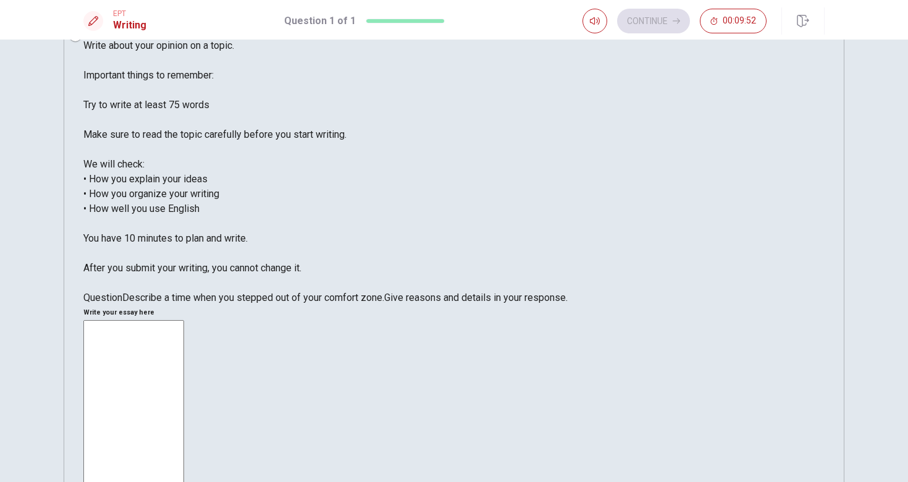
scroll to position [44, 0]
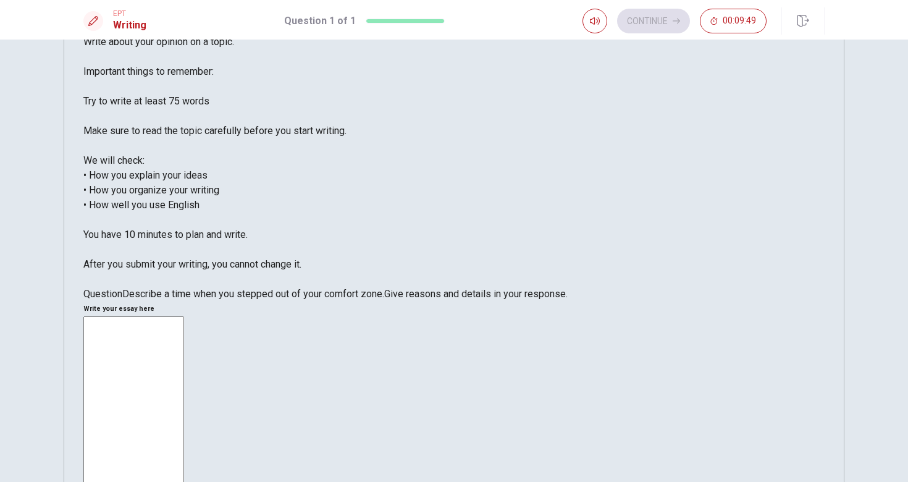
drag, startPoint x: 270, startPoint y: 387, endPoint x: 332, endPoint y: 387, distance: 62.4
click at [332, 300] on span "Describe a time when you stepped out of your comfort zone." at bounding box center [253, 294] width 262 height 12
click at [384, 300] on span "Give reasons and details in your response." at bounding box center [475, 294] width 183 height 12
click at [184, 316] on textarea at bounding box center [133, 490] width 101 height 348
type textarea "Ｉ"
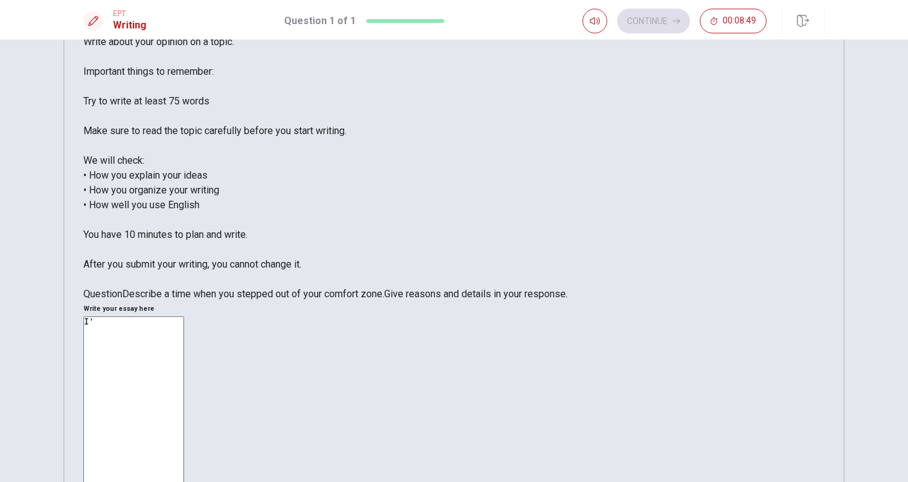
type textarea "I"
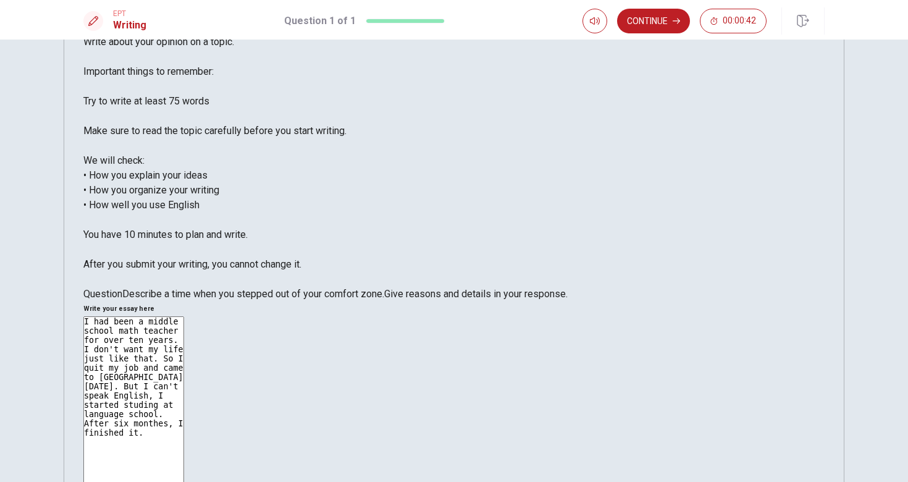
type textarea "I had been a middle school math teacher for over ten years. I don't want my lif…"
